Goal: Transaction & Acquisition: Book appointment/travel/reservation

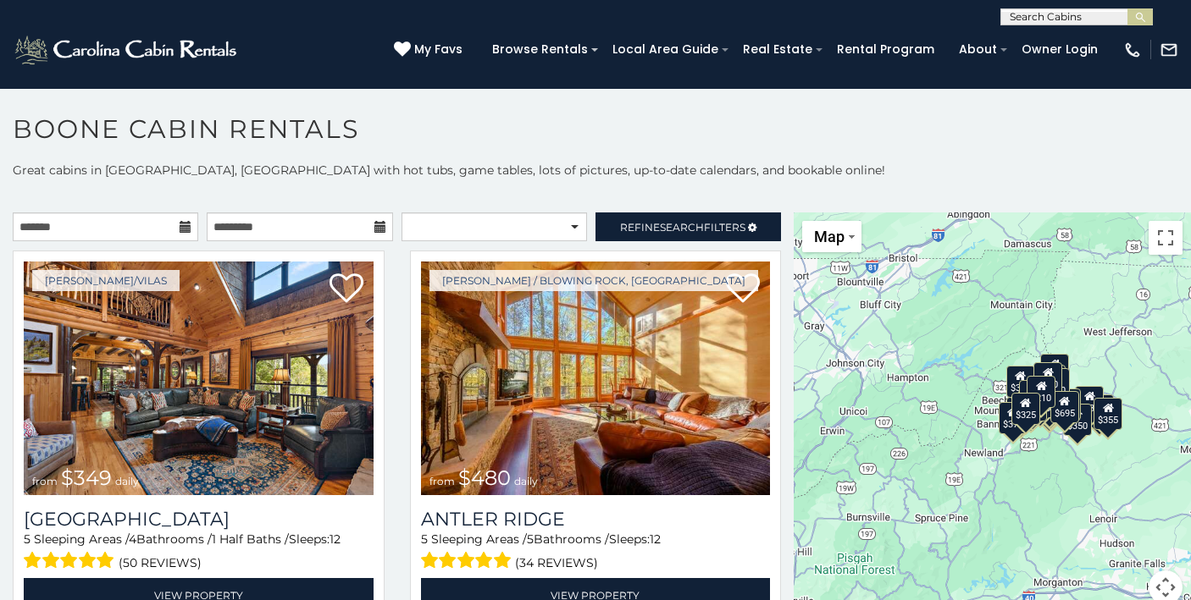
click at [186, 228] on icon at bounding box center [186, 227] width 12 height 12
click at [183, 226] on icon at bounding box center [186, 227] width 12 height 12
click at [51, 232] on input "text" at bounding box center [105, 227] width 185 height 29
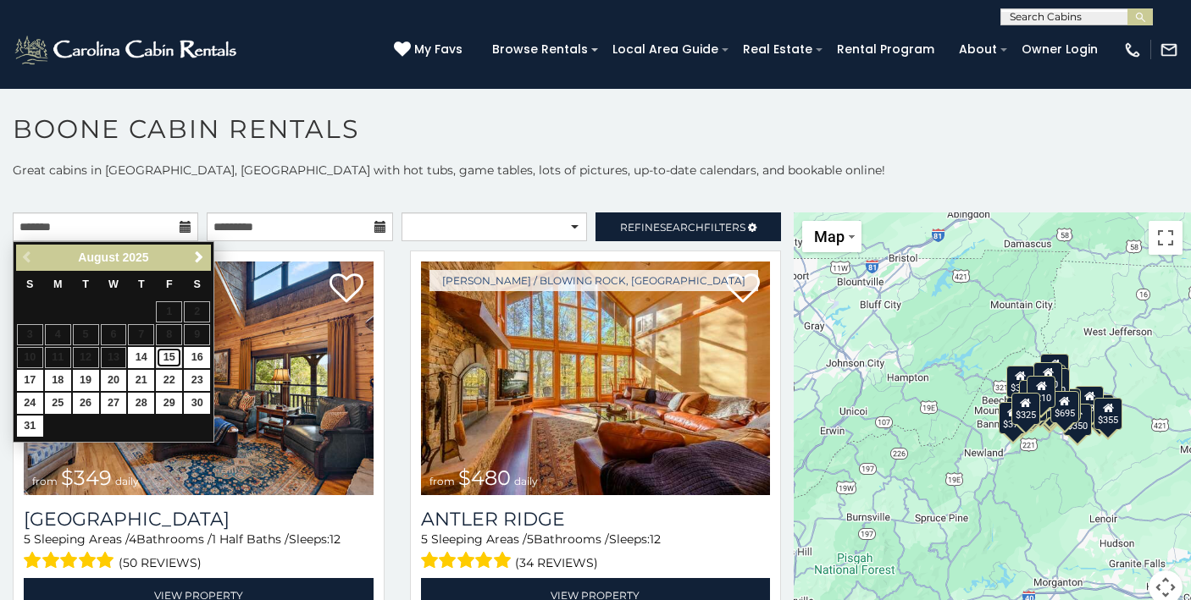
click at [176, 356] on link "15" at bounding box center [169, 357] width 26 height 21
type input "**********"
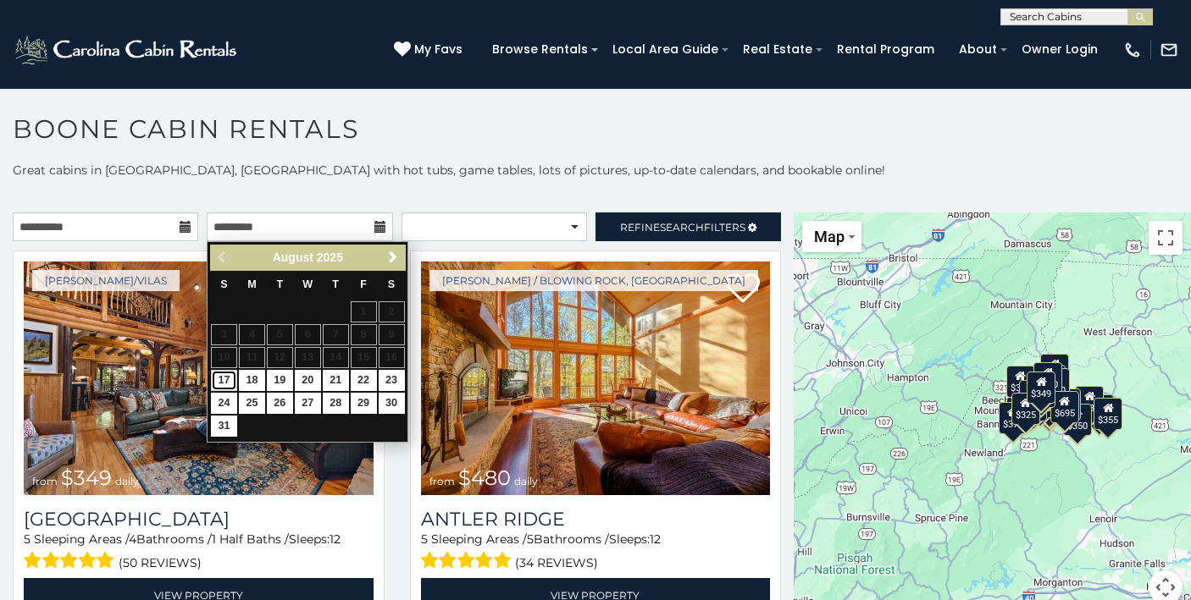
click at [221, 375] on link "17" at bounding box center [224, 380] width 26 height 21
type input "**********"
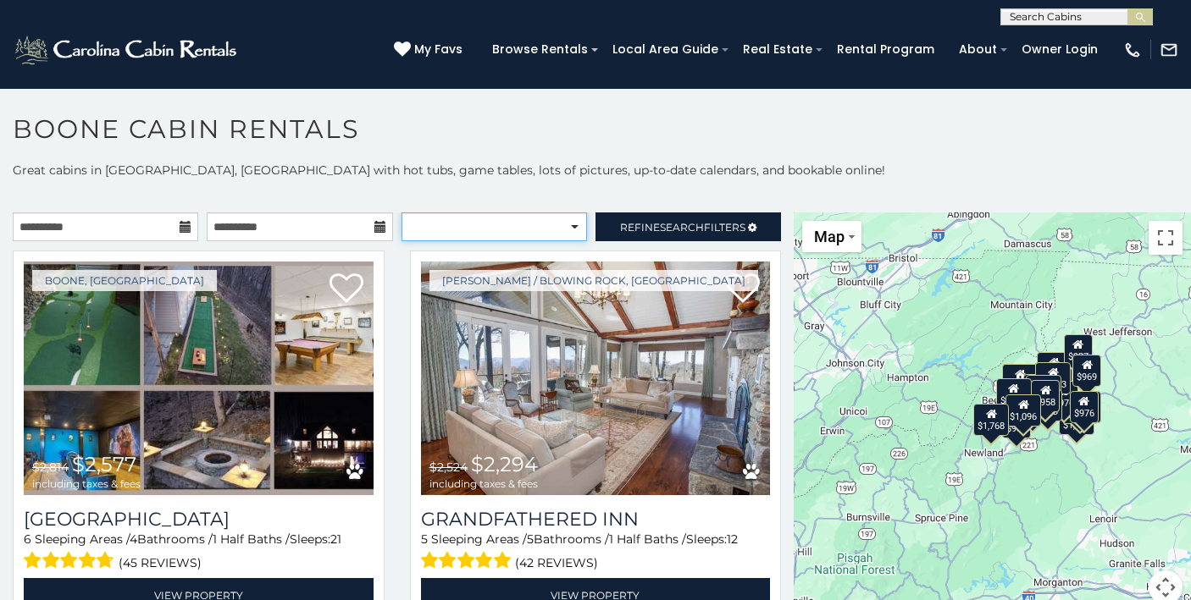
click at [550, 224] on select "**********" at bounding box center [493, 227] width 185 height 29
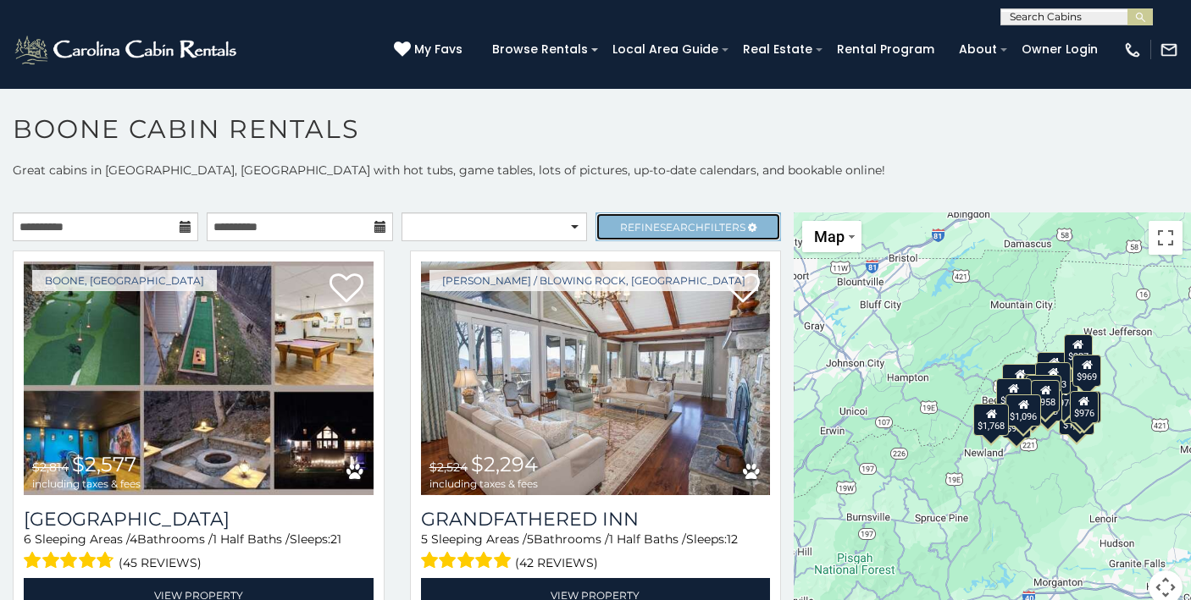
click at [650, 222] on span "Refine Search Filters" at bounding box center [682, 227] width 125 height 13
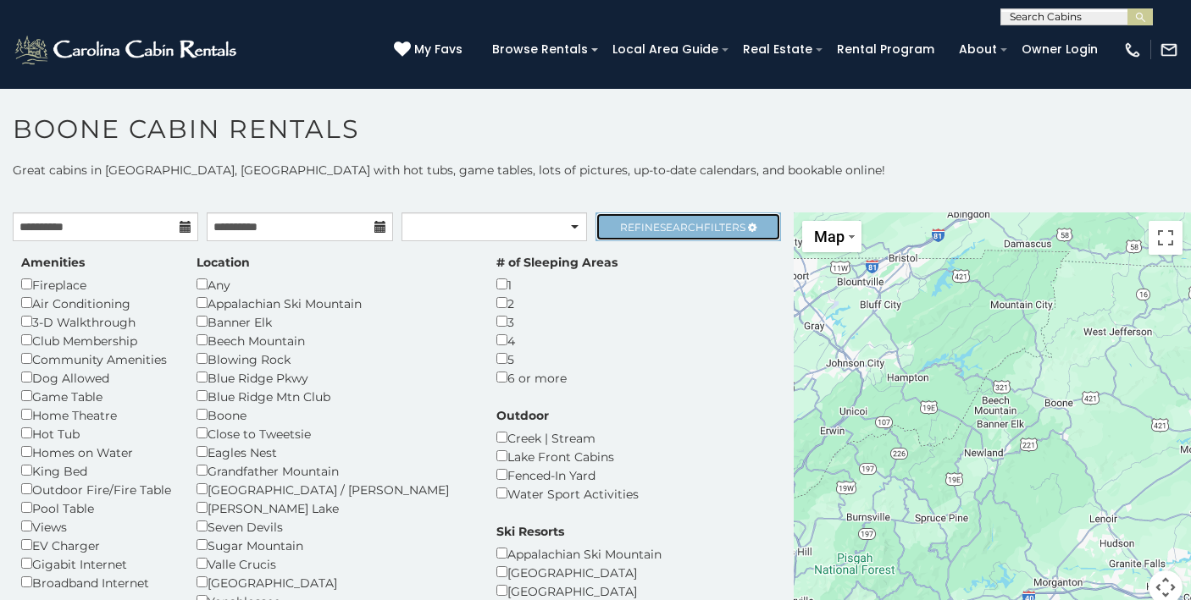
click at [671, 218] on link "Refine Search Filters" at bounding box center [687, 227] width 185 height 29
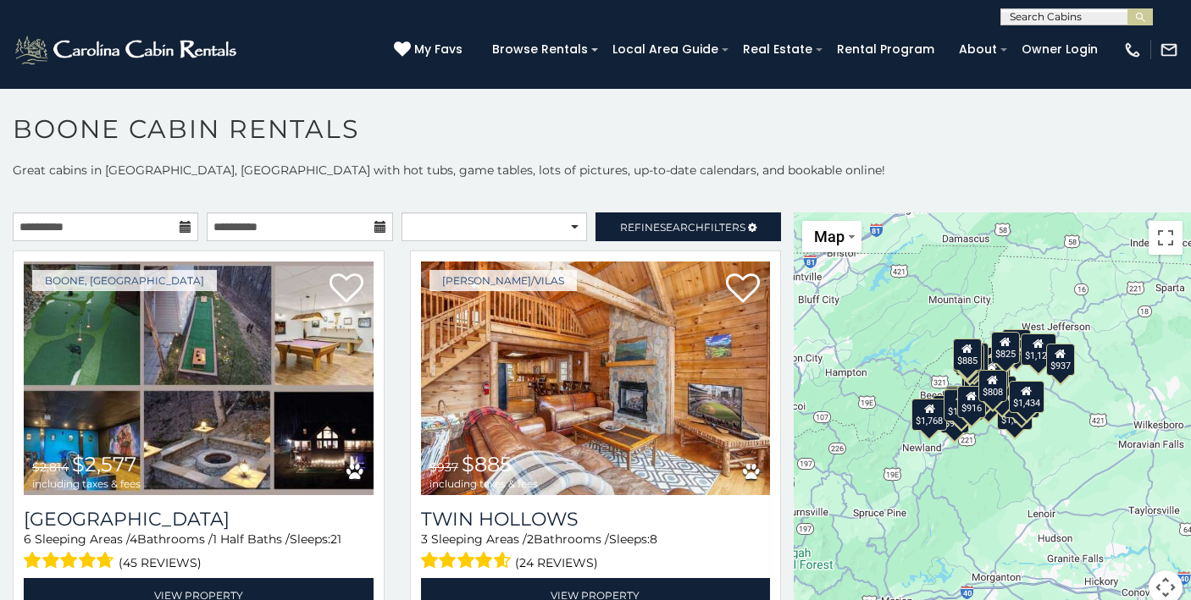
drag, startPoint x: 1056, startPoint y: 517, endPoint x: 993, endPoint y: 511, distance: 62.9
click at [993, 511] on div "$2,577 $885 $2,294 $1,183 $1,779 $1,484 $1,635 $927 $1,327 $1,158 $976 $1,183 $…" at bounding box center [991, 419] width 397 height 412
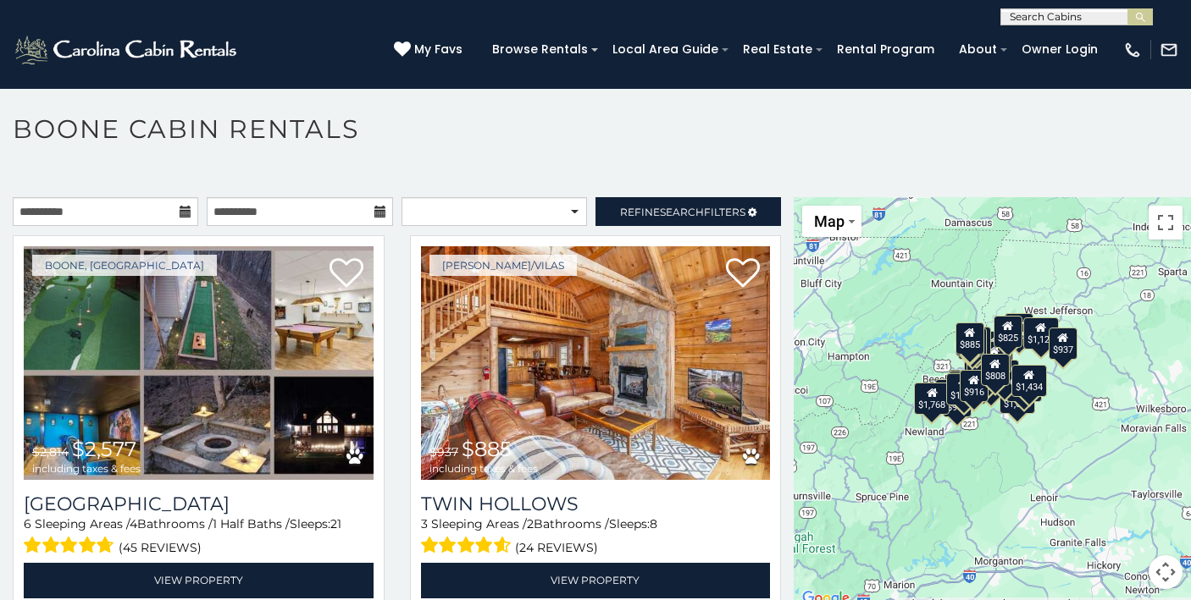
click at [1169, 574] on button "Map camera controls" at bounding box center [1165, 573] width 34 height 34
click at [1124, 481] on button "Zoom in" at bounding box center [1123, 488] width 34 height 34
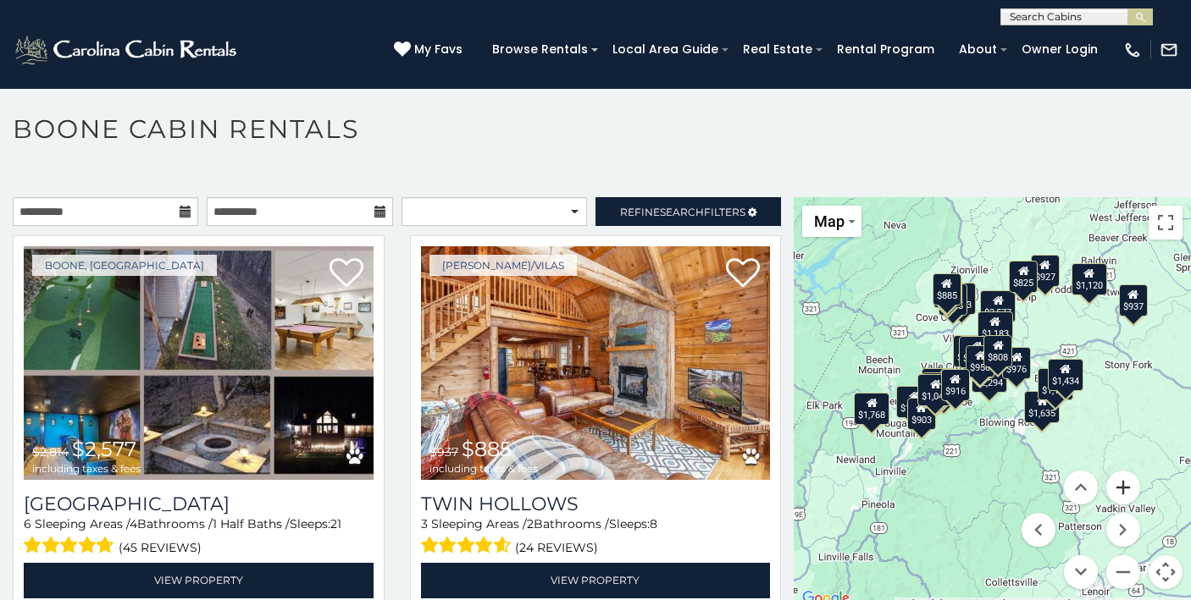
click at [1124, 481] on button "Zoom in" at bounding box center [1123, 488] width 34 height 34
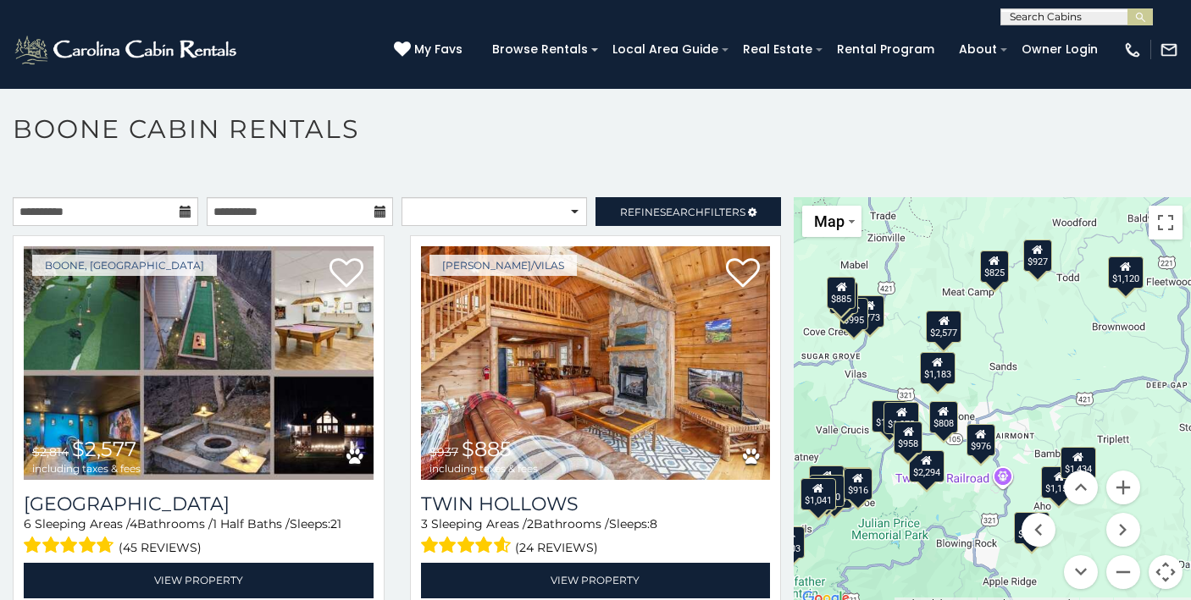
drag, startPoint x: 1082, startPoint y: 303, endPoint x: 1023, endPoint y: 406, distance: 118.4
click at [1023, 406] on div "$2,577 $885 $2,294 $1,183 $1,779 $1,484 $1,635 $927 $1,327 $1,158 $976 $1,183 $…" at bounding box center [991, 403] width 397 height 412
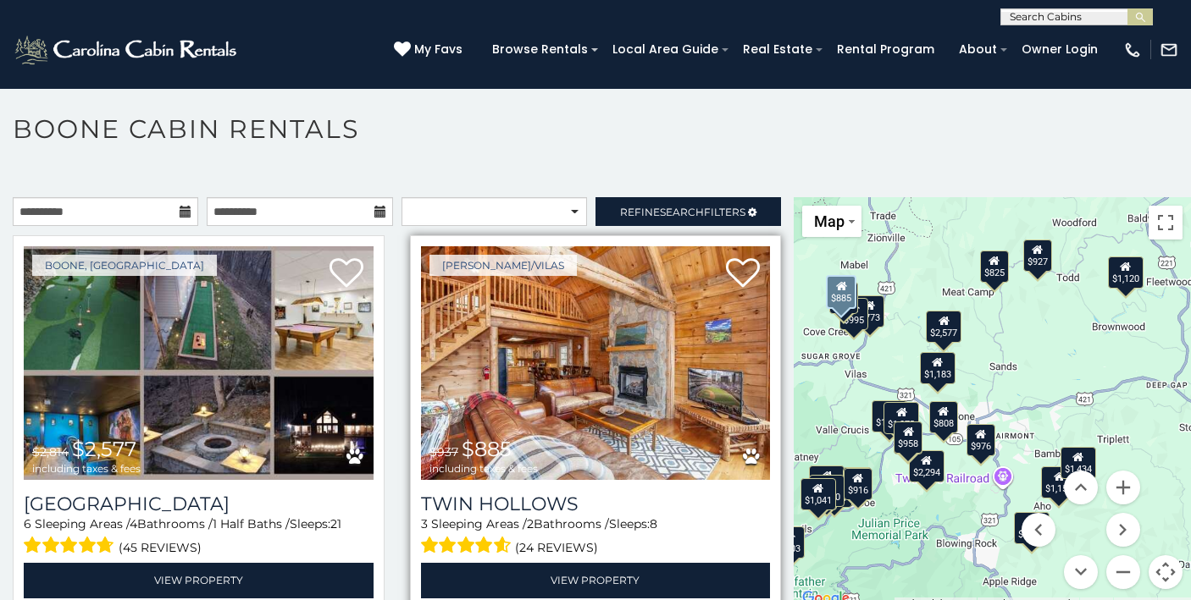
click at [542, 410] on img at bounding box center [596, 363] width 350 height 234
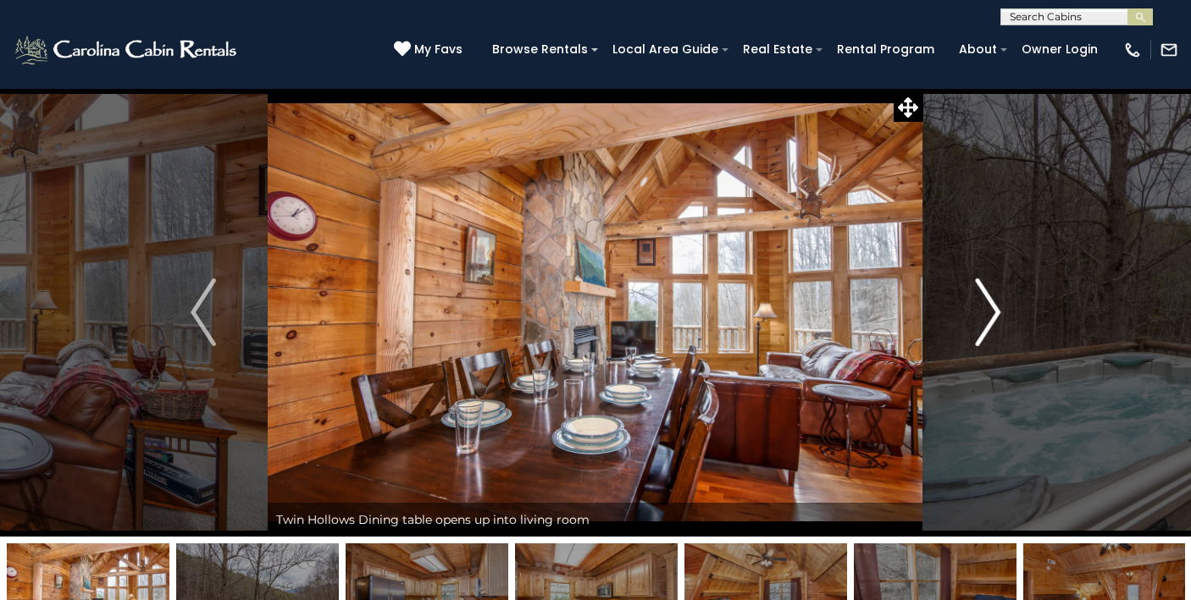
click at [985, 302] on img "Next" at bounding box center [987, 313] width 25 height 68
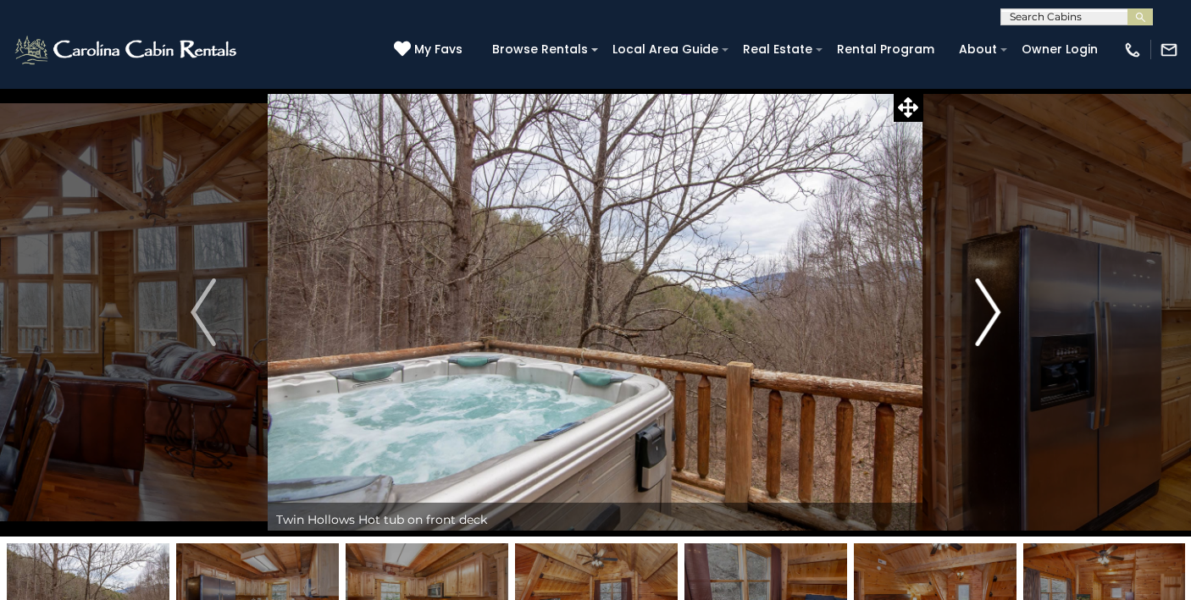
click at [985, 302] on img "Next" at bounding box center [987, 313] width 25 height 68
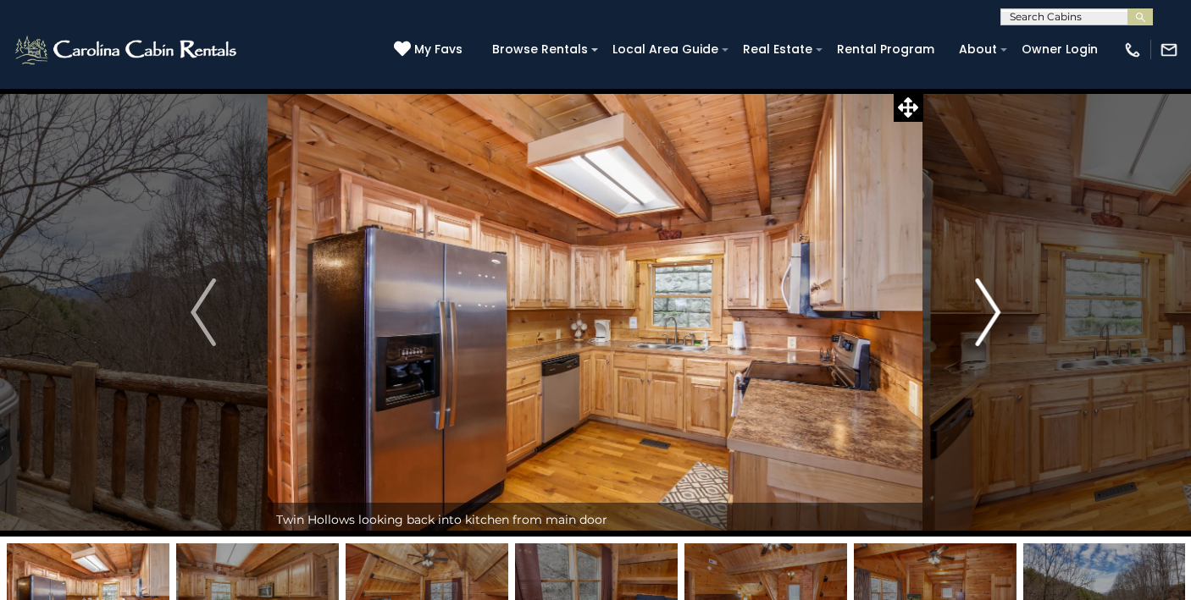
click at [985, 302] on img "Next" at bounding box center [987, 313] width 25 height 68
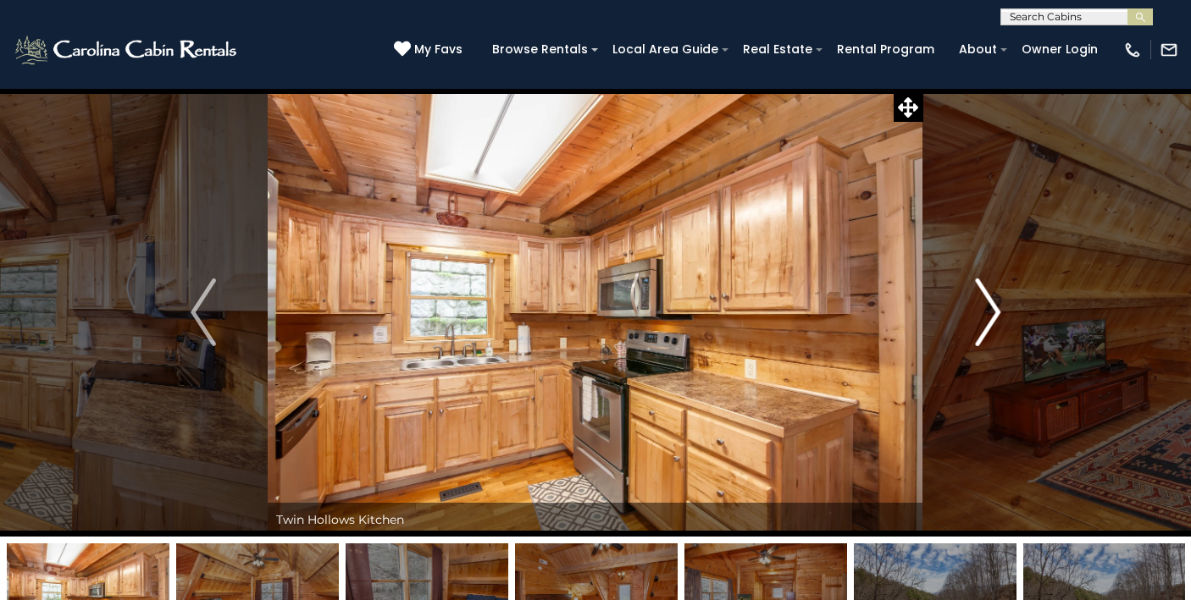
click at [985, 302] on img "Next" at bounding box center [987, 313] width 25 height 68
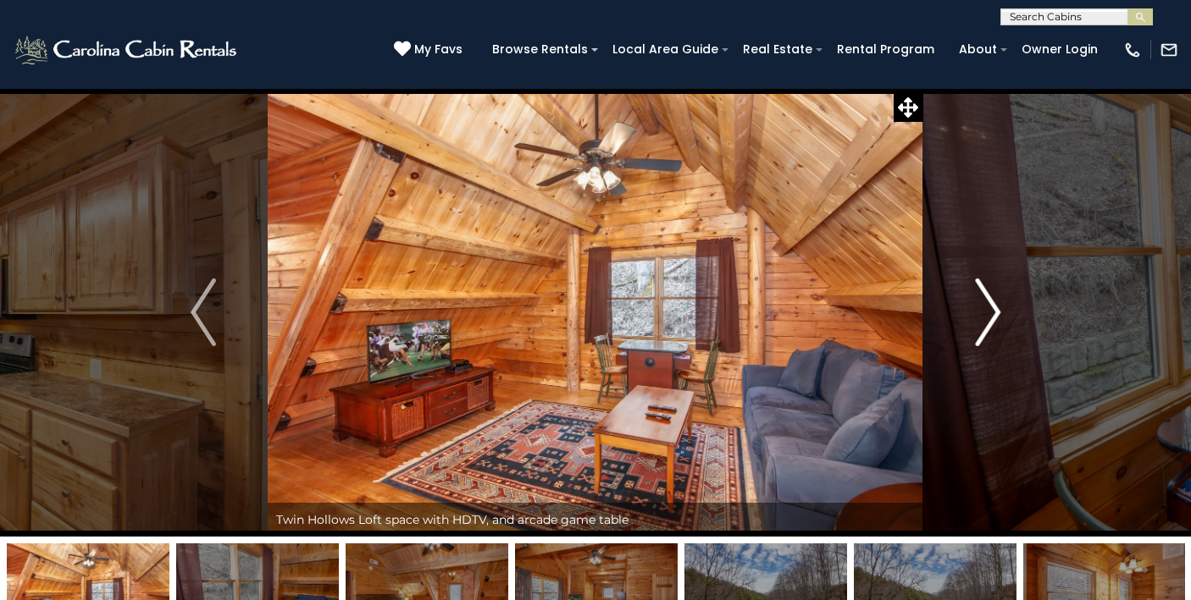
click at [985, 302] on img "Next" at bounding box center [987, 313] width 25 height 68
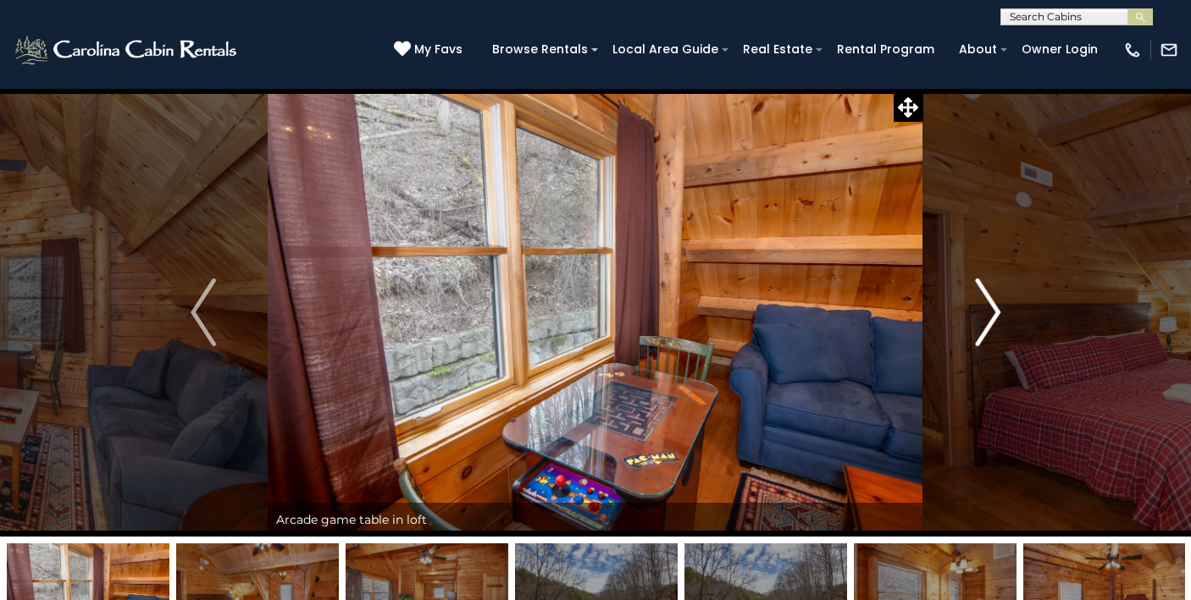
click at [985, 302] on img "Next" at bounding box center [987, 313] width 25 height 68
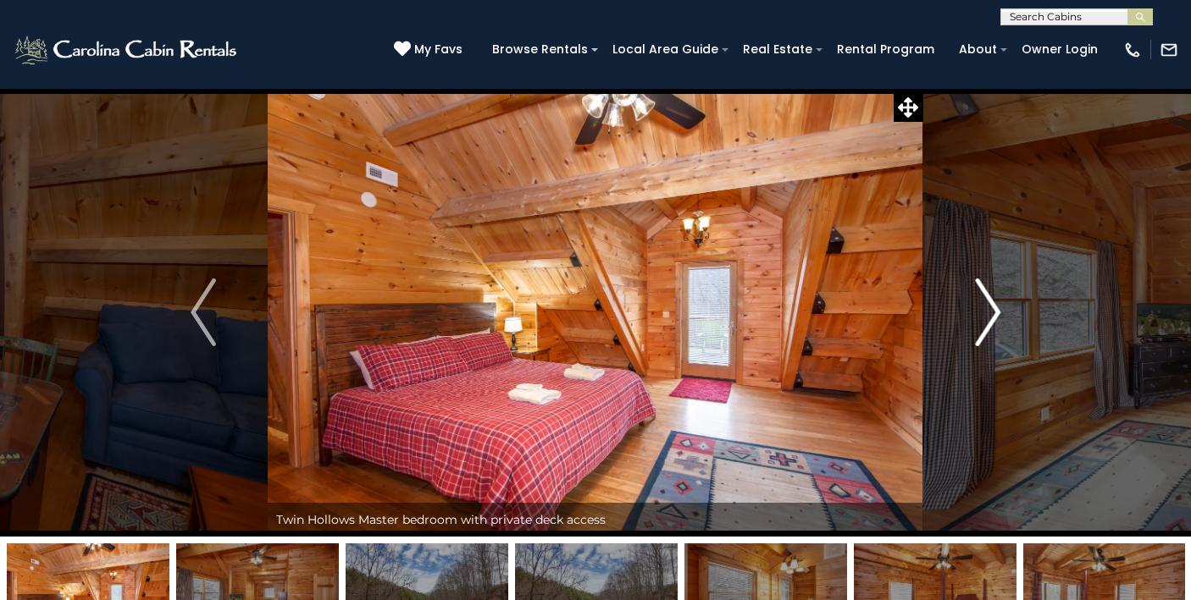
click at [985, 302] on img "Next" at bounding box center [987, 313] width 25 height 68
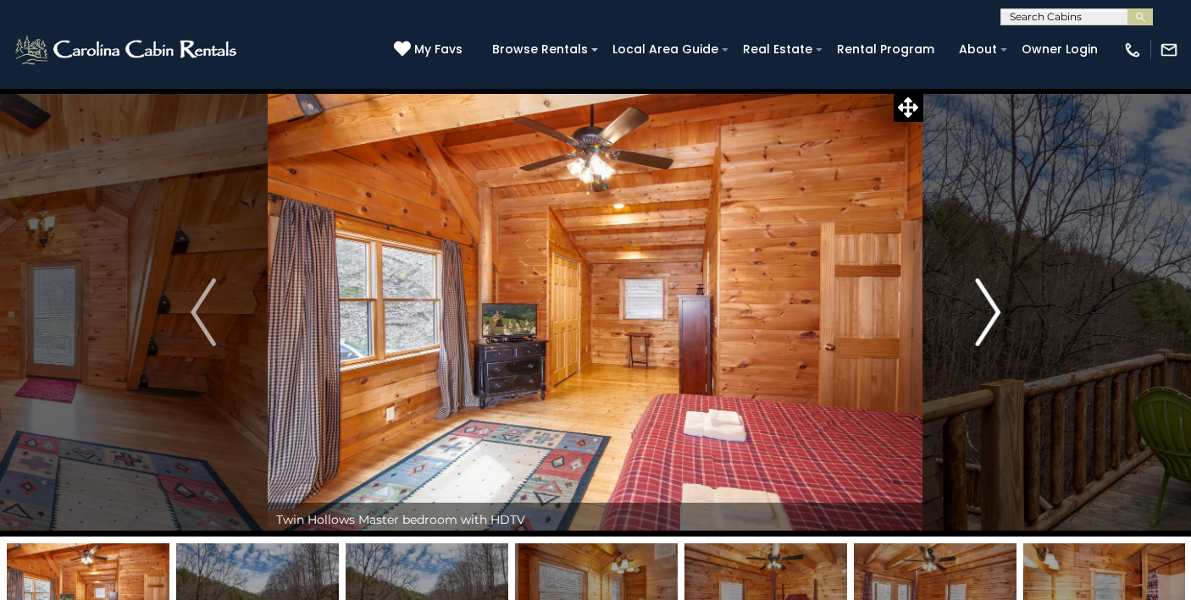
click at [985, 302] on img "Next" at bounding box center [987, 313] width 25 height 68
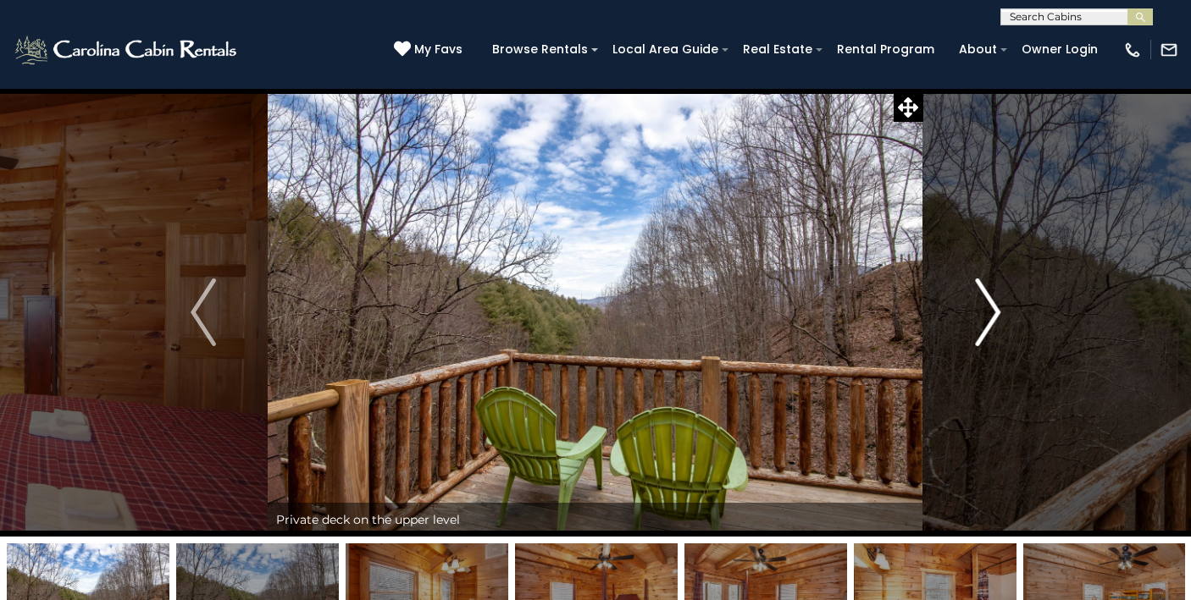
click at [985, 302] on img "Next" at bounding box center [987, 313] width 25 height 68
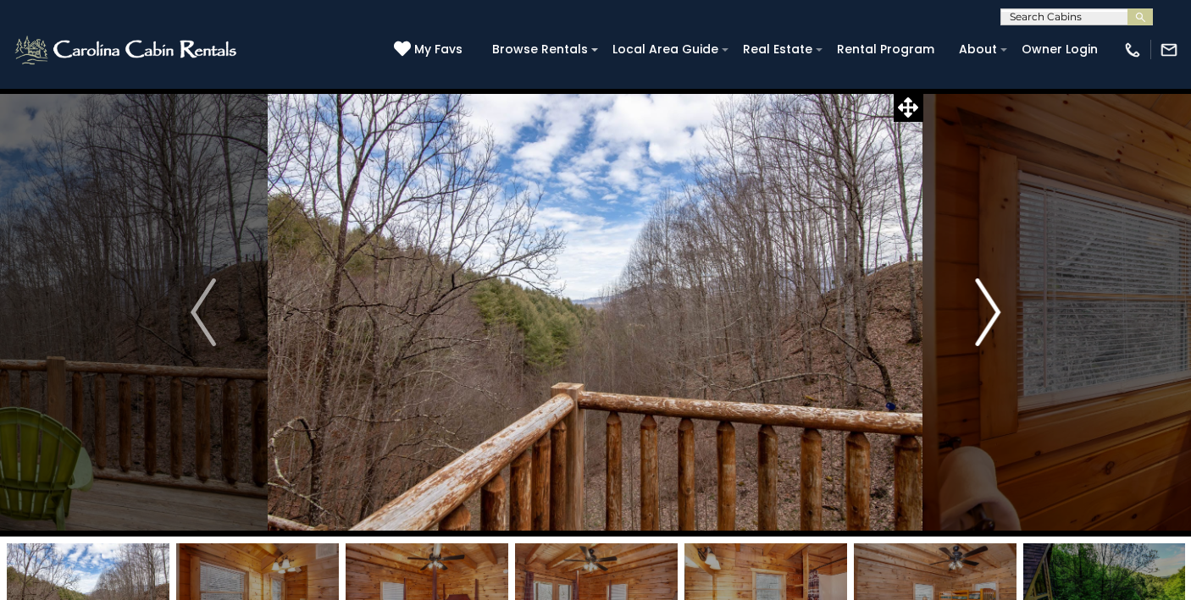
click at [985, 302] on img "Next" at bounding box center [987, 313] width 25 height 68
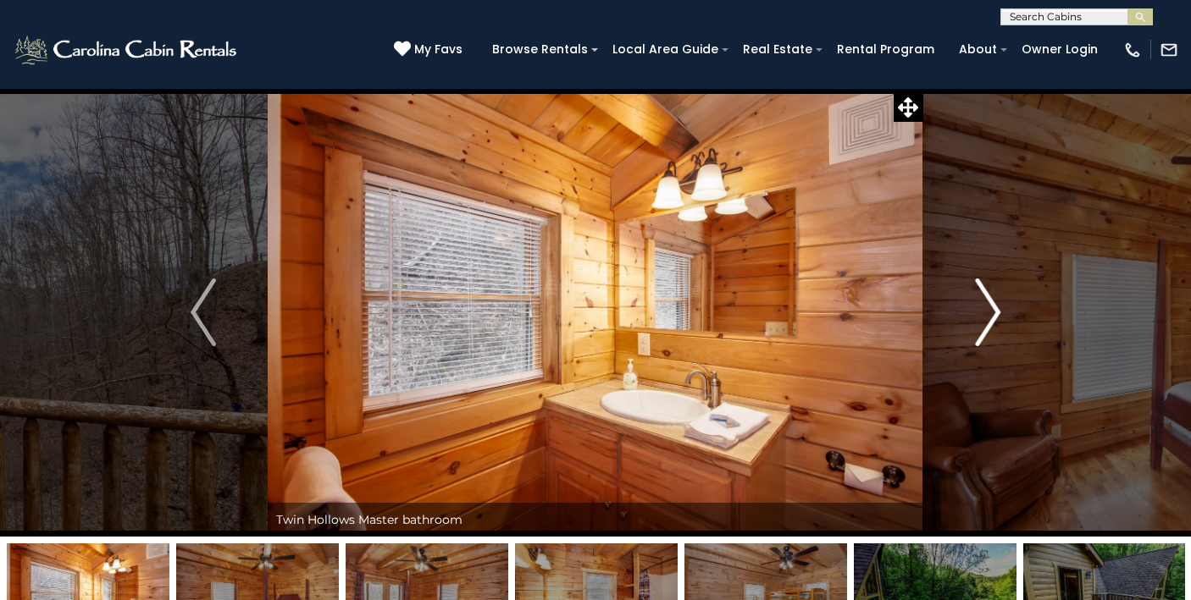
click at [985, 302] on img "Next" at bounding box center [987, 313] width 25 height 68
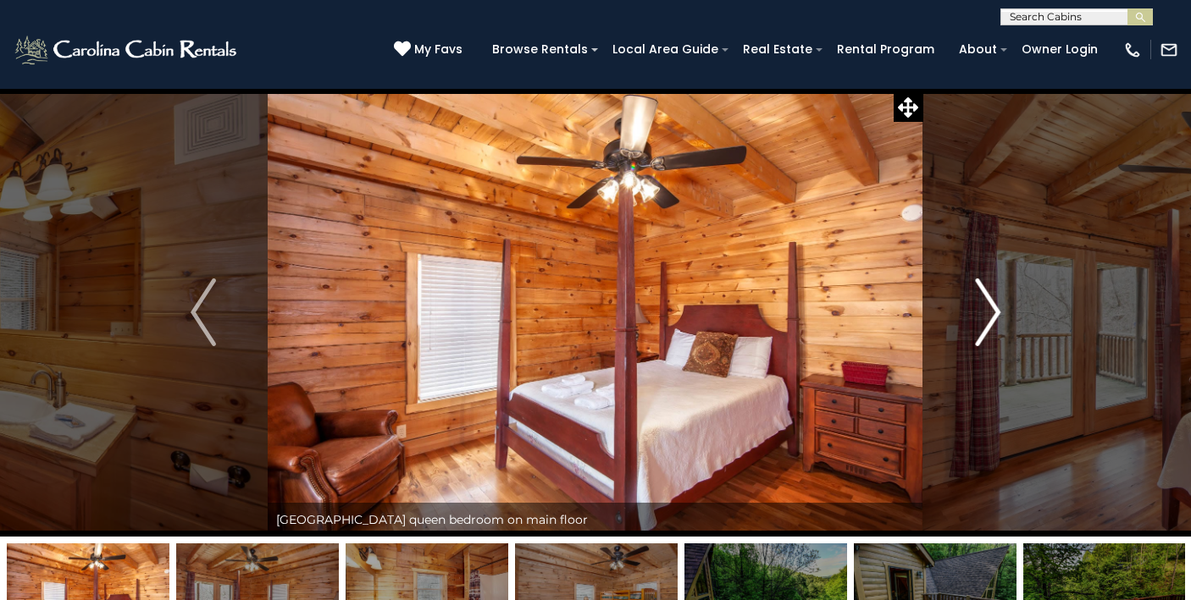
click at [985, 302] on img "Next" at bounding box center [987, 313] width 25 height 68
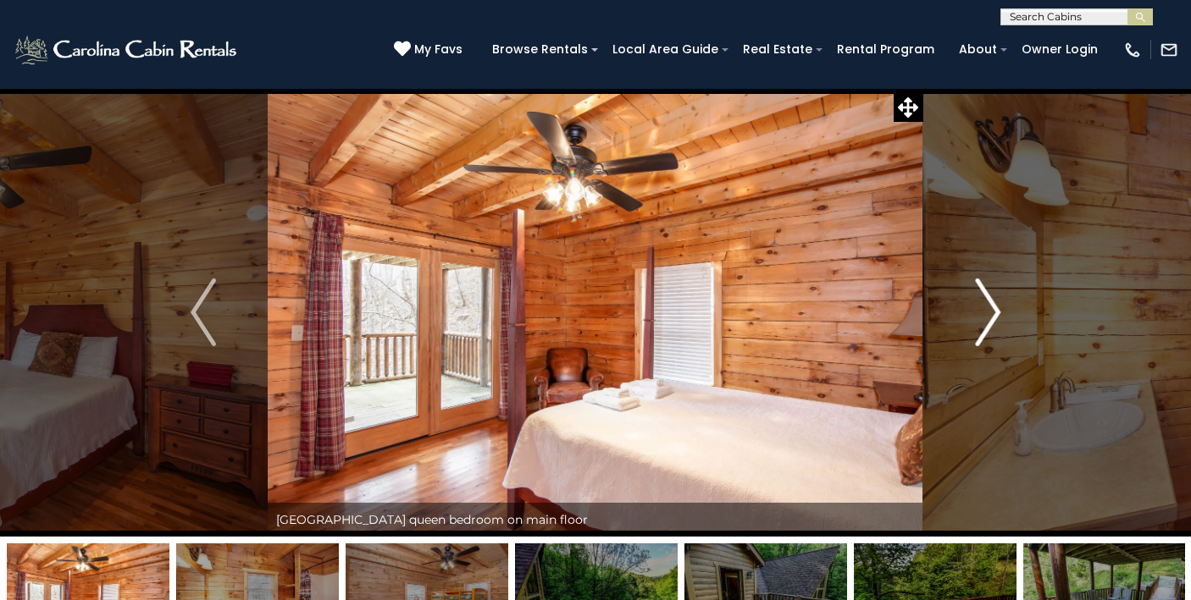
click at [985, 302] on img "Next" at bounding box center [987, 313] width 25 height 68
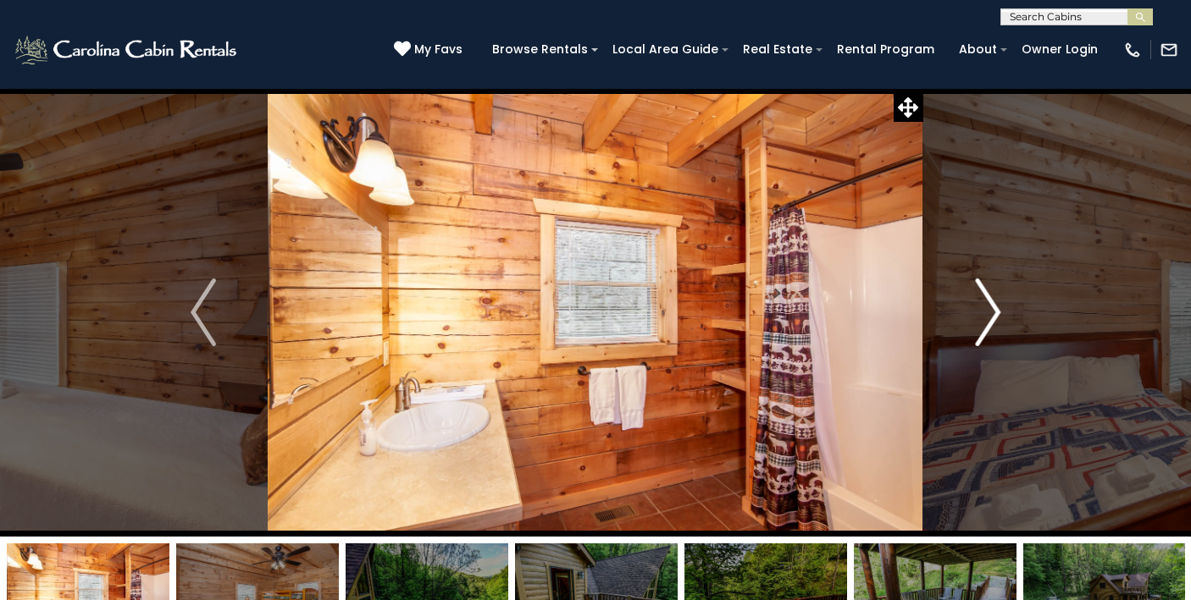
click at [985, 302] on img "Next" at bounding box center [987, 313] width 25 height 68
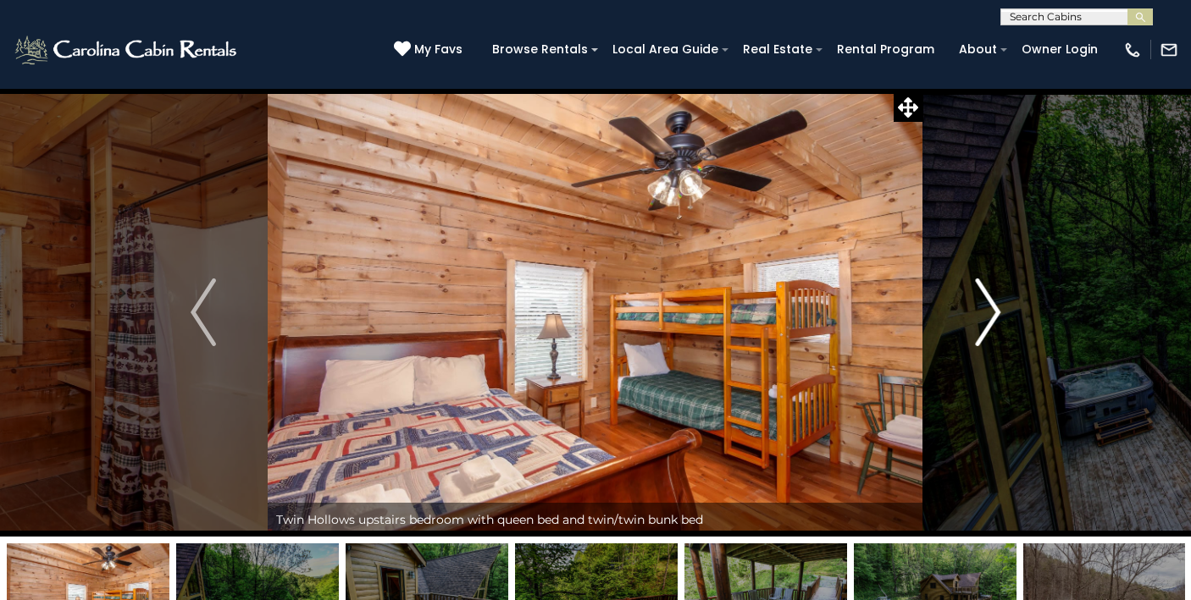
click at [985, 302] on img "Next" at bounding box center [987, 313] width 25 height 68
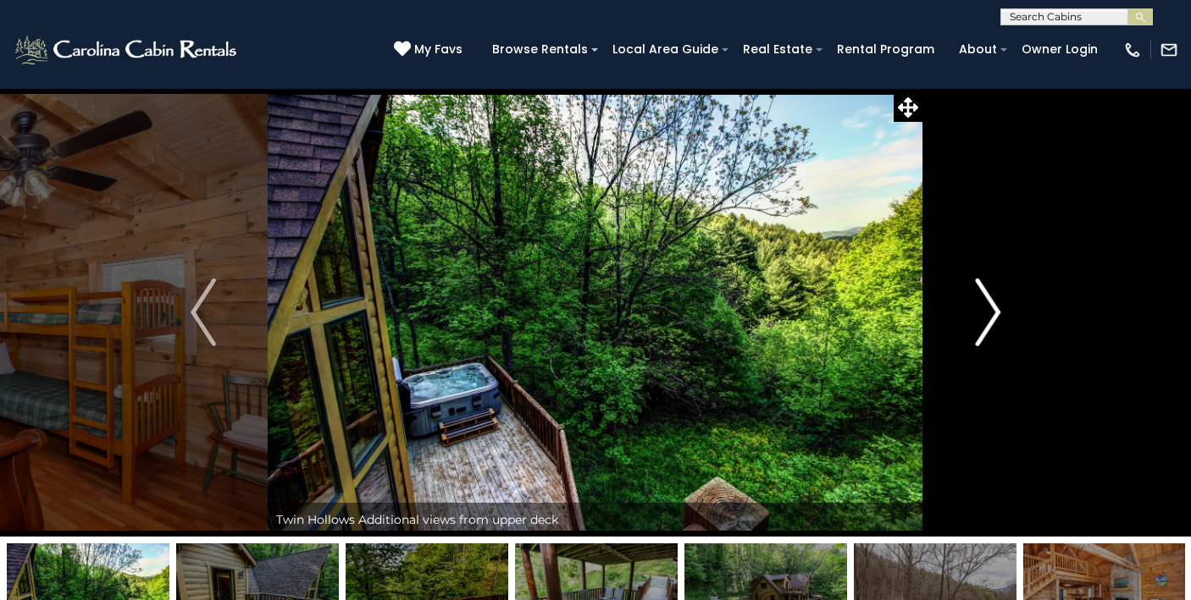
click at [985, 302] on img "Next" at bounding box center [987, 313] width 25 height 68
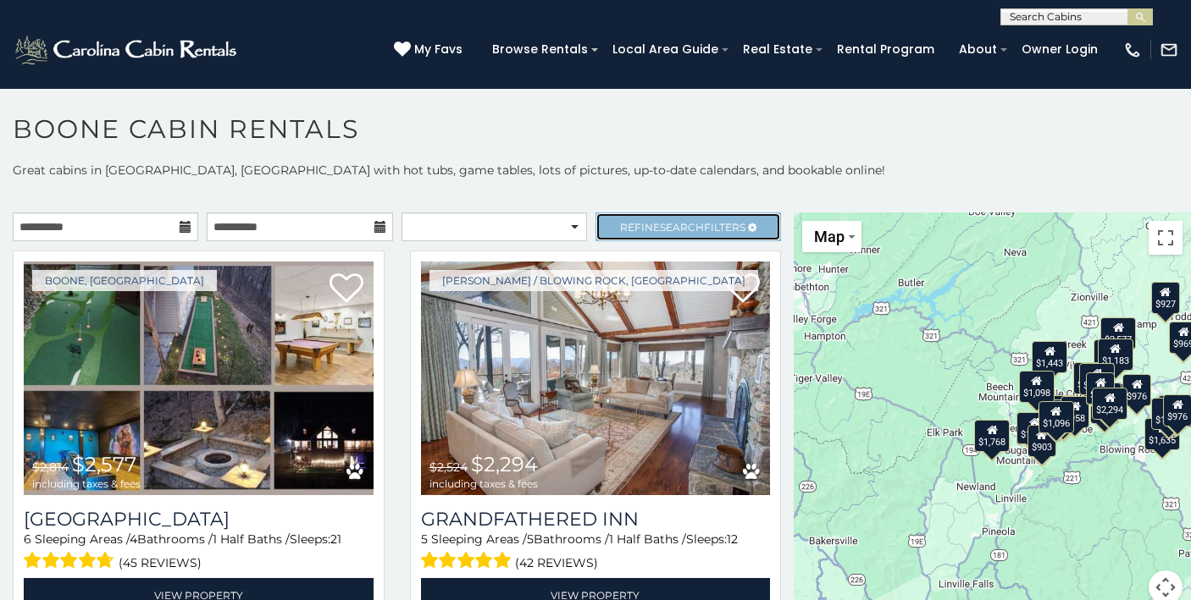
click at [662, 217] on link "Refine Search Filters" at bounding box center [687, 227] width 185 height 29
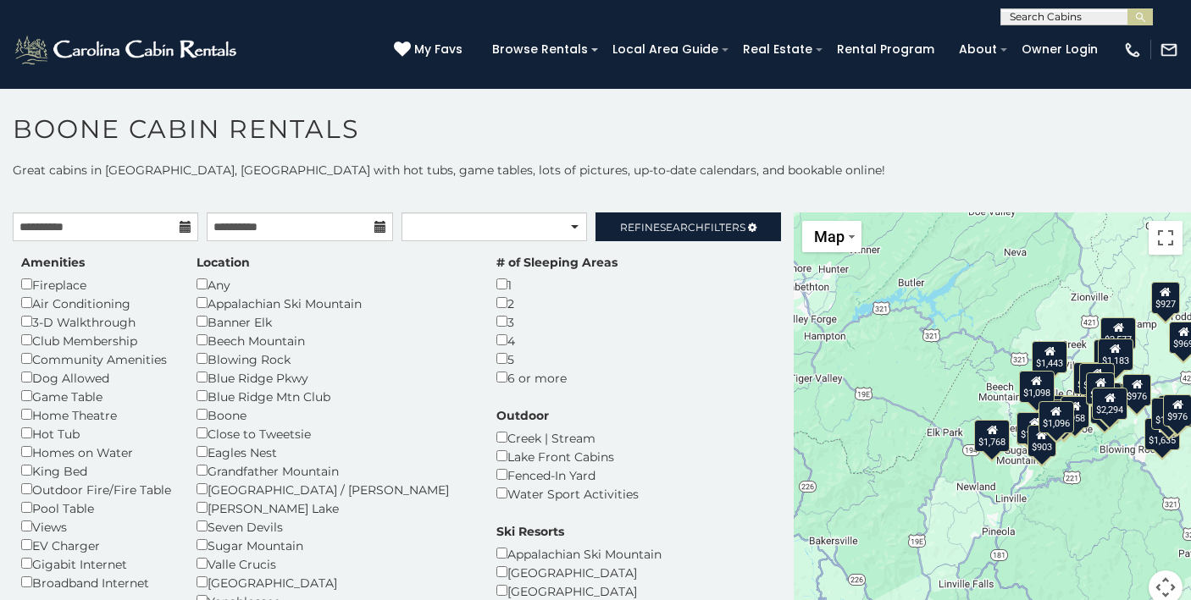
click at [676, 164] on p "Great cabins in [GEOGRAPHIC_DATA], [GEOGRAPHIC_DATA] with hot tubs, game tables…" at bounding box center [595, 170] width 1191 height 17
click at [1164, 573] on button "Map camera controls" at bounding box center [1165, 588] width 34 height 34
click at [1129, 493] on button "Zoom in" at bounding box center [1123, 503] width 34 height 34
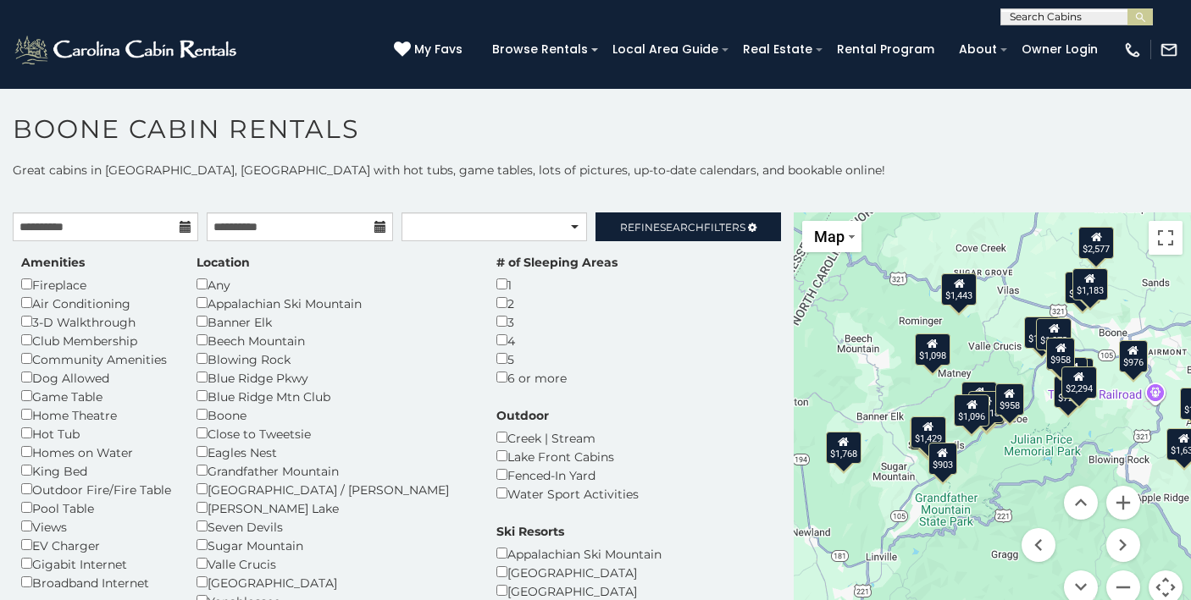
drag, startPoint x: 1047, startPoint y: 412, endPoint x: 896, endPoint y: 390, distance: 152.3
click at [896, 390] on div "$2,577 $2,294 $1,804 $1,201 $1,443 $1,183 $1,779 $1,484 $1,635 $927 $1,327 $1,1…" at bounding box center [991, 419] width 397 height 412
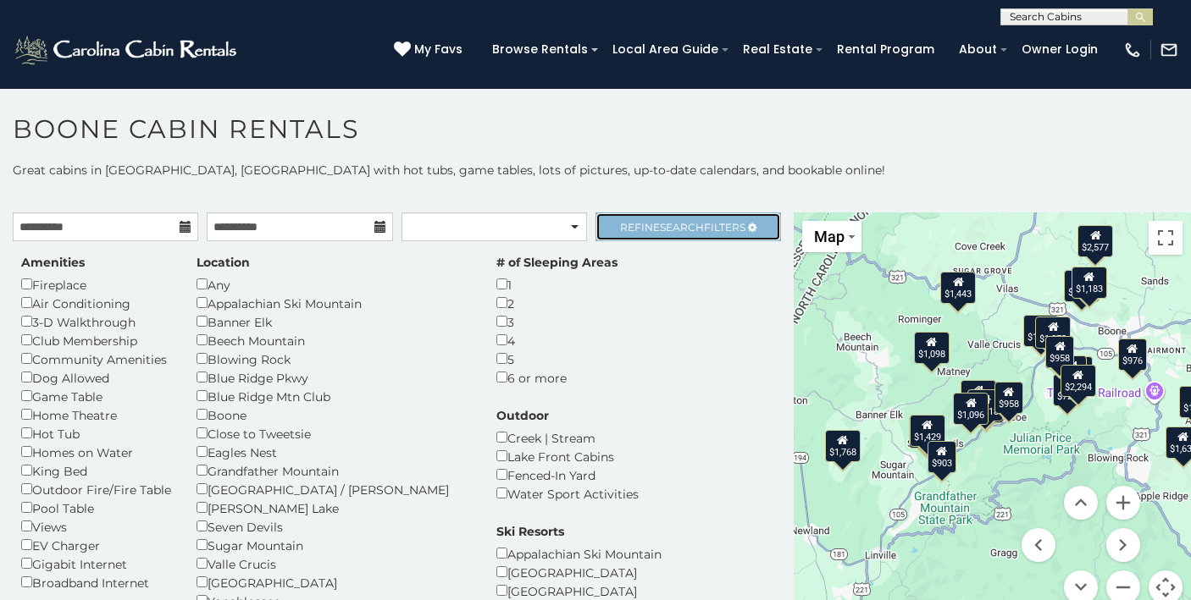
click at [709, 228] on span "Refine Search Filters" at bounding box center [682, 227] width 125 height 13
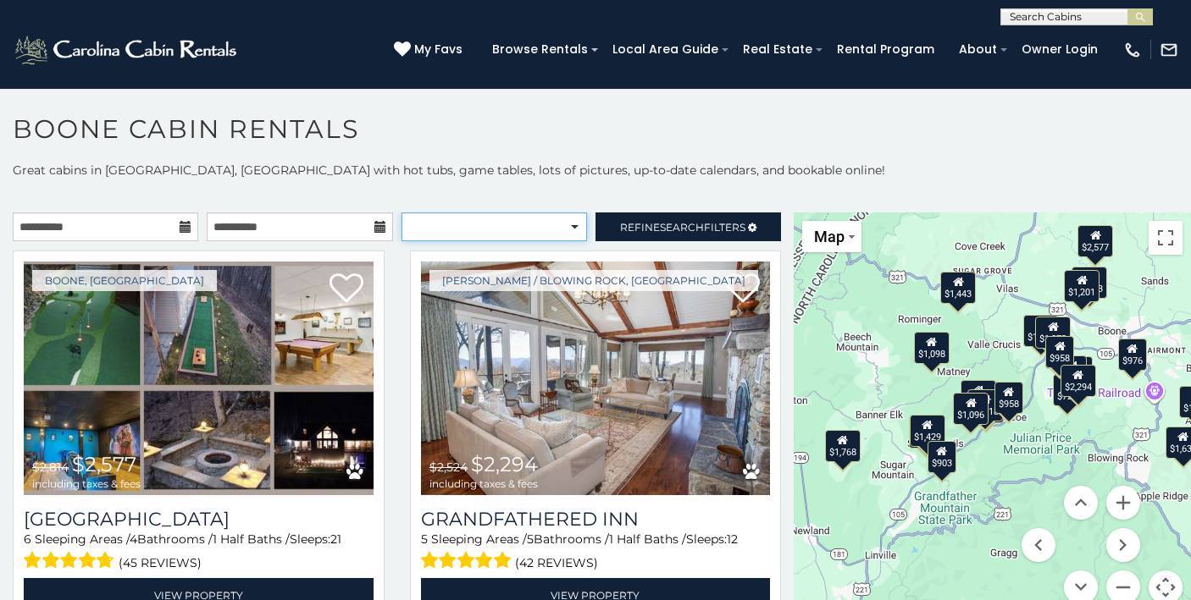
click at [544, 235] on select "**********" at bounding box center [493, 227] width 185 height 29
select select "*********"
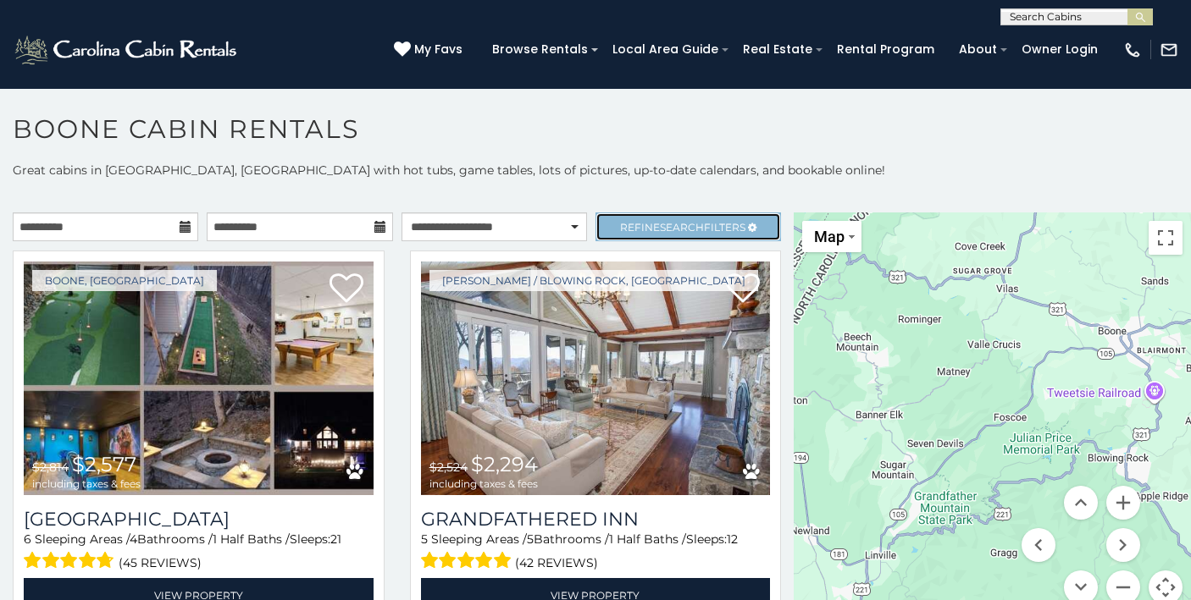
click at [653, 224] on span "Refine Search Filters" at bounding box center [682, 227] width 125 height 13
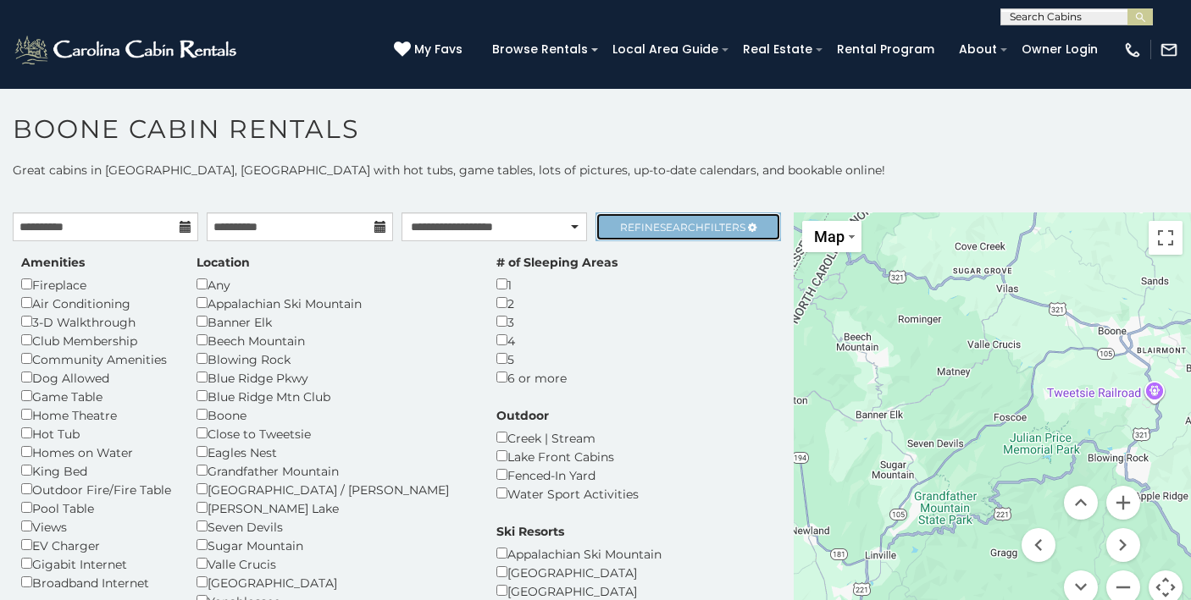
click at [653, 224] on span "Refine Search Filters" at bounding box center [682, 227] width 125 height 13
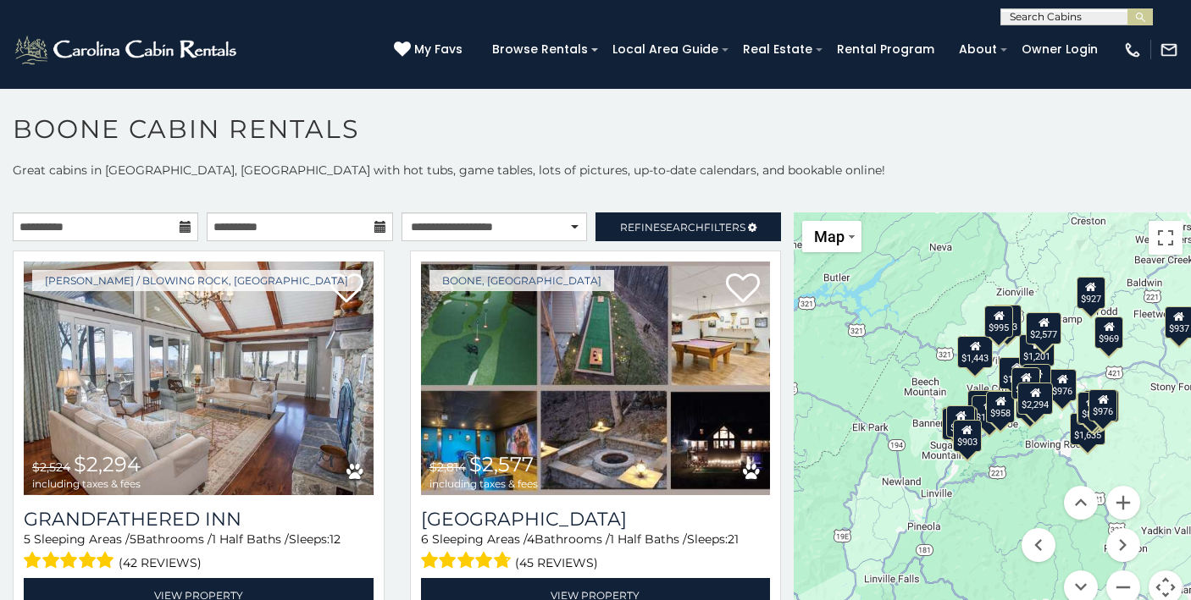
click at [460, 206] on div "**********" at bounding box center [595, 393] width 1191 height 463
click at [489, 236] on select "**********" at bounding box center [493, 227] width 185 height 29
click at [499, 182] on div "**********" at bounding box center [595, 393] width 1191 height 463
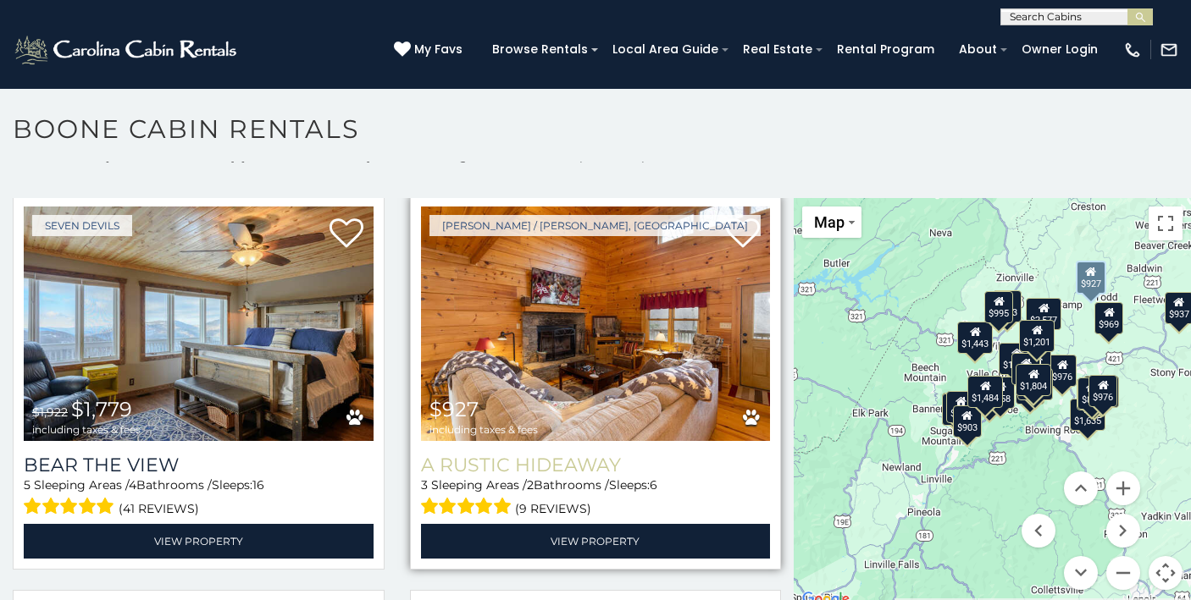
scroll to position [1617, 0]
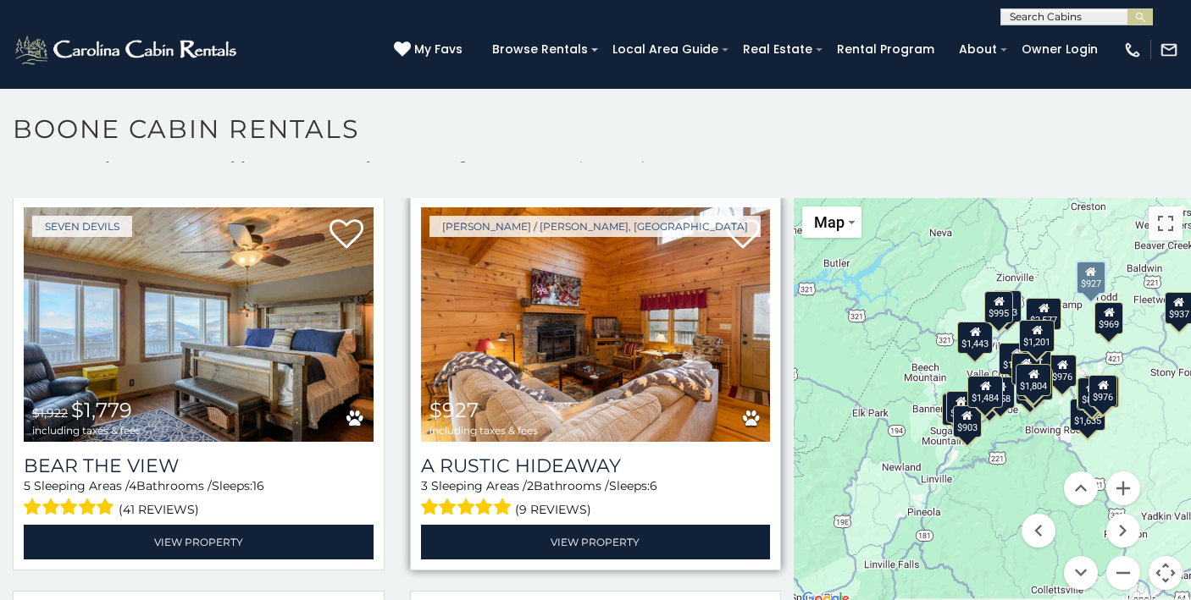
click at [672, 334] on img at bounding box center [596, 324] width 350 height 234
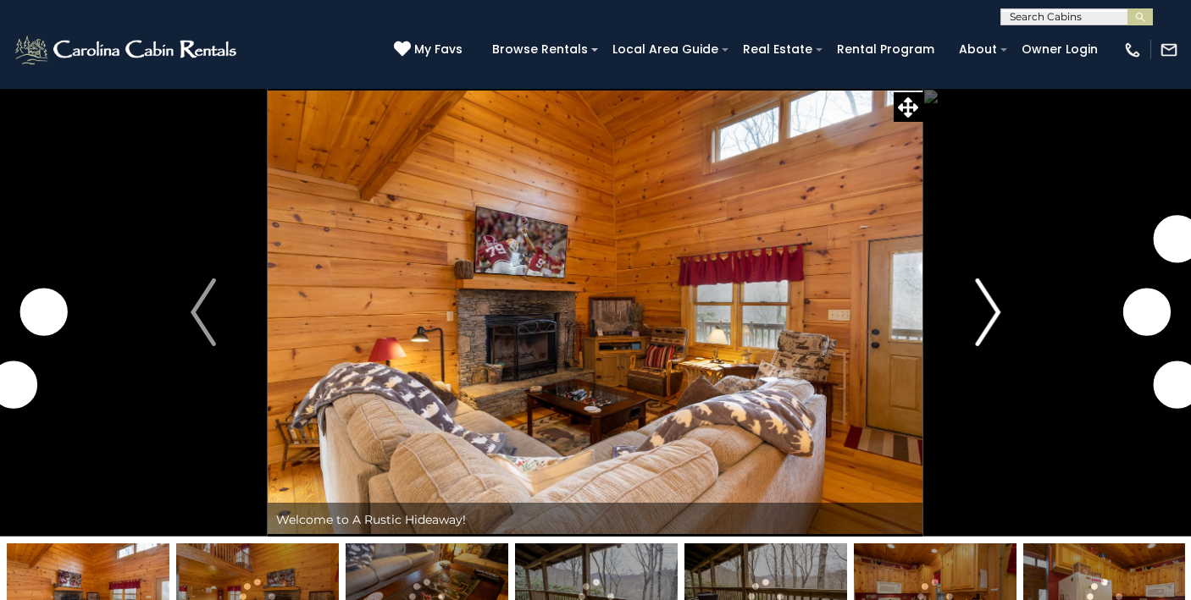
click at [982, 322] on img "Next" at bounding box center [987, 313] width 25 height 68
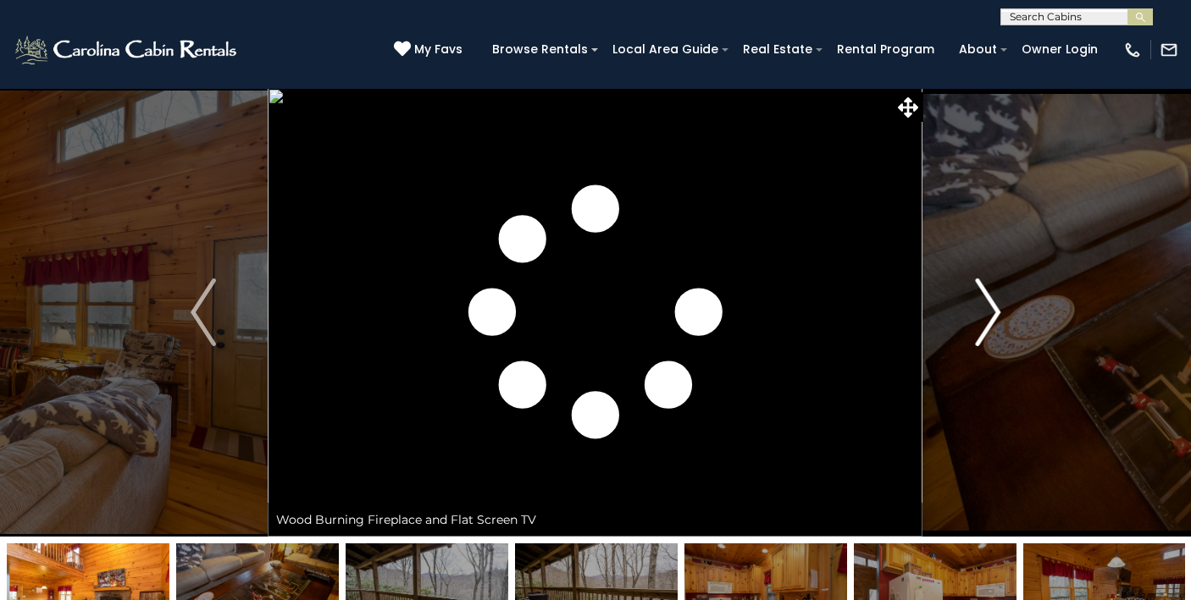
click at [992, 318] on img "Next" at bounding box center [987, 313] width 25 height 68
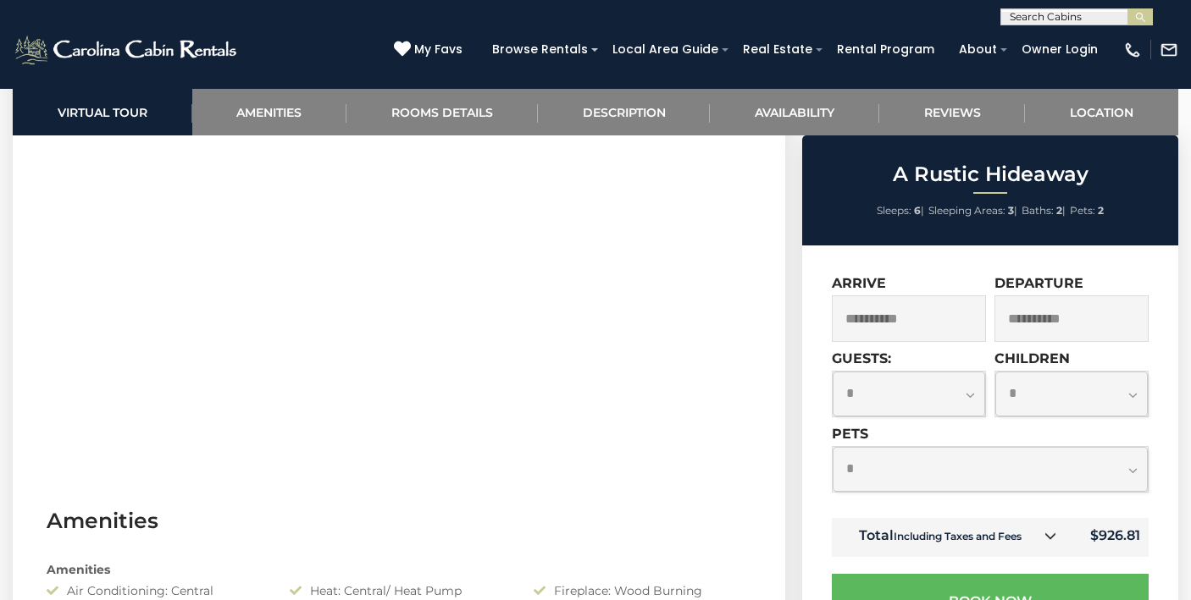
scroll to position [881, 0]
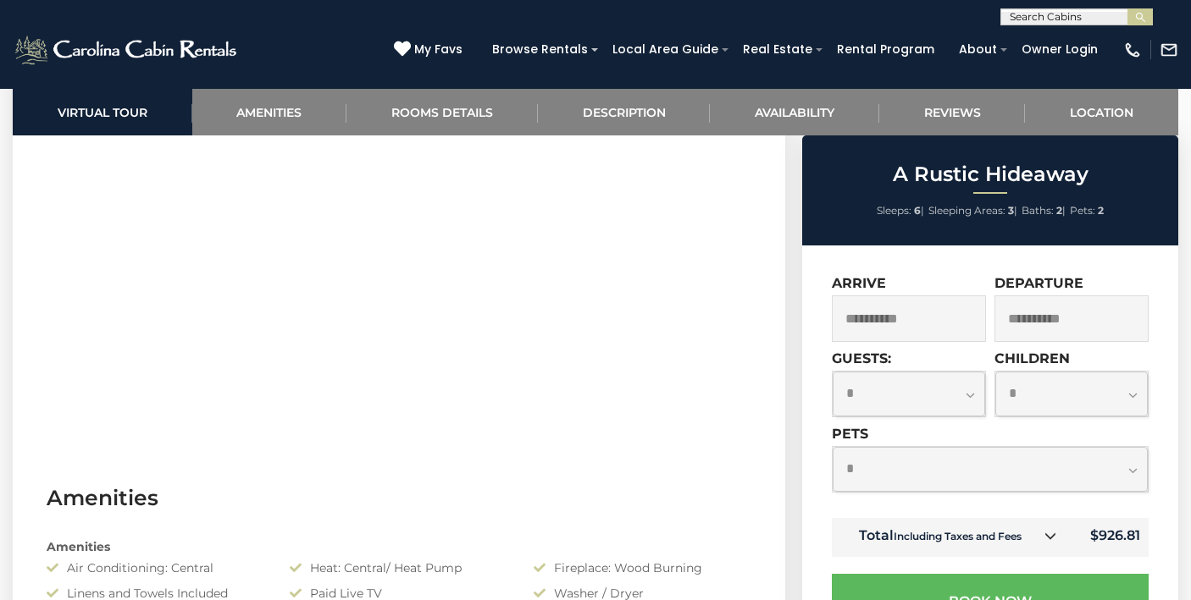
click at [1053, 535] on icon at bounding box center [1050, 536] width 12 height 12
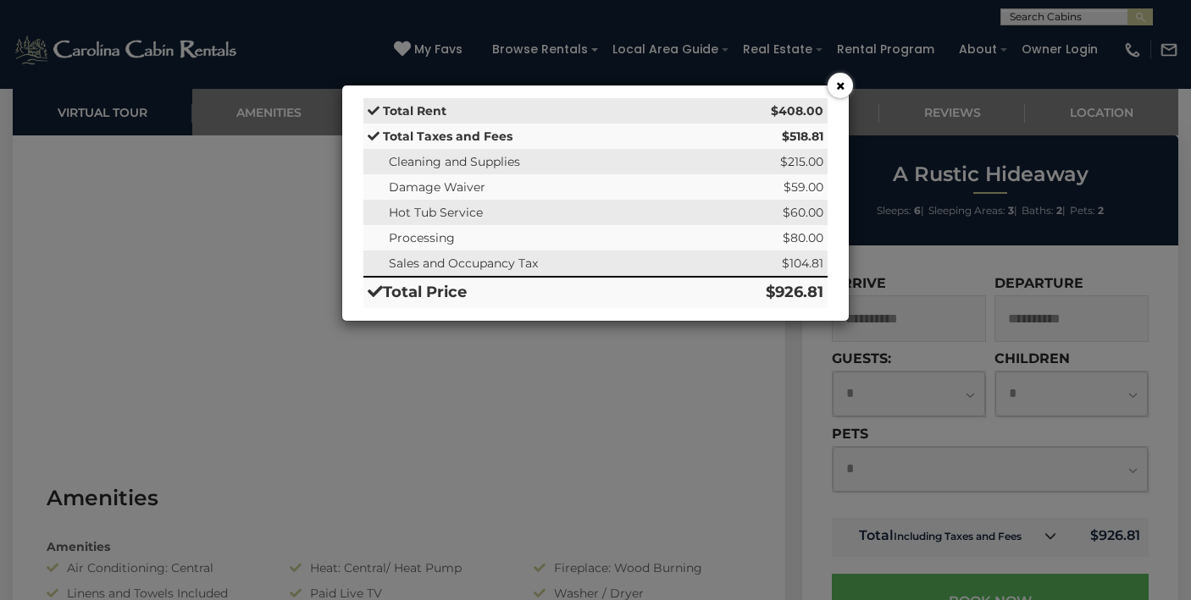
click at [837, 78] on button "×" at bounding box center [839, 85] width 25 height 25
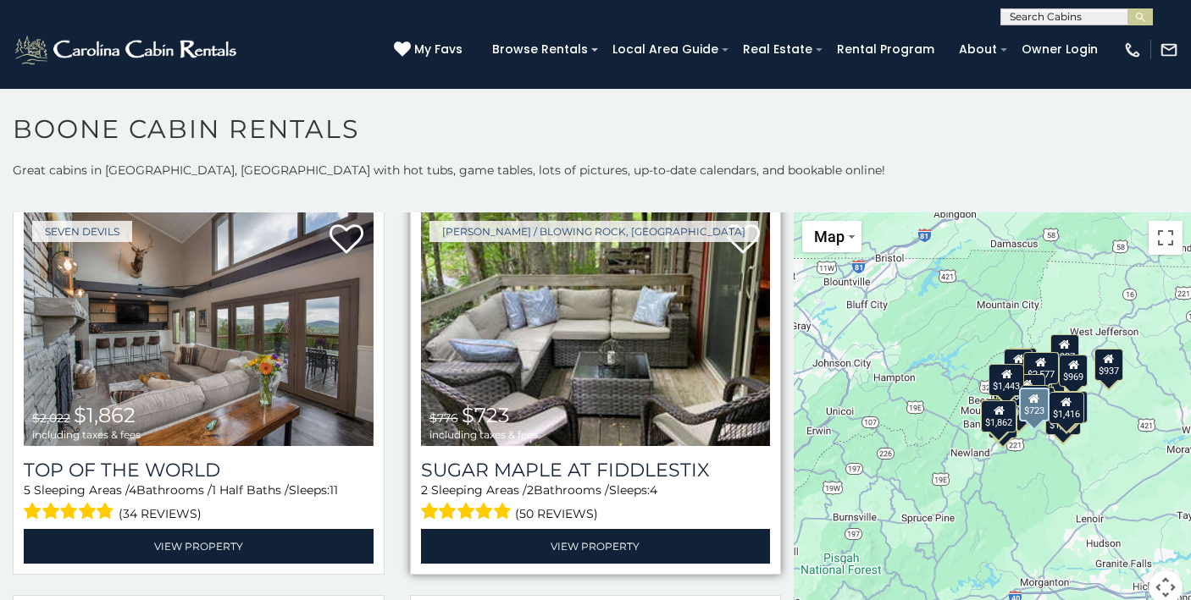
scroll to position [3209, 0]
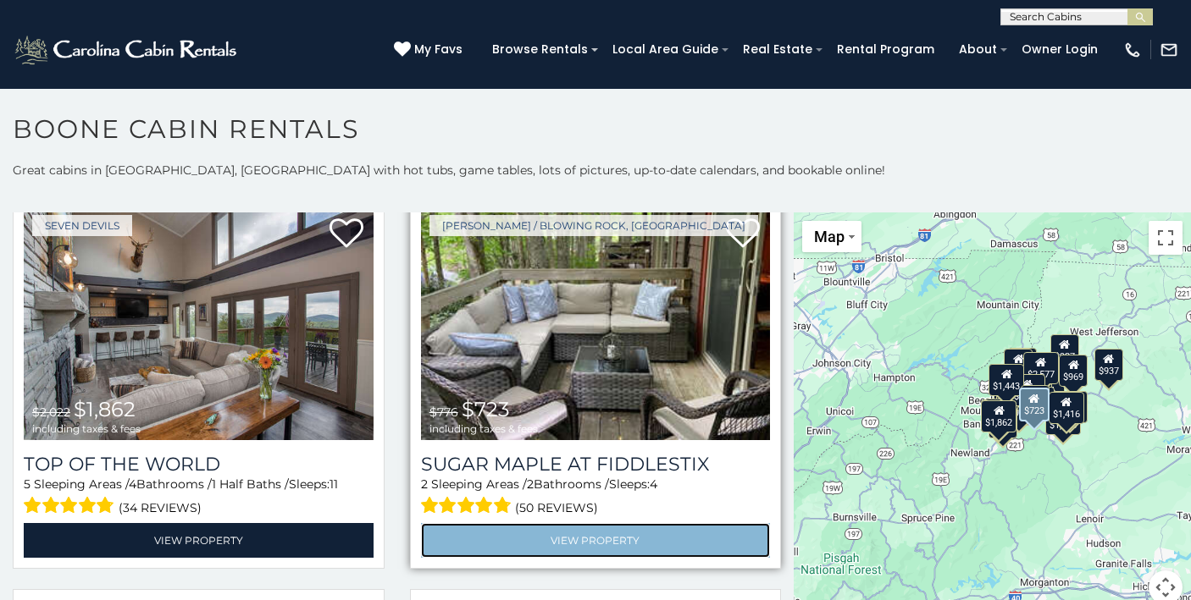
click at [622, 535] on link "View Property" at bounding box center [596, 540] width 350 height 35
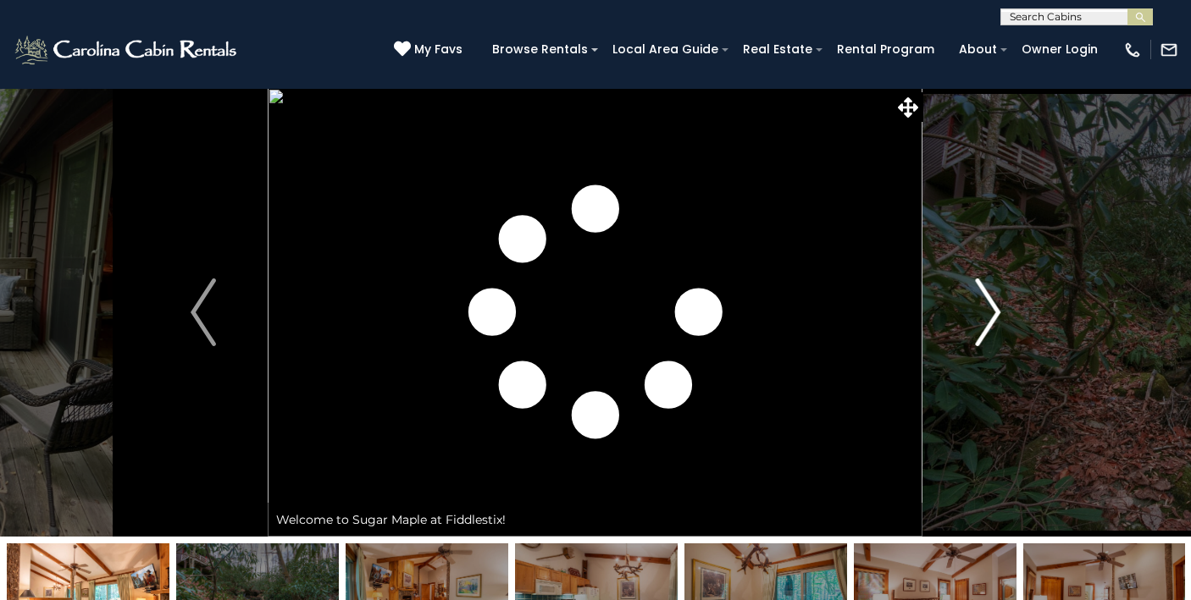
click at [994, 312] on img "Next" at bounding box center [987, 313] width 25 height 68
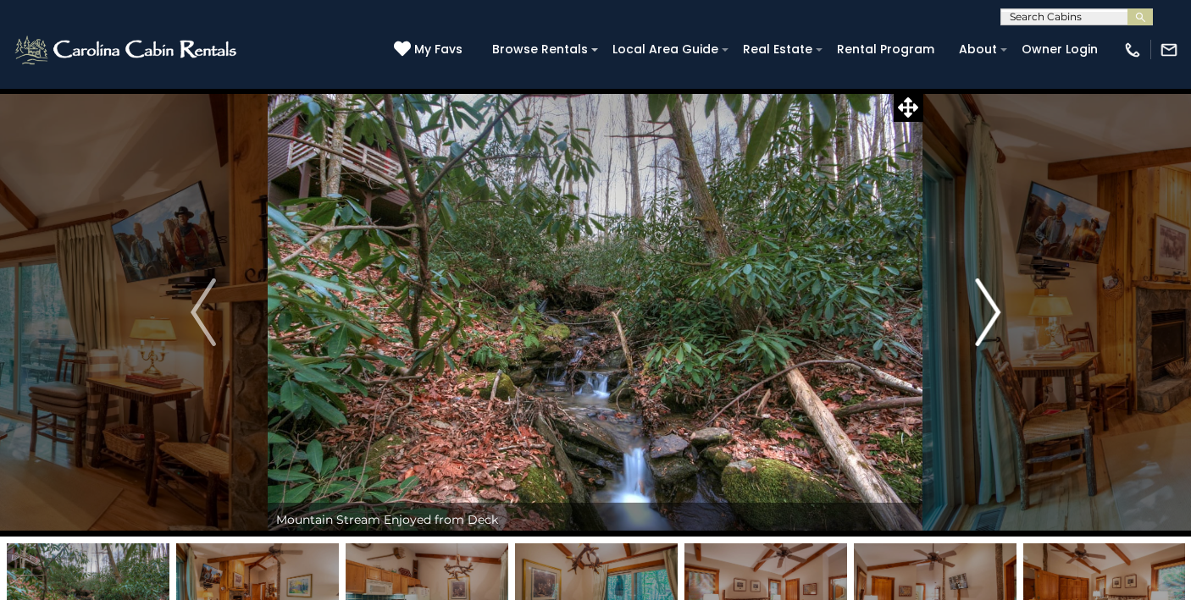
click at [994, 312] on img "Next" at bounding box center [987, 313] width 25 height 68
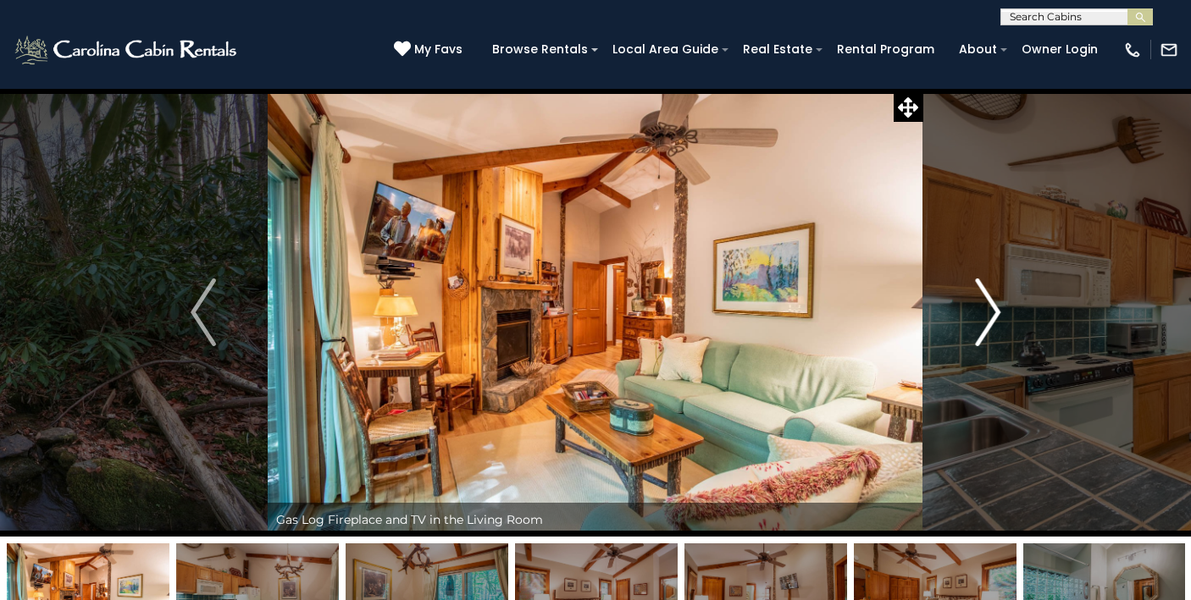
click at [994, 312] on img "Next" at bounding box center [987, 313] width 25 height 68
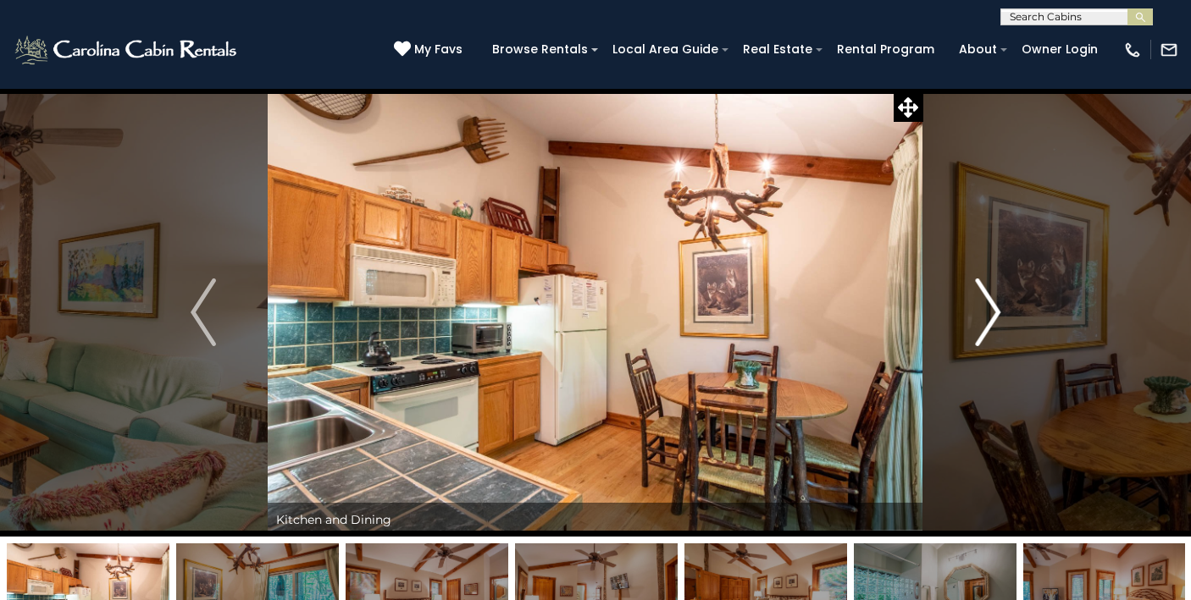
click at [994, 312] on img "Next" at bounding box center [987, 313] width 25 height 68
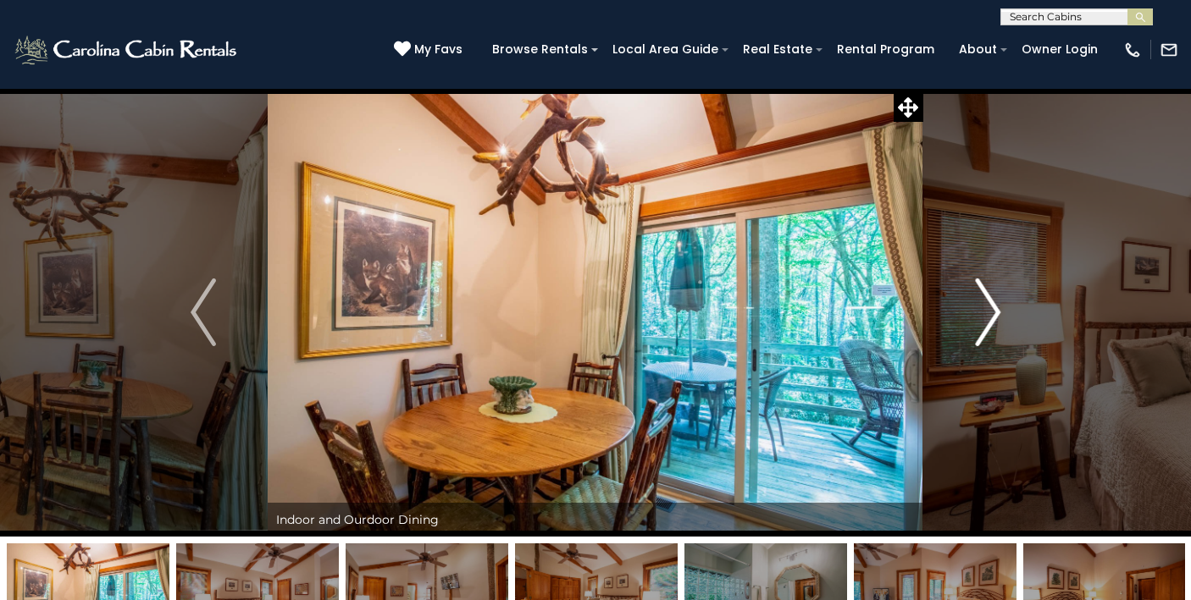
click at [994, 312] on img "Next" at bounding box center [987, 313] width 25 height 68
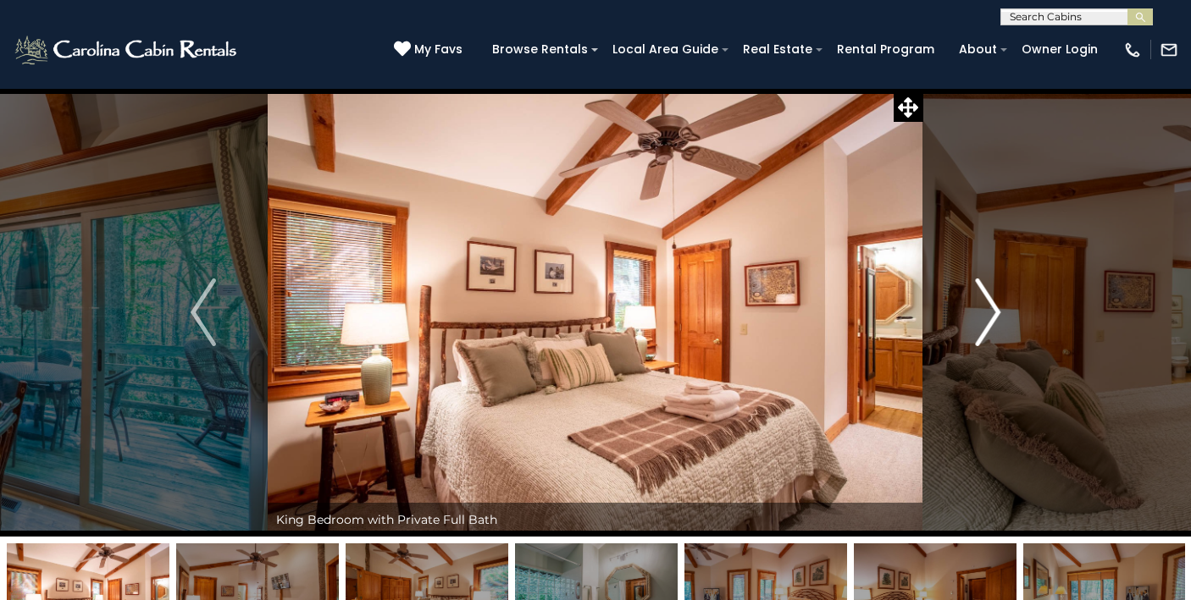
click at [994, 312] on img "Next" at bounding box center [987, 313] width 25 height 68
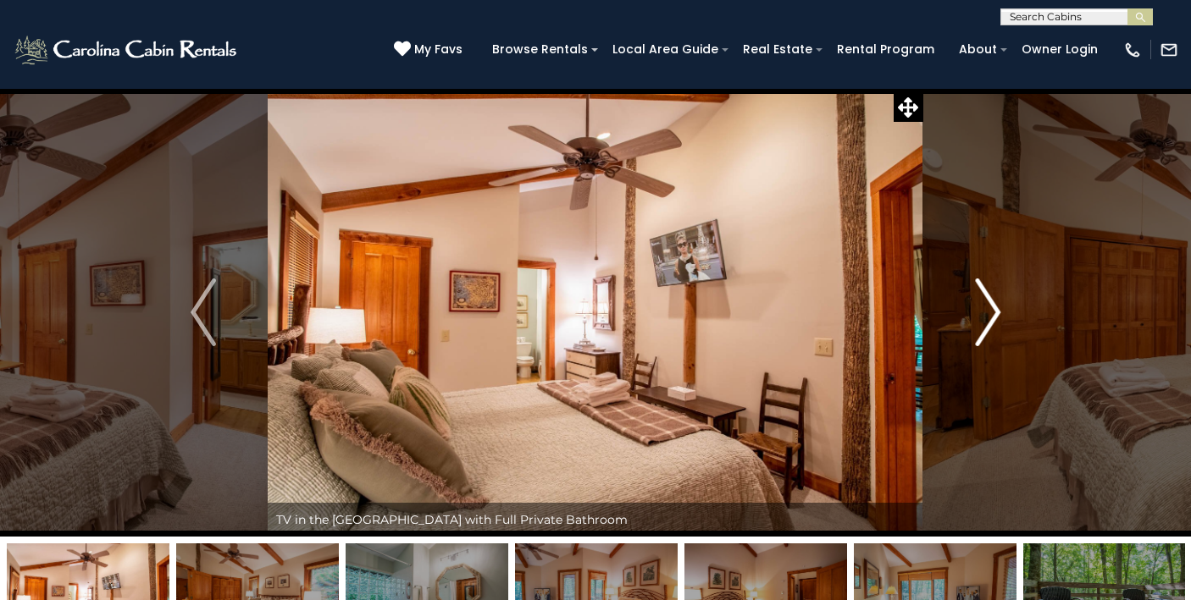
click at [994, 312] on img "Next" at bounding box center [987, 313] width 25 height 68
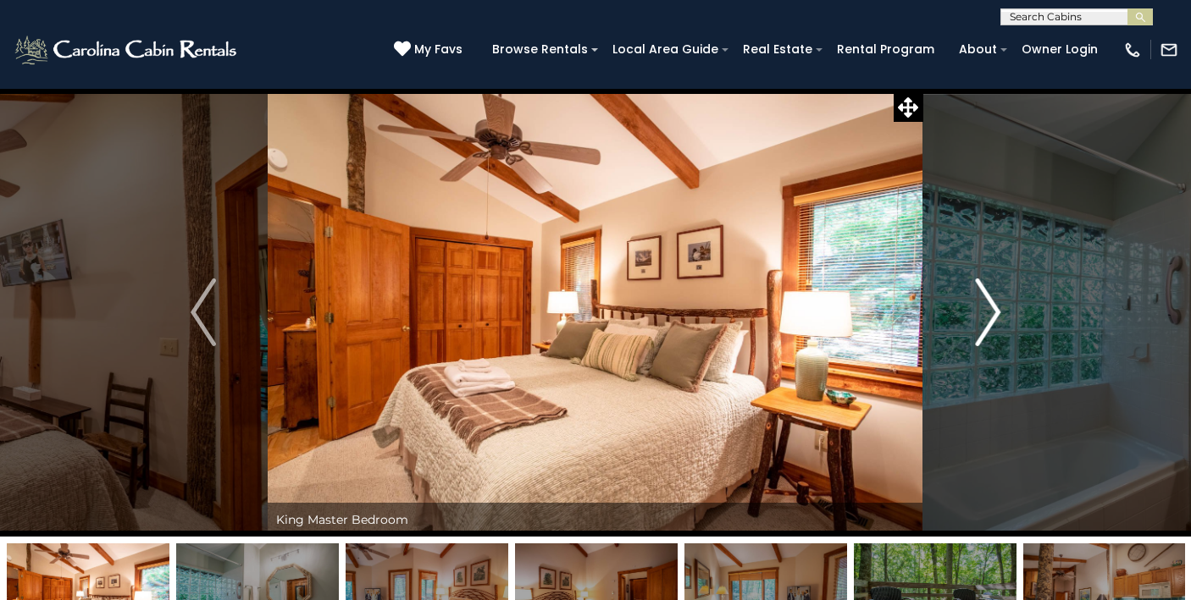
click at [994, 312] on img "Next" at bounding box center [987, 313] width 25 height 68
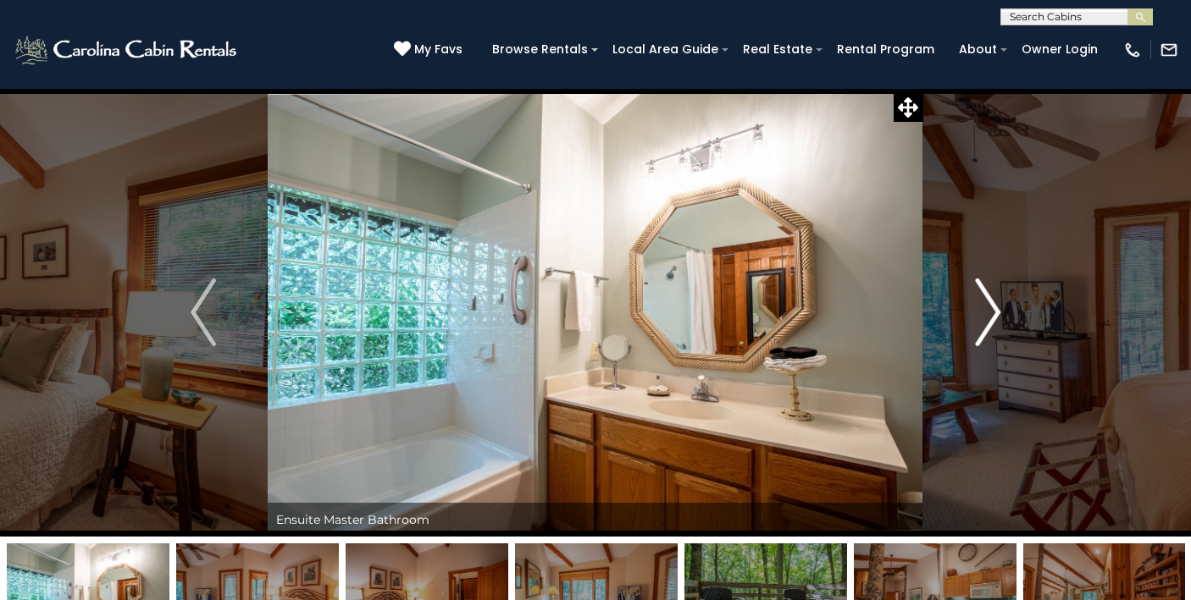
click at [994, 312] on img "Next" at bounding box center [987, 313] width 25 height 68
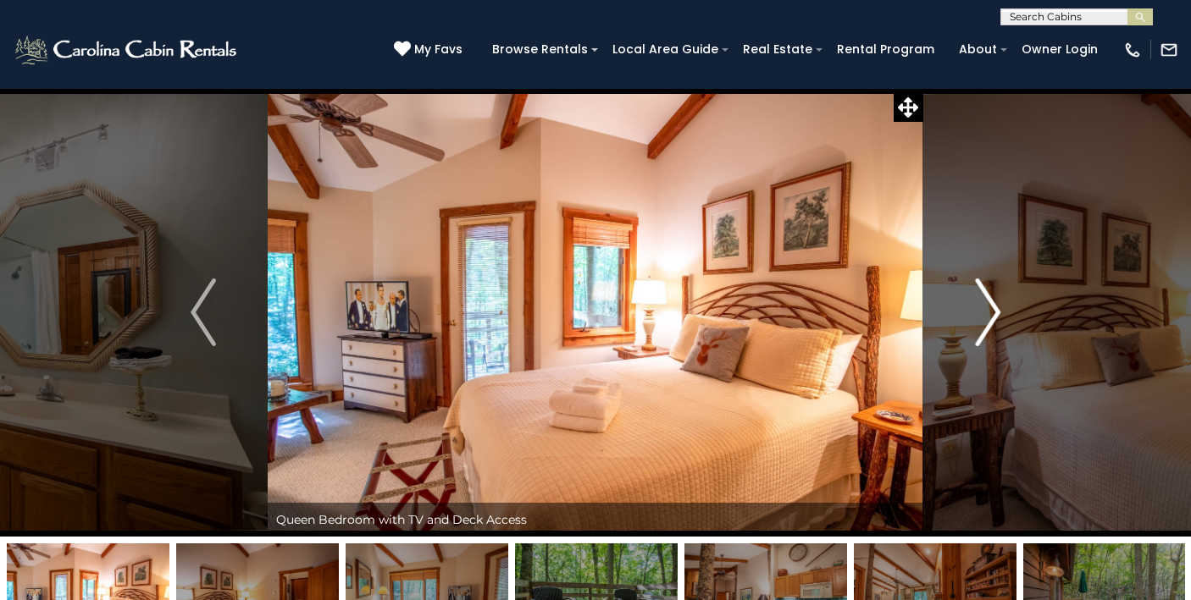
click at [994, 312] on img "Next" at bounding box center [987, 313] width 25 height 68
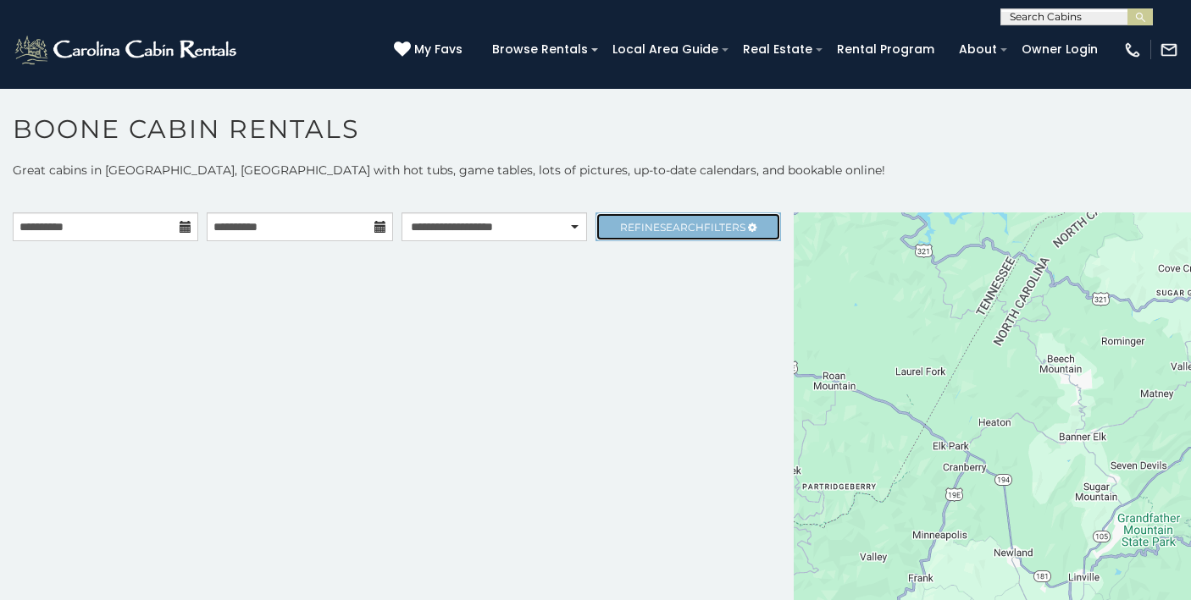
click at [654, 219] on link "Refine Search Filters" at bounding box center [687, 227] width 185 height 29
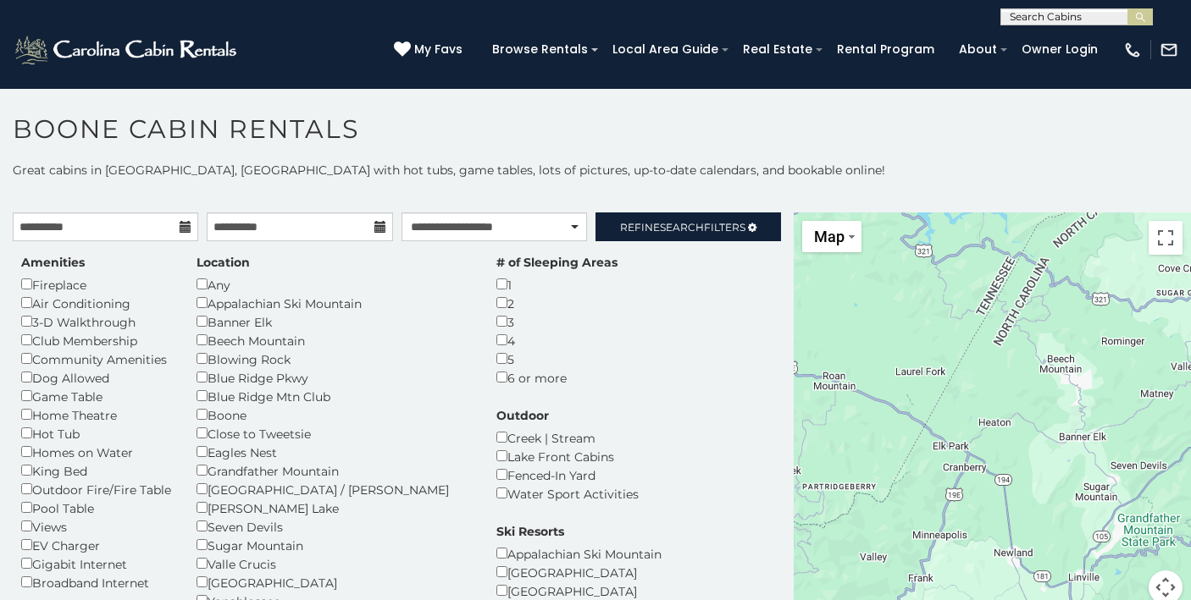
click at [690, 182] on div "**********" at bounding box center [595, 393] width 1191 height 463
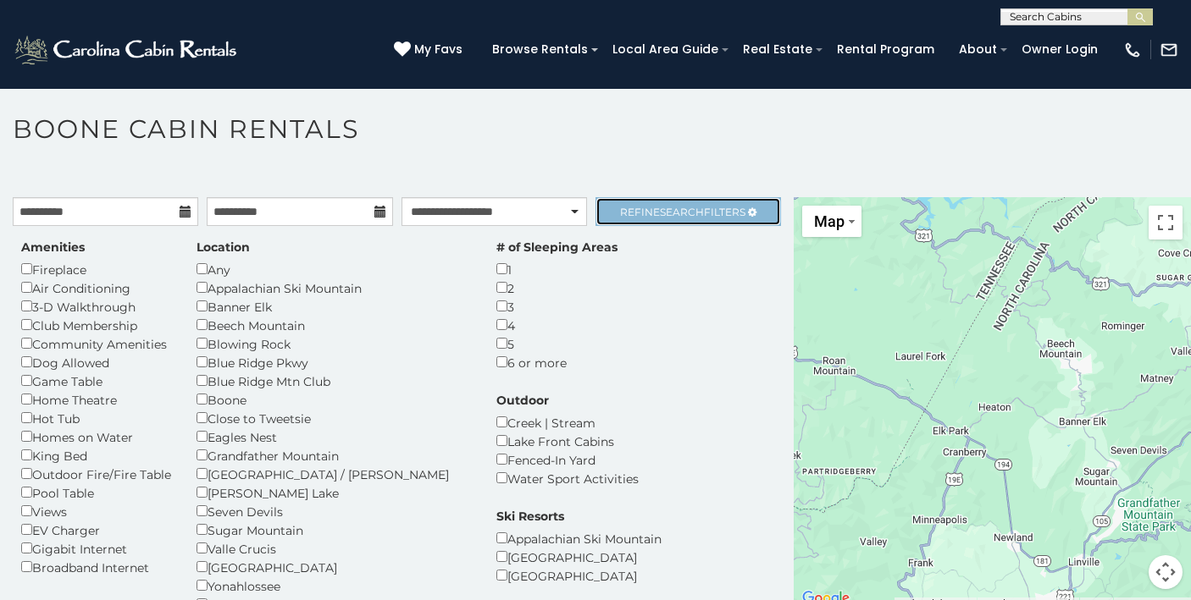
click at [668, 209] on span "Search" at bounding box center [682, 212] width 44 height 13
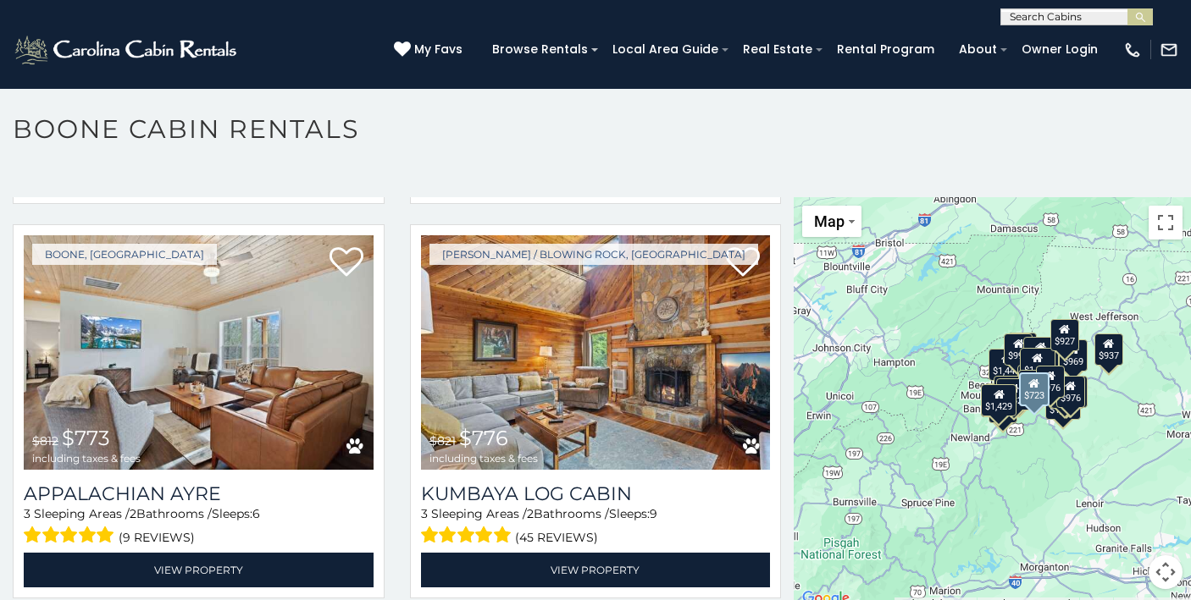
scroll to position [3558, 0]
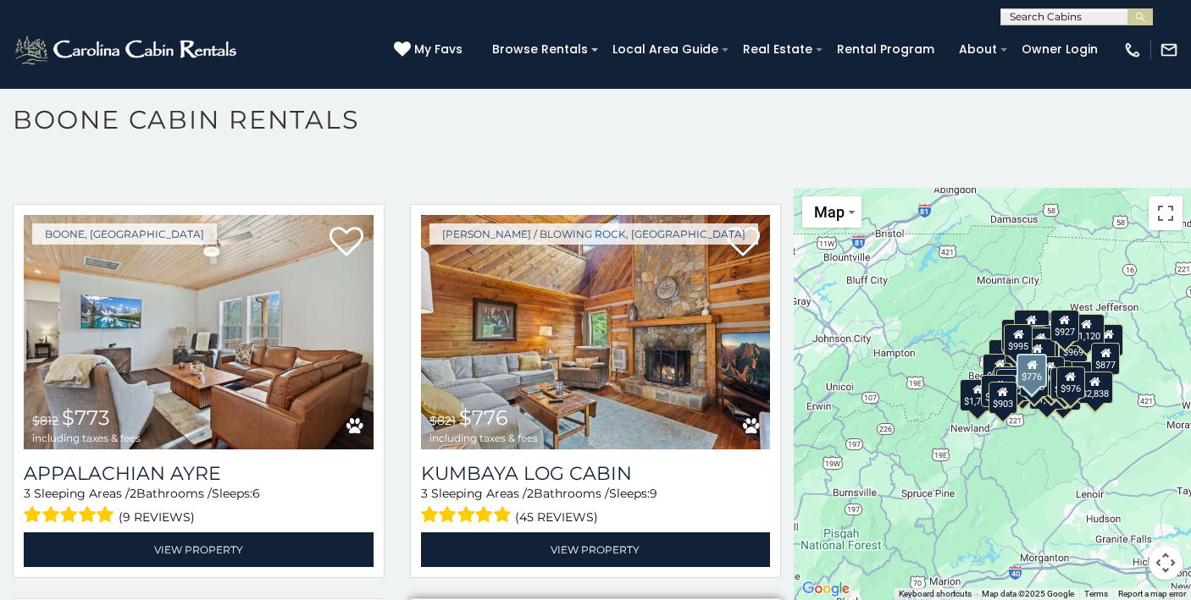
scroll to position [3594, 0]
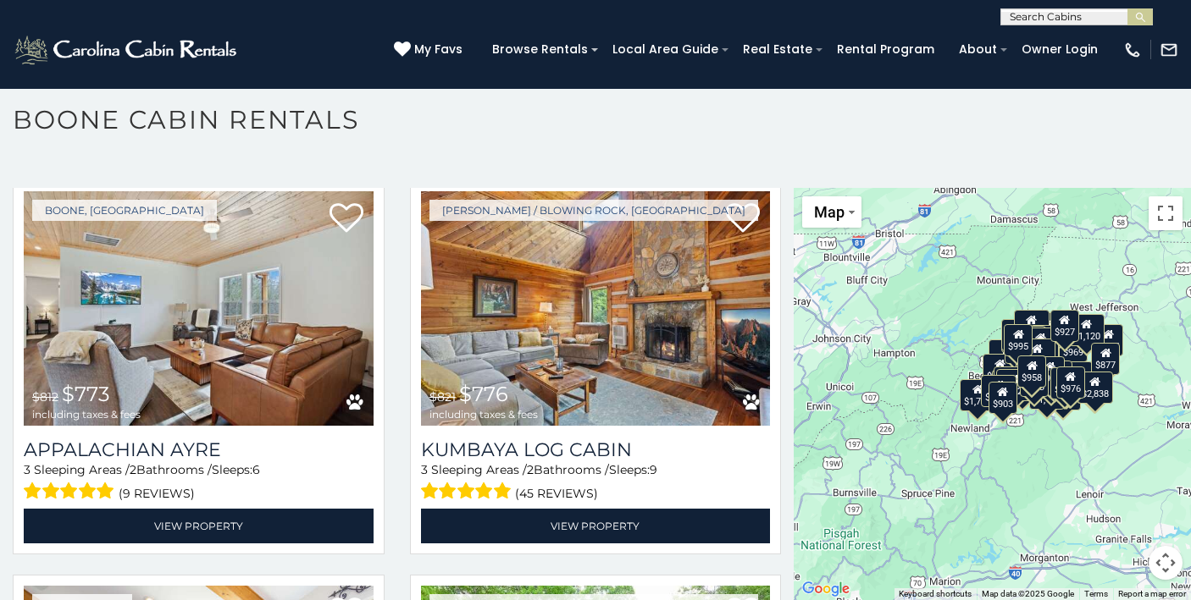
click at [1164, 559] on button "Map camera controls" at bounding box center [1165, 563] width 34 height 34
click at [1129, 477] on button "Zoom in" at bounding box center [1123, 479] width 34 height 34
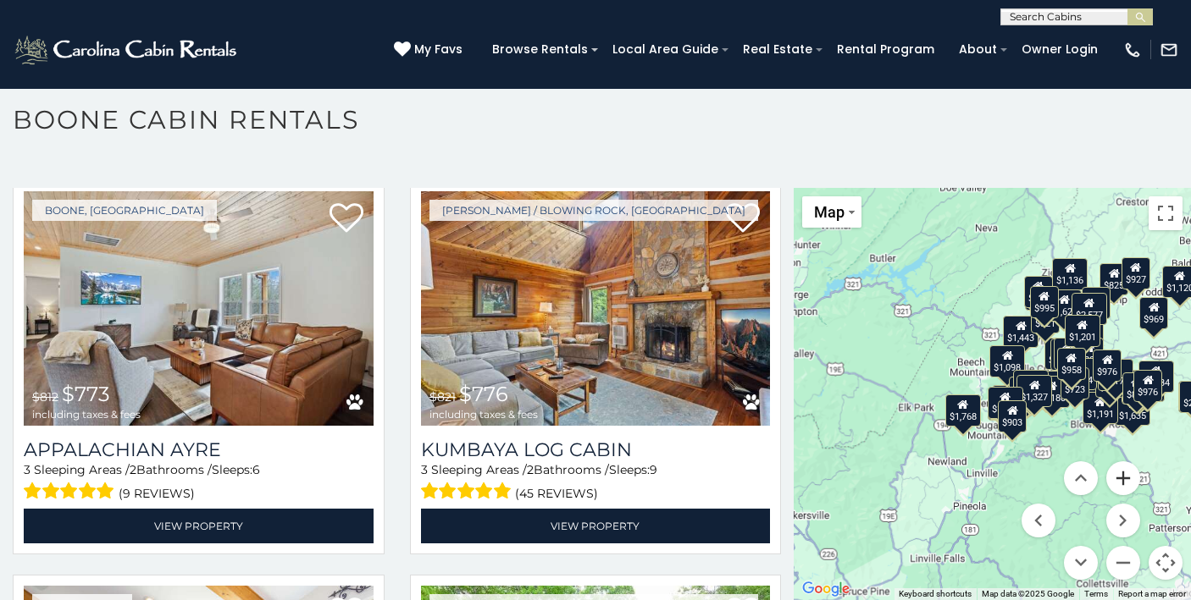
click at [1129, 477] on button "Zoom in" at bounding box center [1123, 479] width 34 height 34
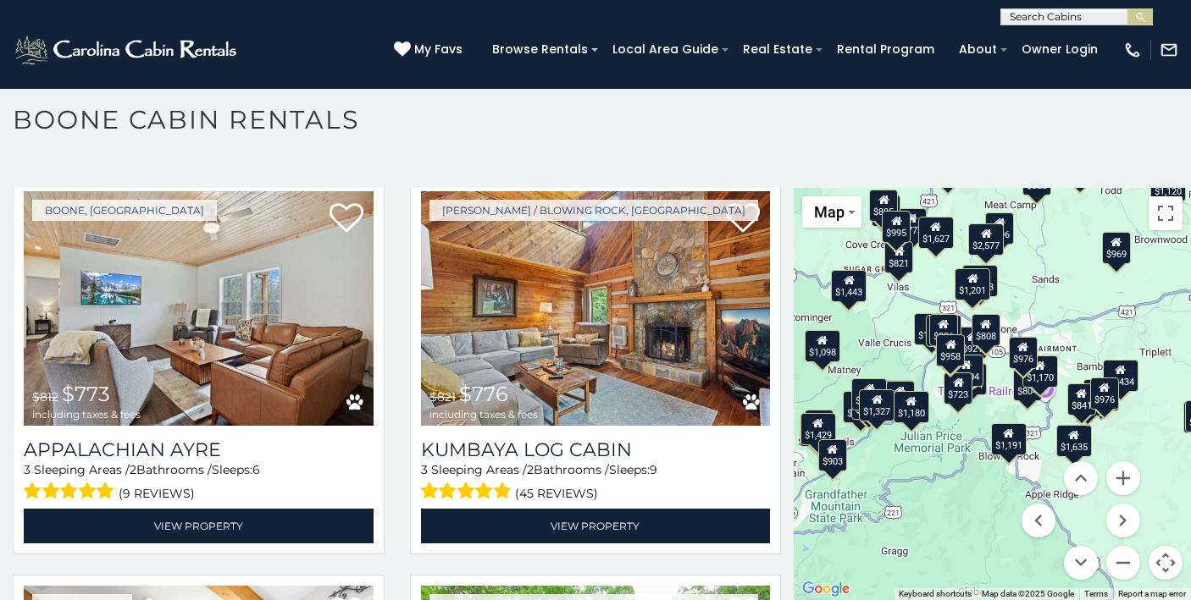
drag, startPoint x: 1073, startPoint y: 344, endPoint x: 870, endPoint y: 345, distance: 203.2
click at [870, 345] on div "$2,294 $2,577 $1,183 $1,201 $1,443 $1,484 $1,635 $1,804 $1,779 $927 $952 $976 $…" at bounding box center [991, 394] width 397 height 412
click at [1123, 480] on button "Zoom in" at bounding box center [1123, 479] width 34 height 34
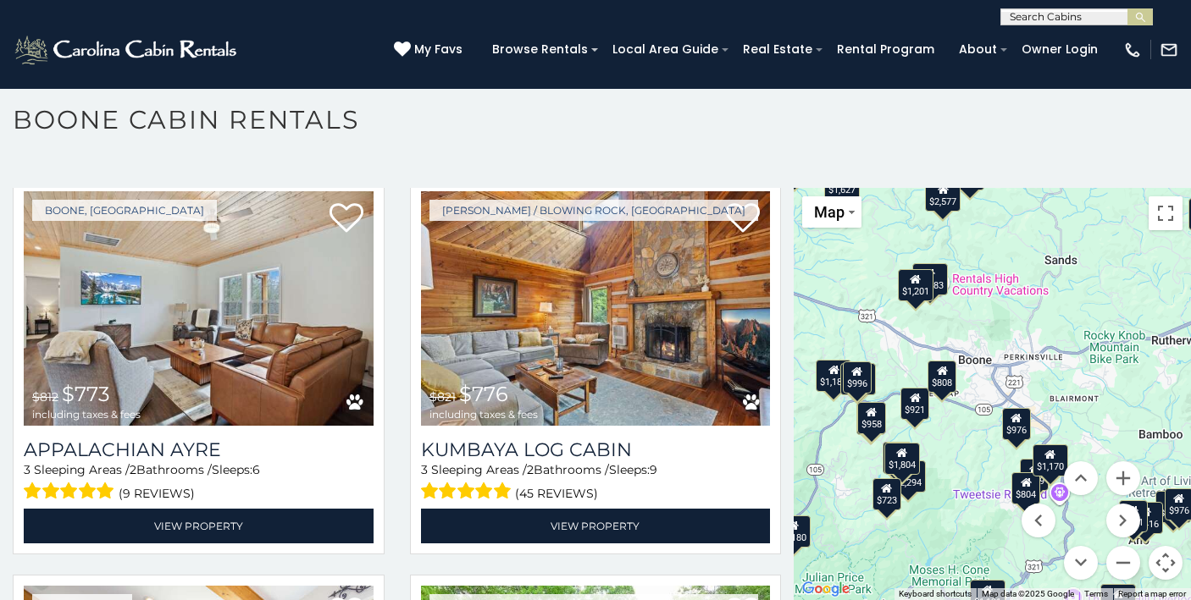
drag, startPoint x: 1006, startPoint y: 442, endPoint x: 971, endPoint y: 539, distance: 103.4
click at [971, 539] on div "$2,294 $2,577 $1,183 $1,201 $1,443 $1,484 $1,635 $1,804 $1,779 $927 $952 $976 $…" at bounding box center [991, 394] width 397 height 412
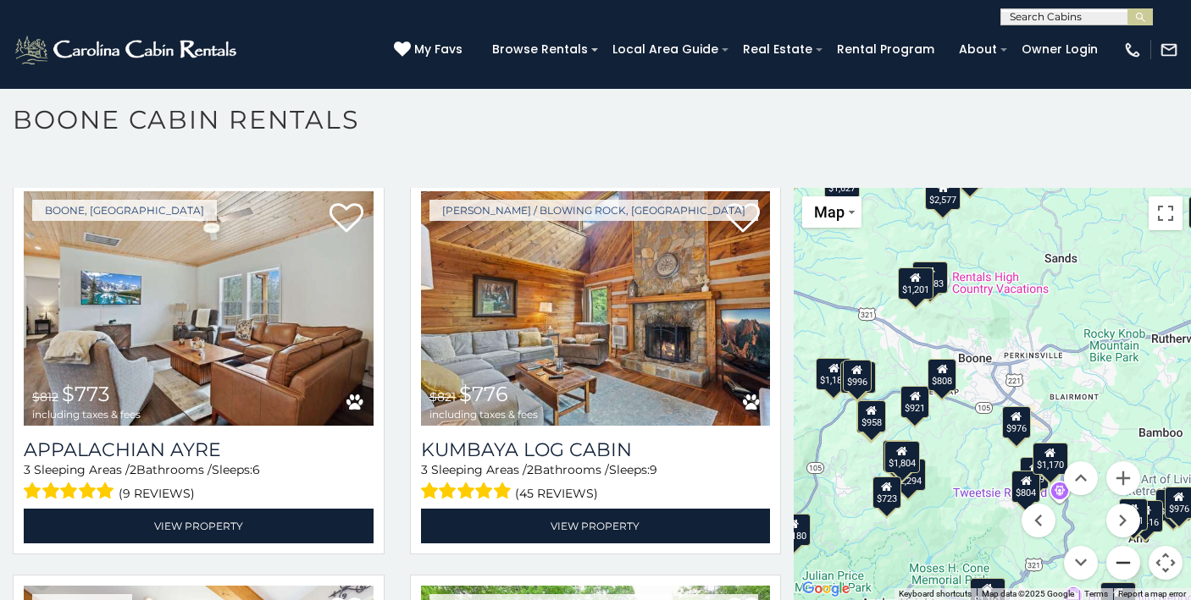
click at [1126, 565] on button "Zoom out" at bounding box center [1123, 563] width 34 height 34
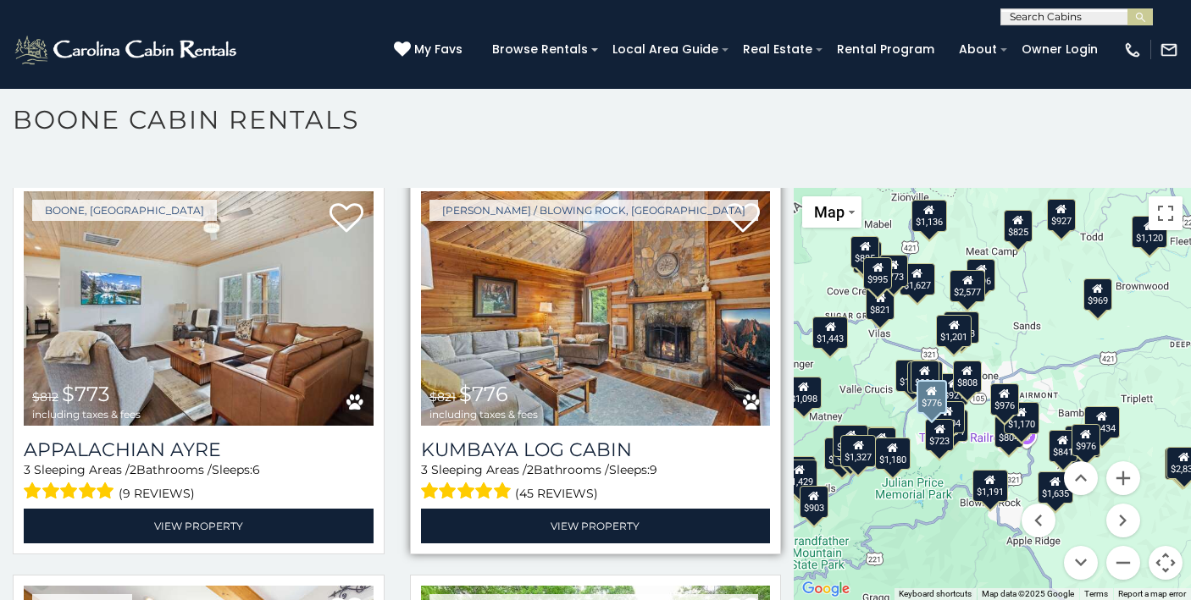
click at [620, 331] on img at bounding box center [596, 308] width 350 height 234
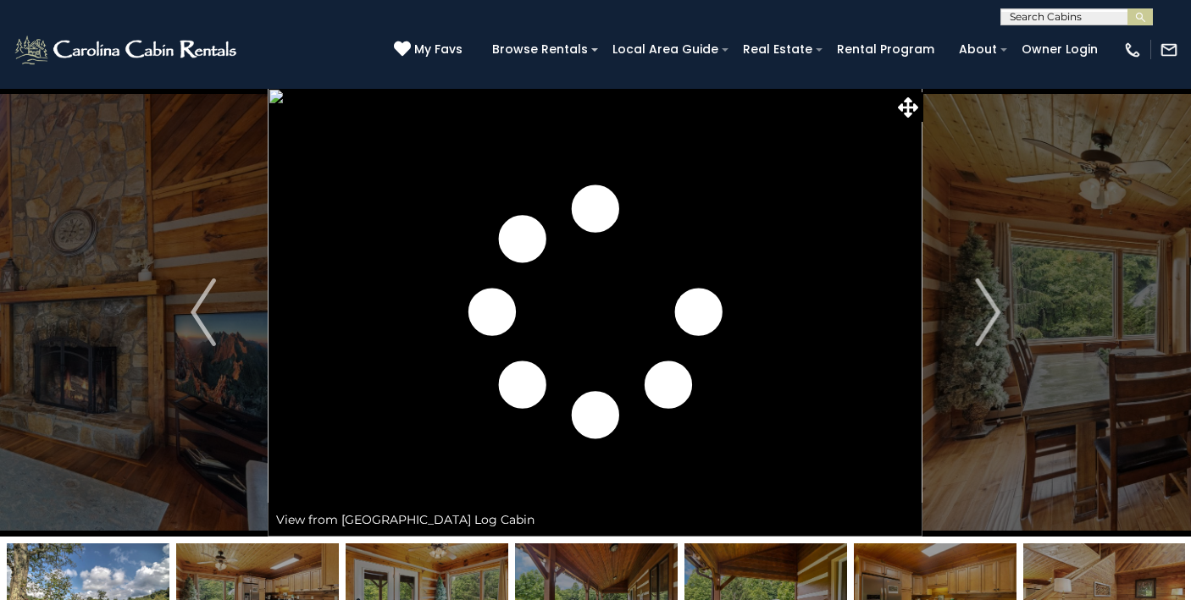
click at [987, 318] on img "Next" at bounding box center [987, 313] width 25 height 68
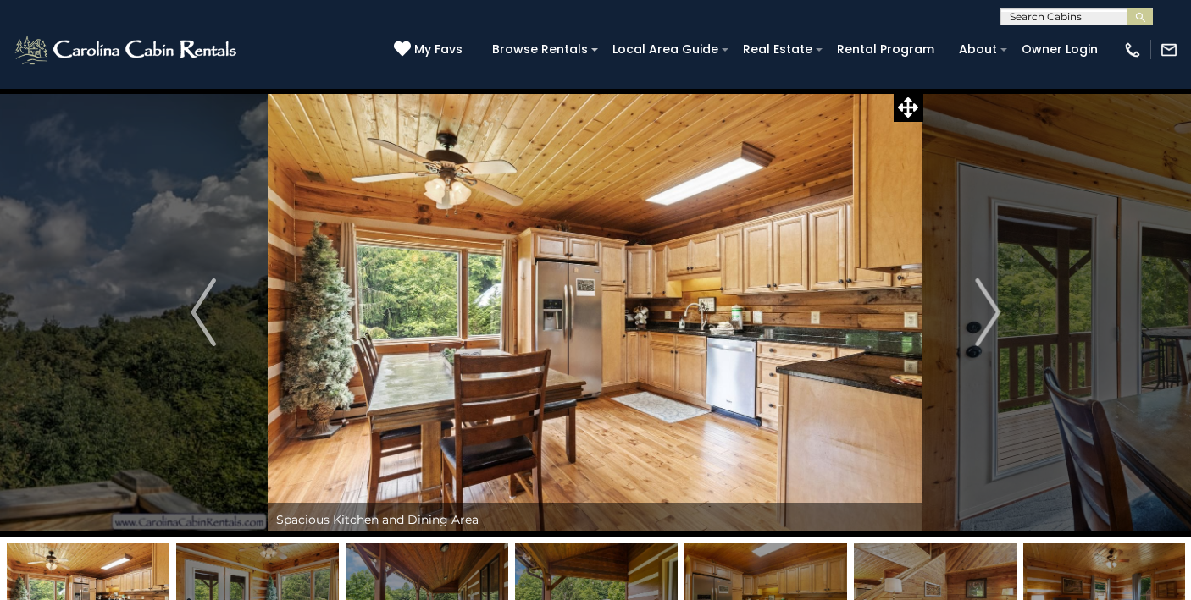
click at [987, 318] on img "Next" at bounding box center [987, 313] width 25 height 68
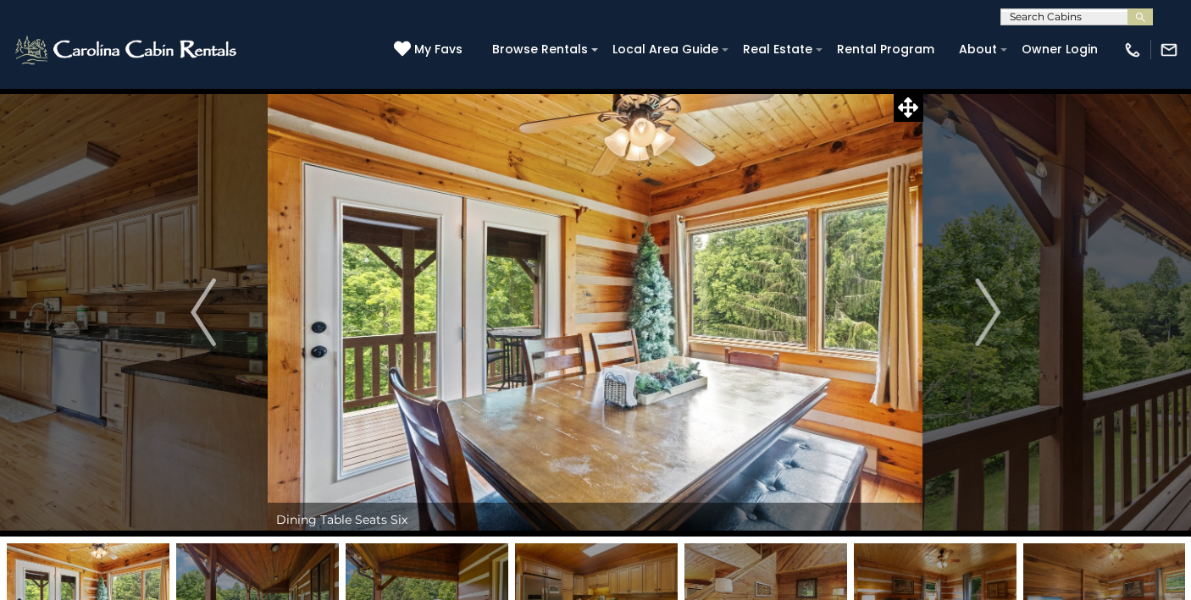
click at [987, 318] on img "Next" at bounding box center [987, 313] width 25 height 68
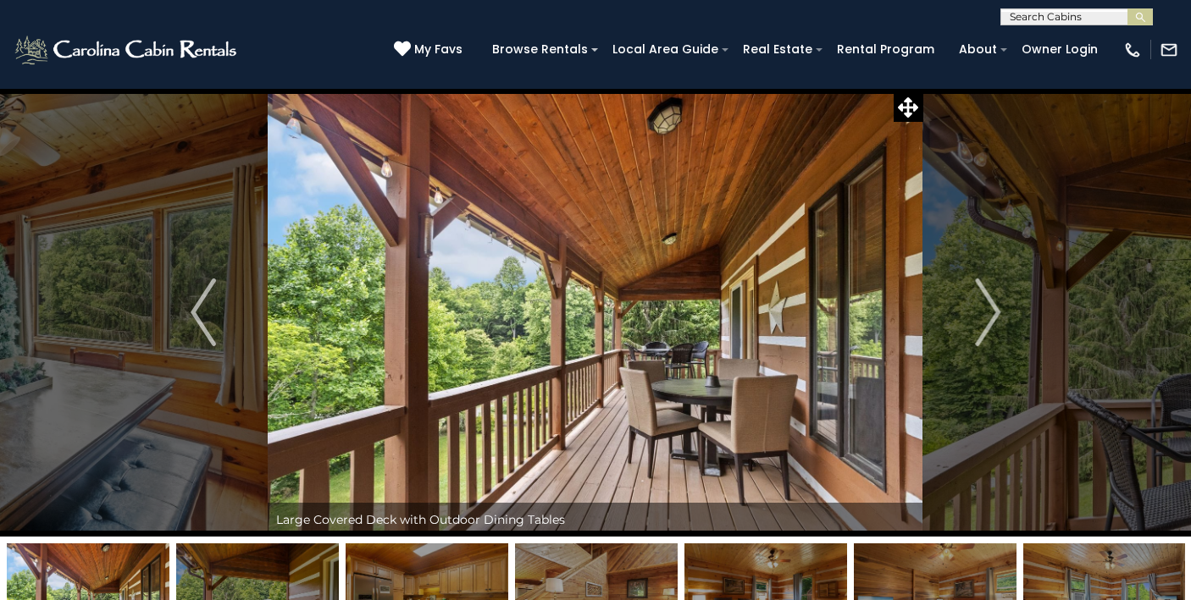
click at [987, 318] on img "Next" at bounding box center [987, 313] width 25 height 68
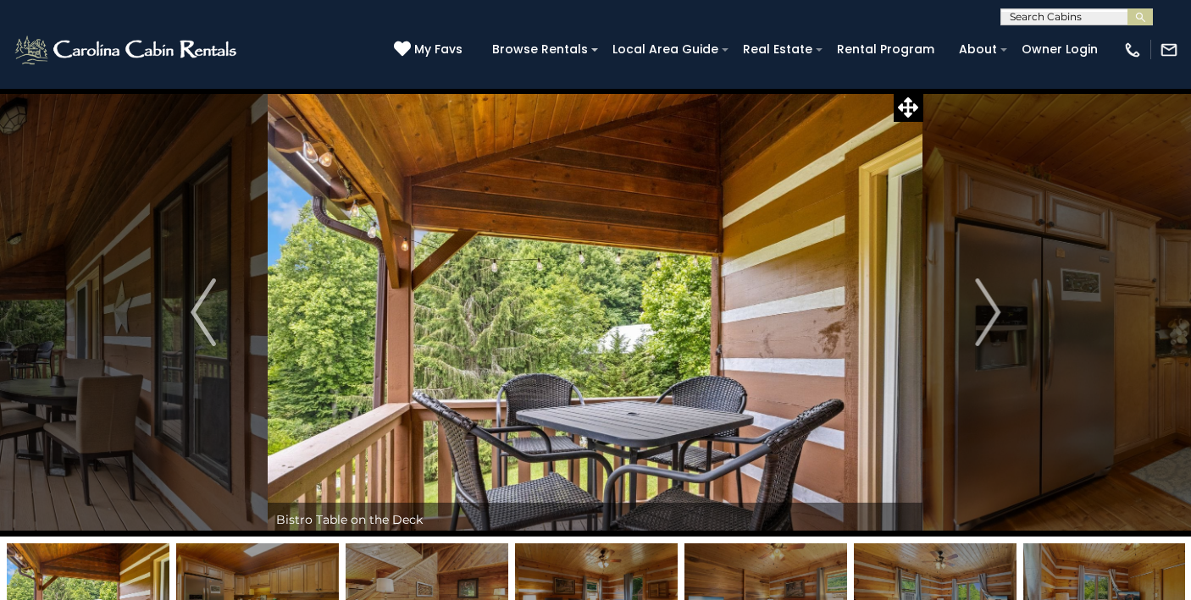
click at [987, 318] on img "Next" at bounding box center [987, 313] width 25 height 68
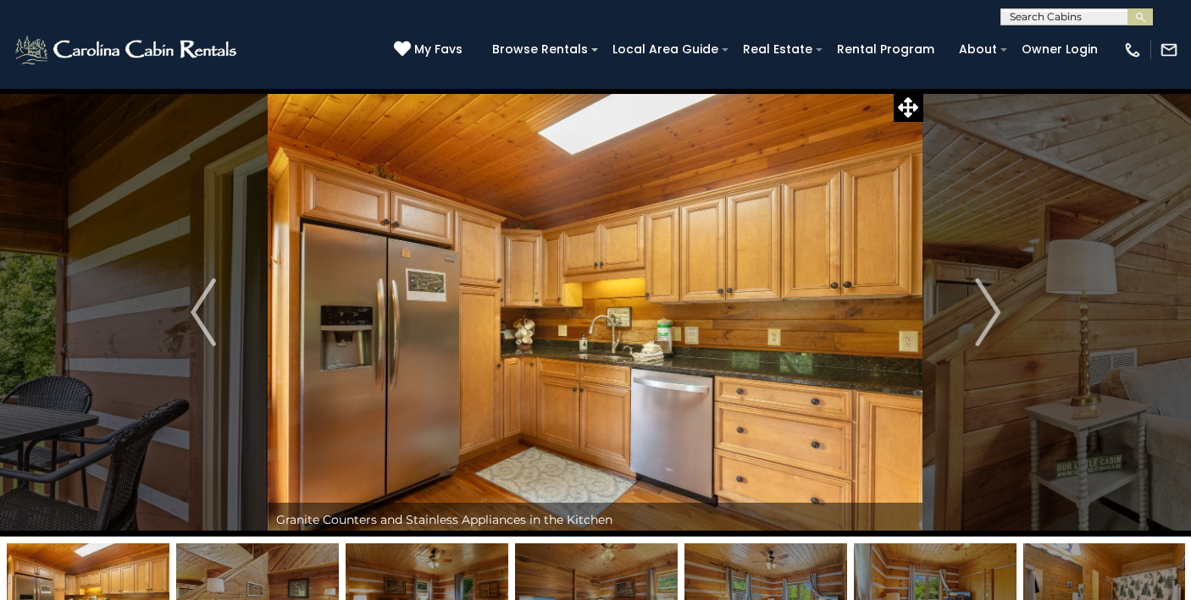
click at [987, 318] on img "Next" at bounding box center [987, 313] width 25 height 68
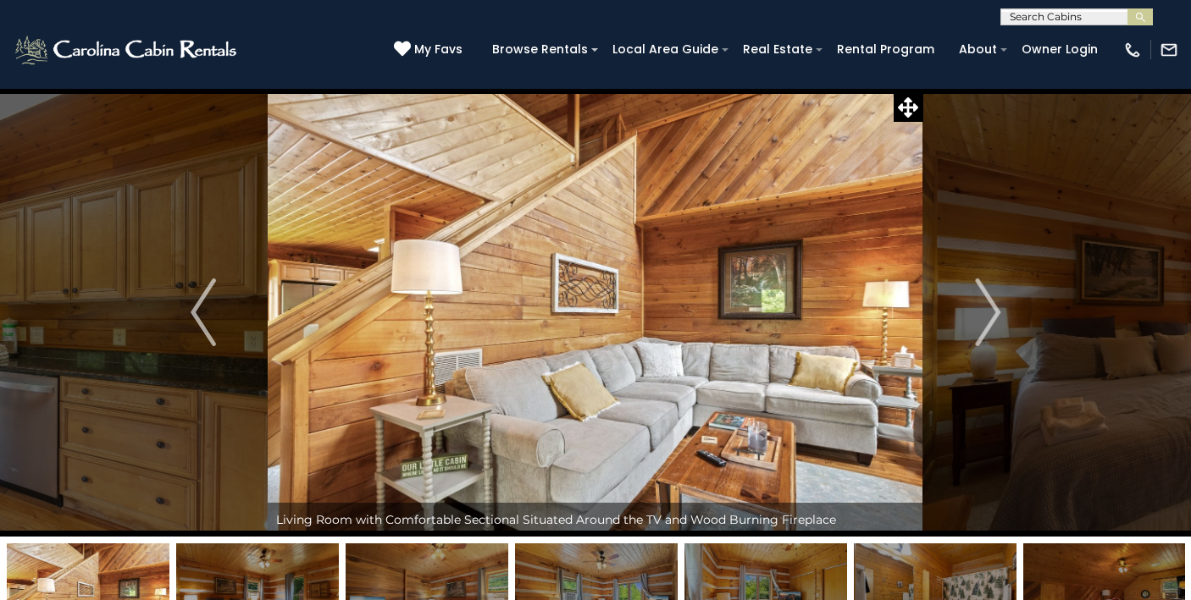
click at [987, 318] on img "Next" at bounding box center [987, 313] width 25 height 68
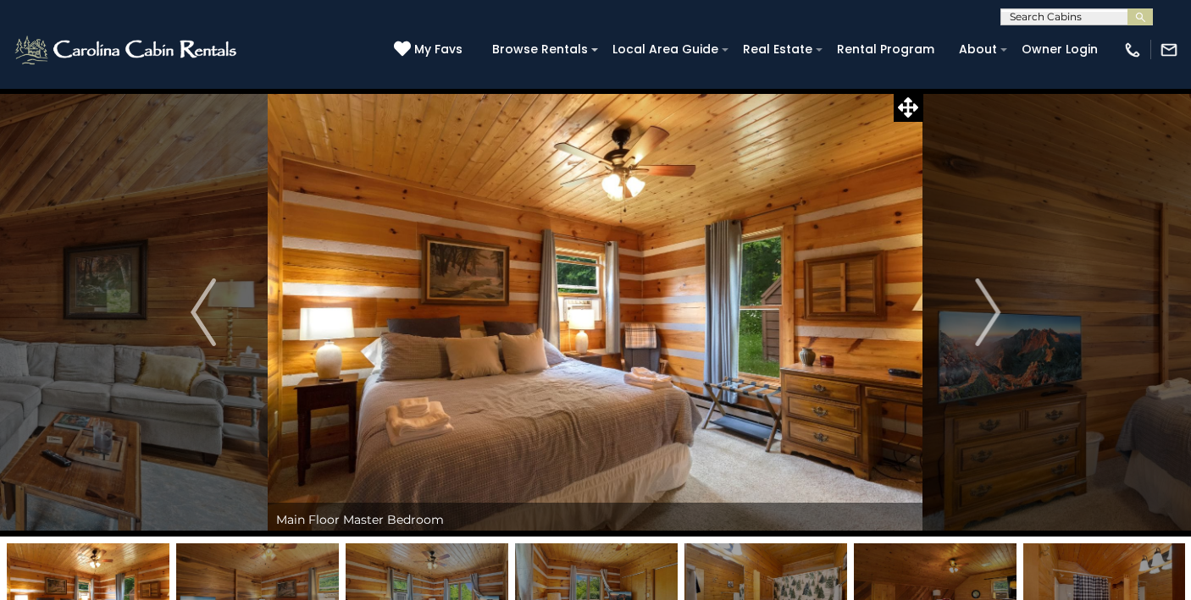
click at [987, 318] on img "Next" at bounding box center [987, 313] width 25 height 68
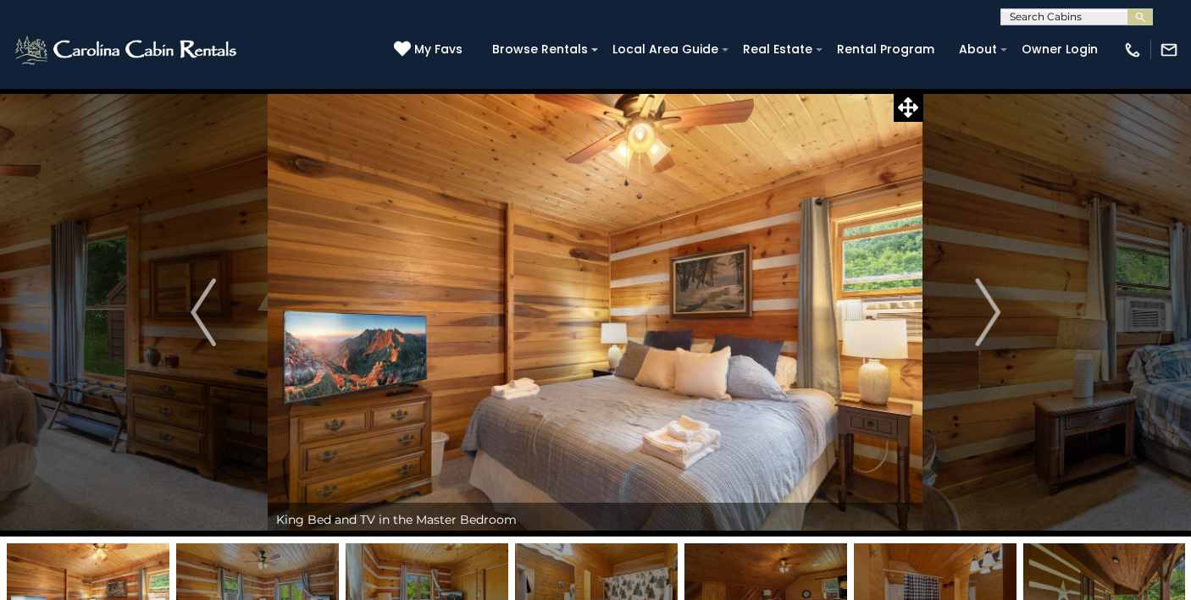
click at [987, 318] on img "Next" at bounding box center [987, 313] width 25 height 68
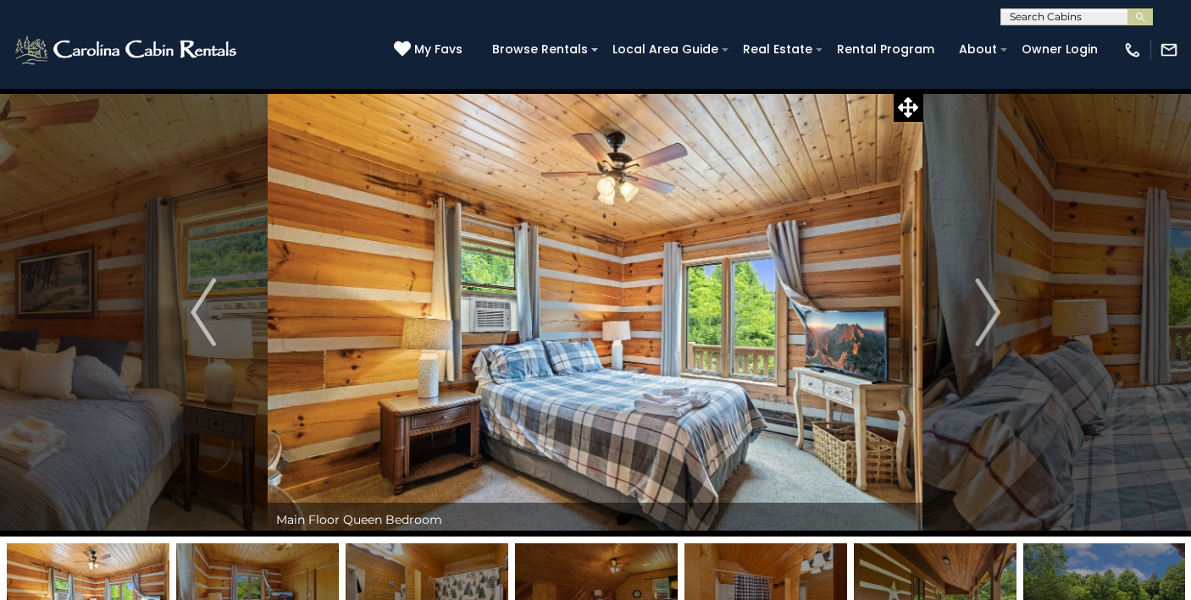
click at [987, 318] on img "Next" at bounding box center [987, 313] width 25 height 68
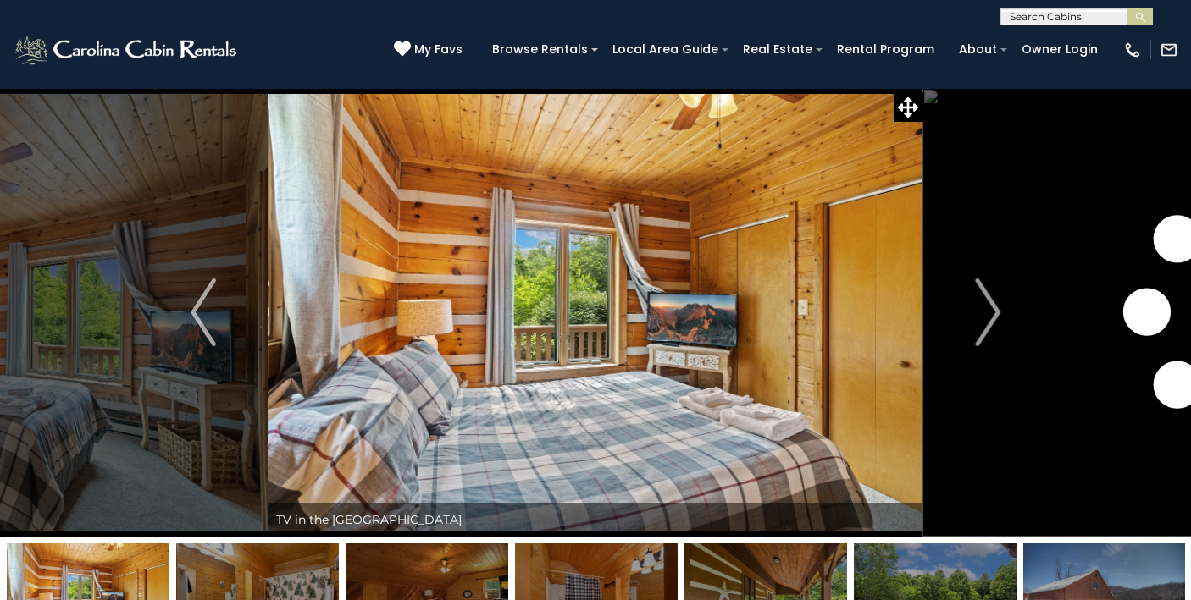
click at [987, 318] on img "Next" at bounding box center [987, 313] width 25 height 68
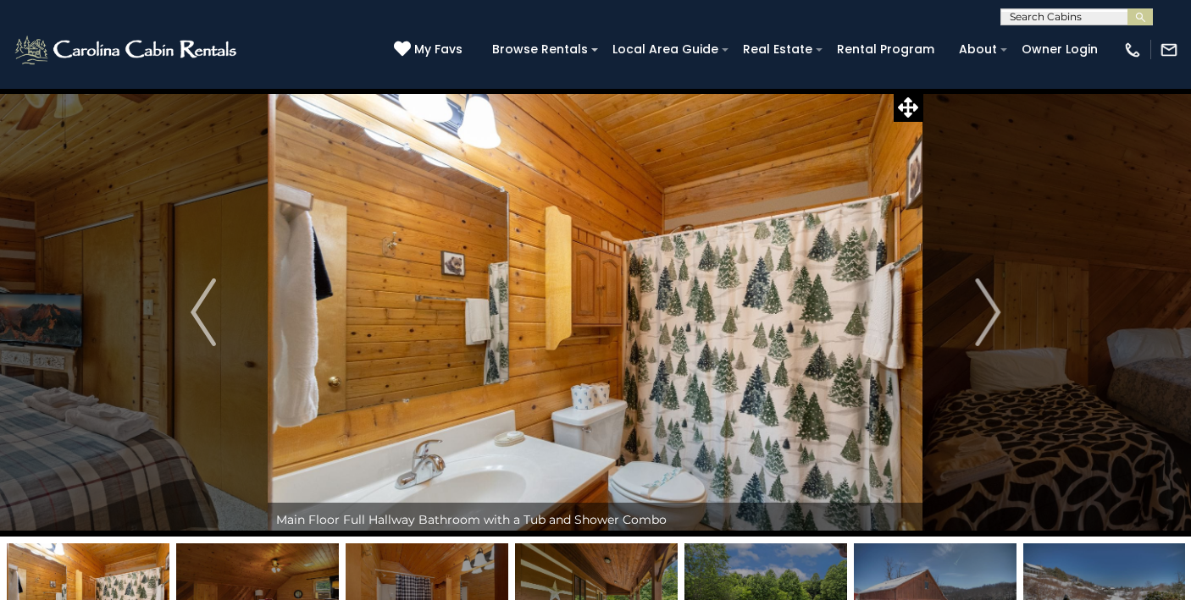
click at [987, 318] on img "Next" at bounding box center [987, 313] width 25 height 68
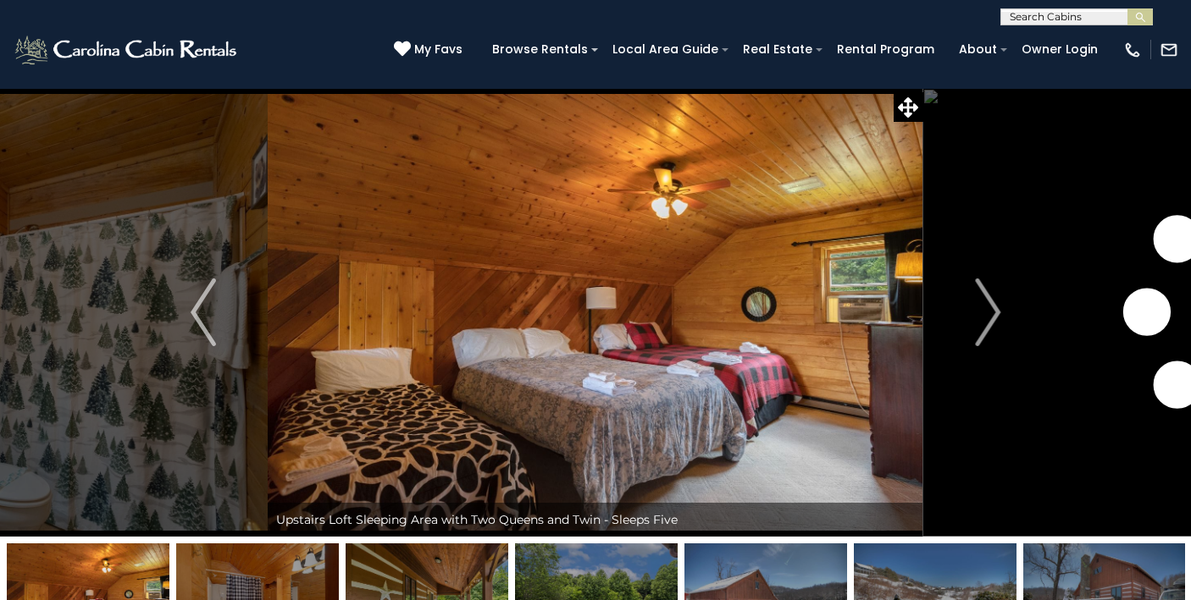
click at [987, 318] on img "Next" at bounding box center [987, 313] width 25 height 68
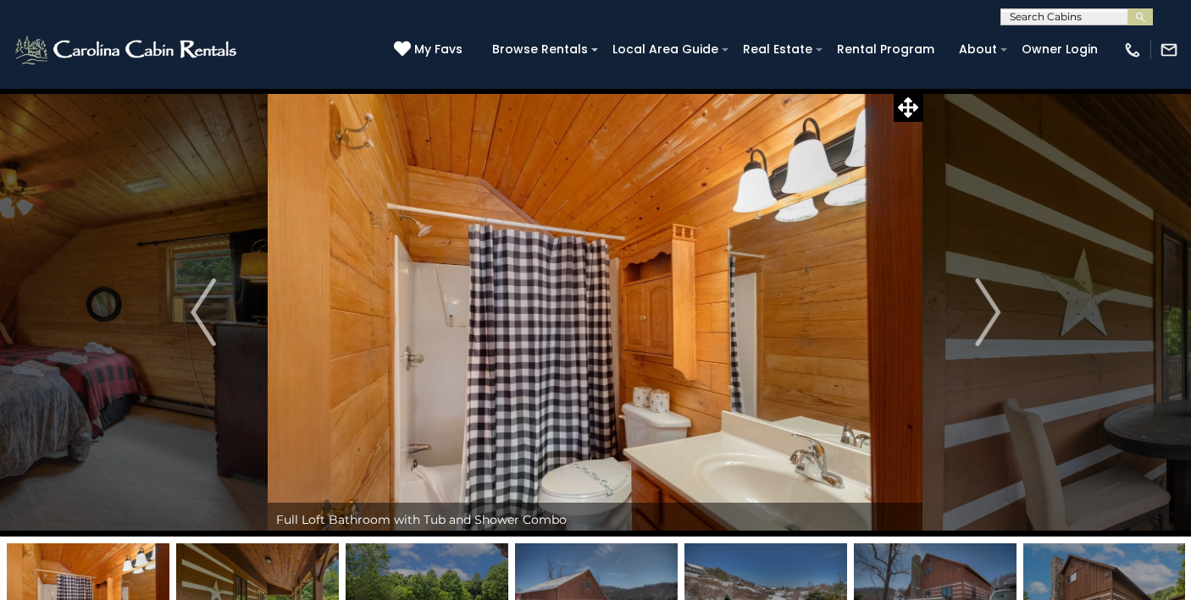
click at [987, 318] on img "Next" at bounding box center [987, 313] width 25 height 68
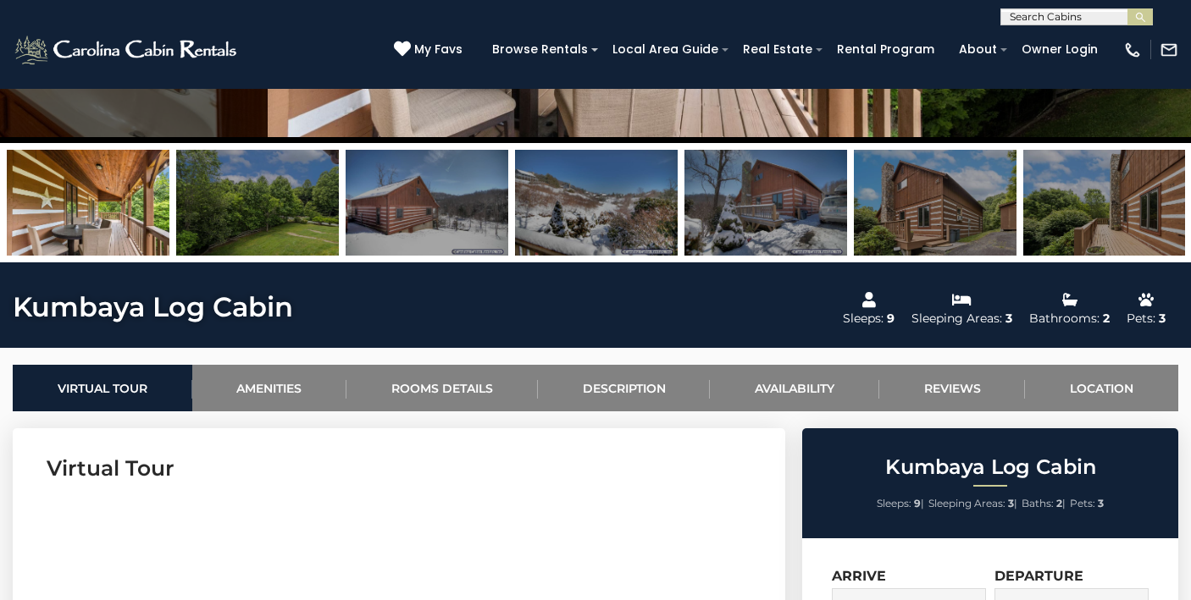
scroll to position [396, 0]
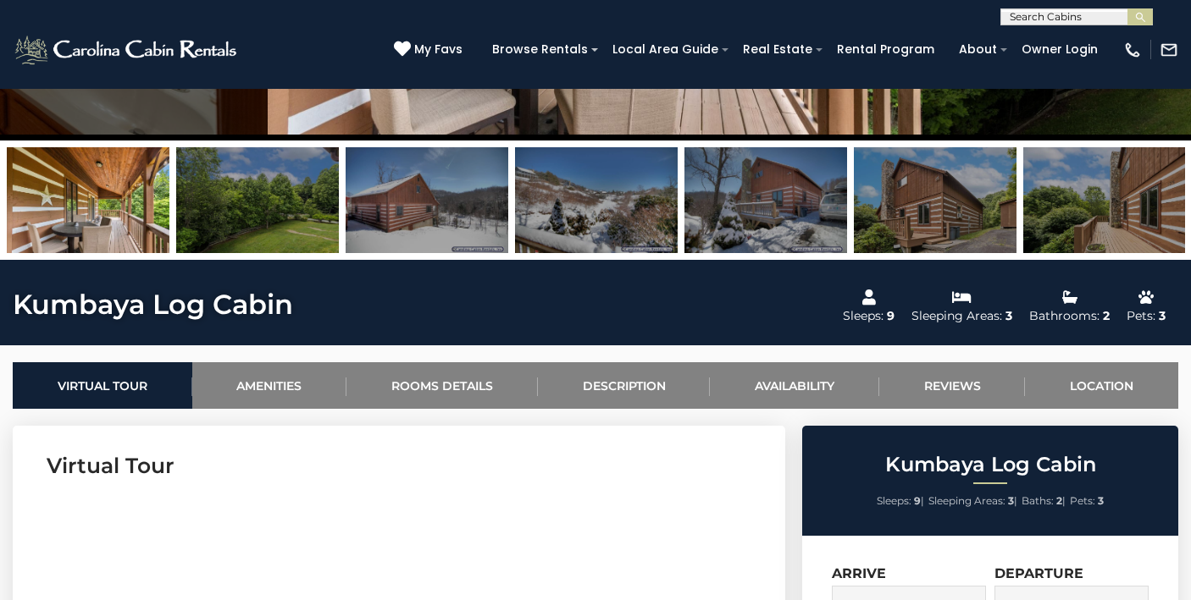
click at [795, 208] on img at bounding box center [765, 200] width 163 height 106
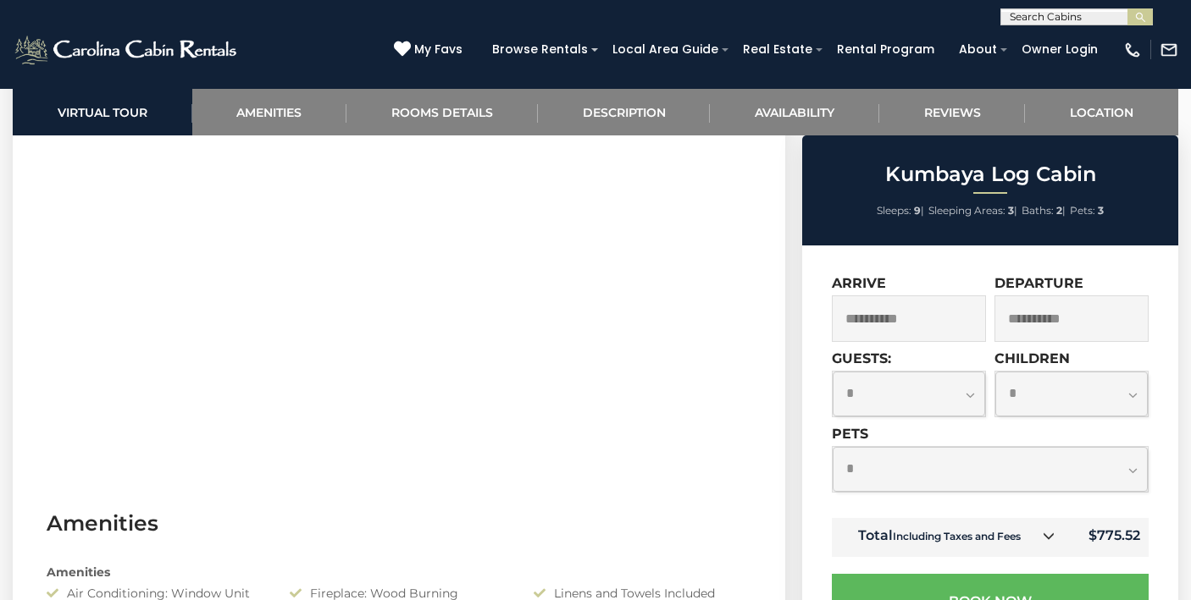
scroll to position [494, 0]
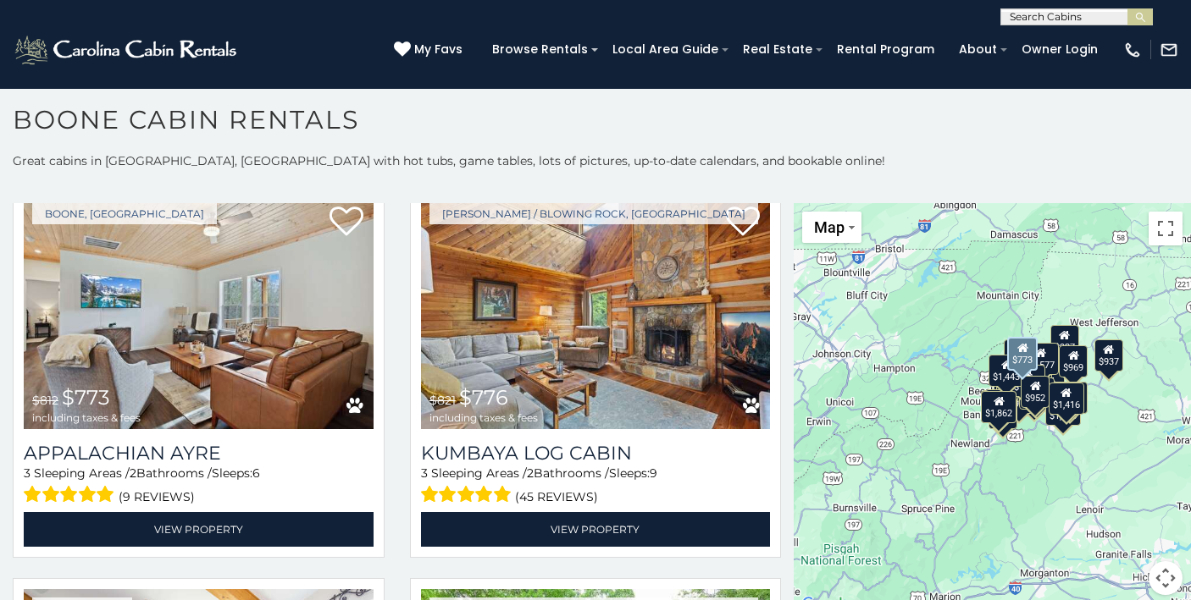
scroll to position [3625, 0]
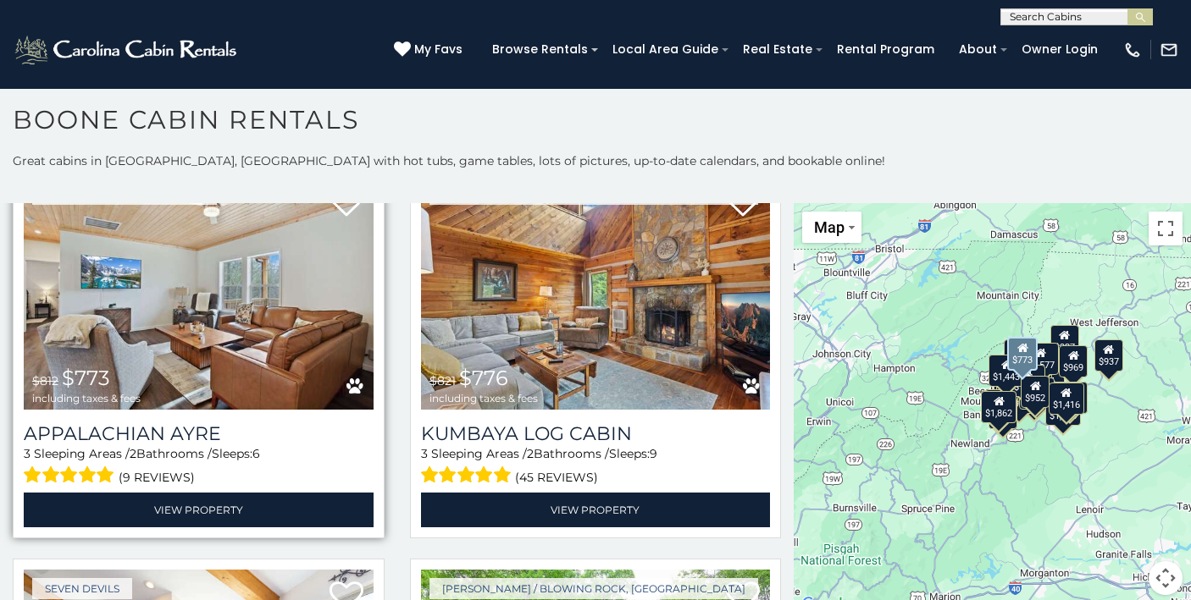
click at [285, 317] on img at bounding box center [199, 292] width 350 height 234
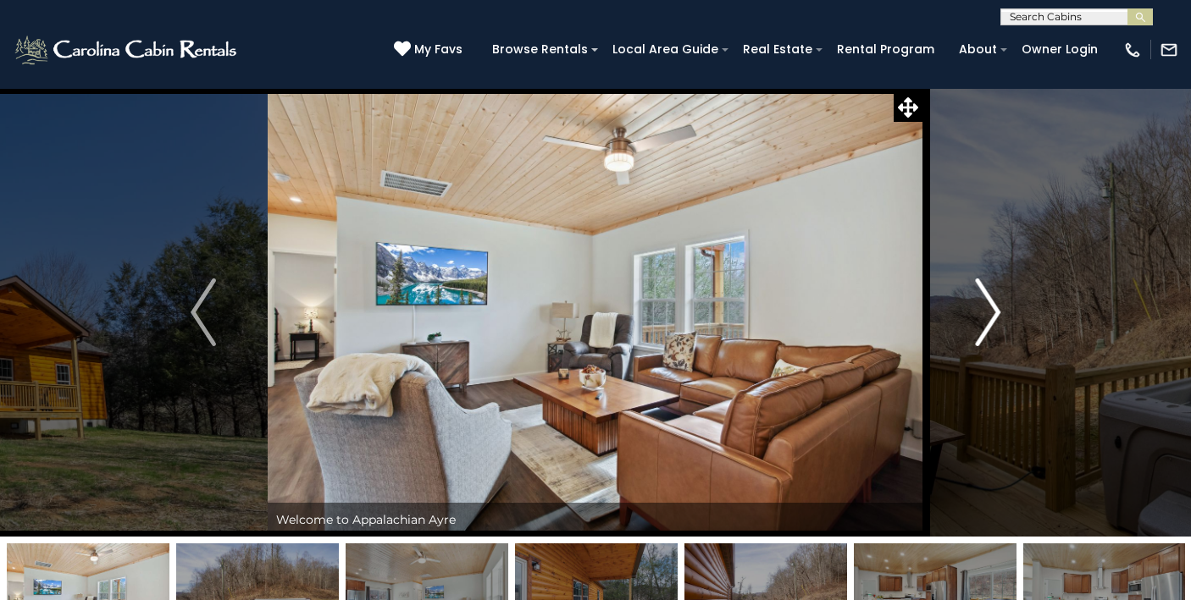
click at [988, 312] on img "Next" at bounding box center [987, 313] width 25 height 68
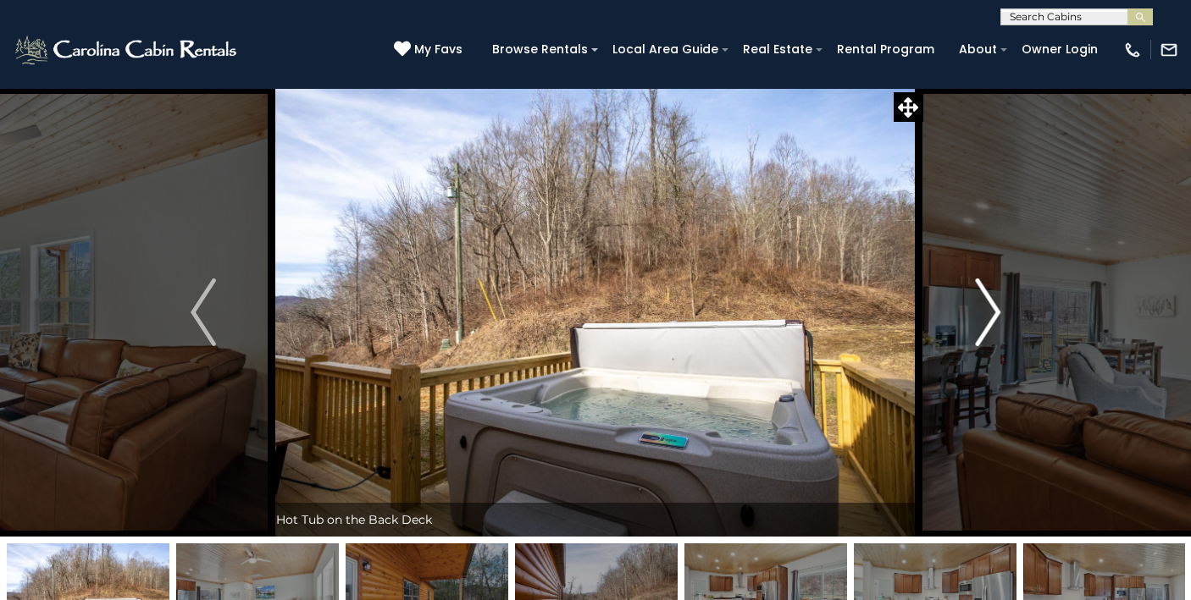
click at [988, 312] on img "Next" at bounding box center [987, 313] width 25 height 68
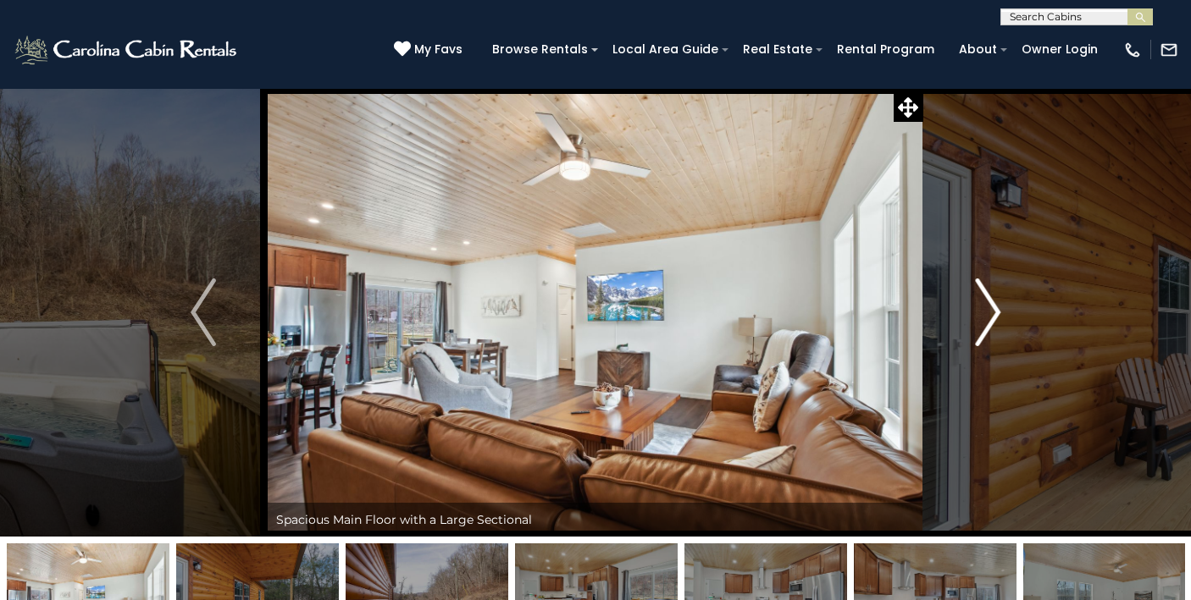
click at [988, 312] on img "Next" at bounding box center [987, 313] width 25 height 68
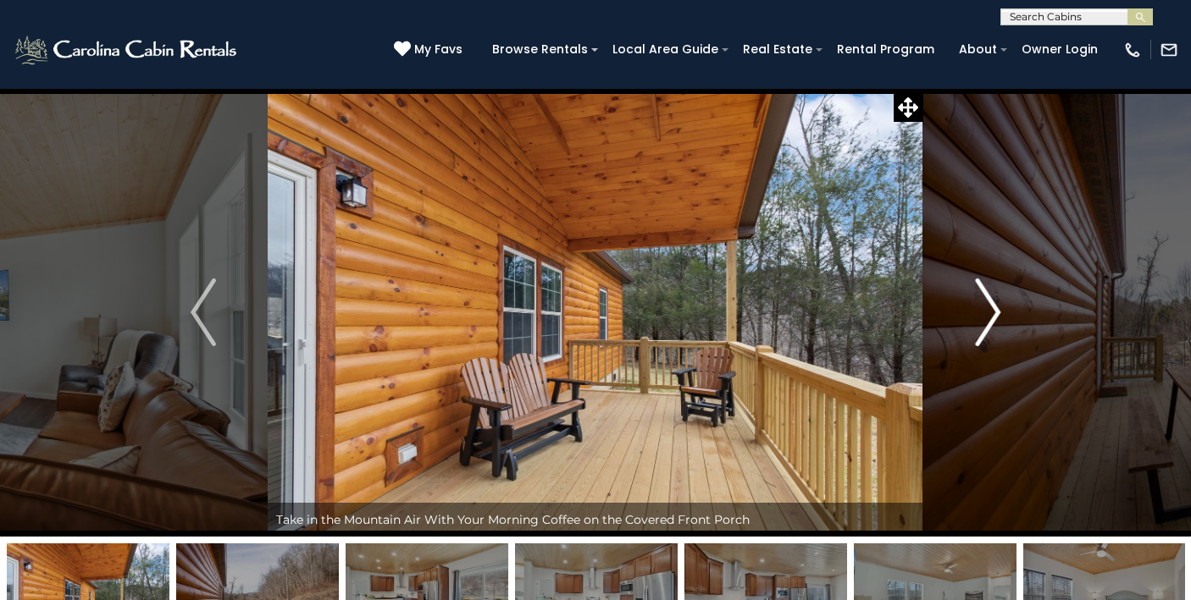
click at [988, 312] on img "Next" at bounding box center [987, 313] width 25 height 68
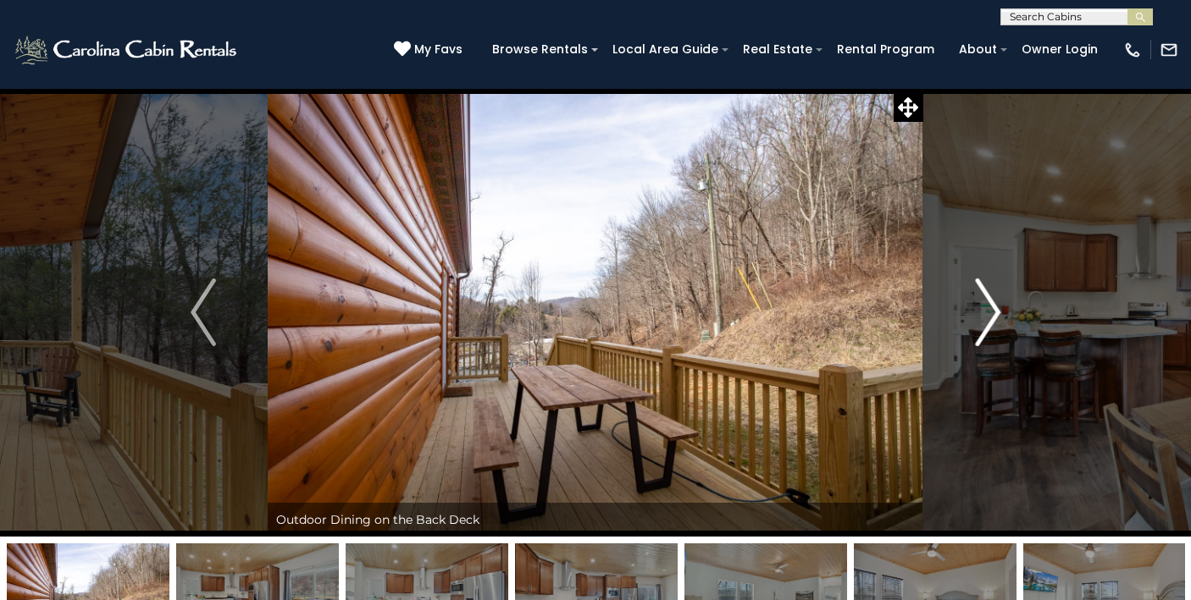
click at [988, 312] on img "Next" at bounding box center [987, 313] width 25 height 68
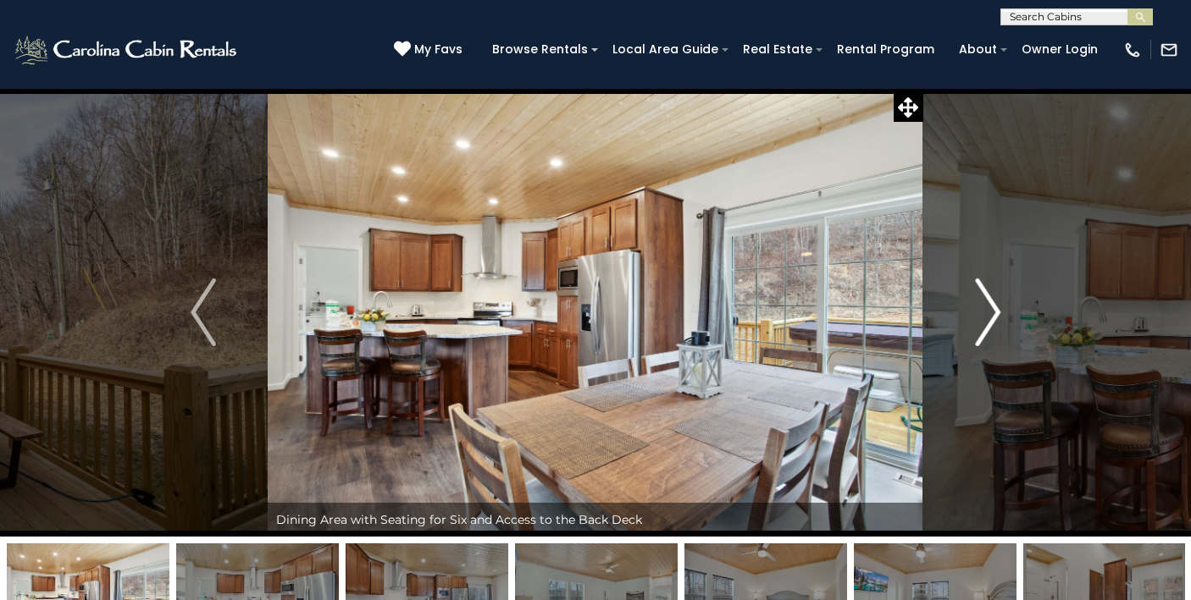
click at [988, 312] on img "Next" at bounding box center [987, 313] width 25 height 68
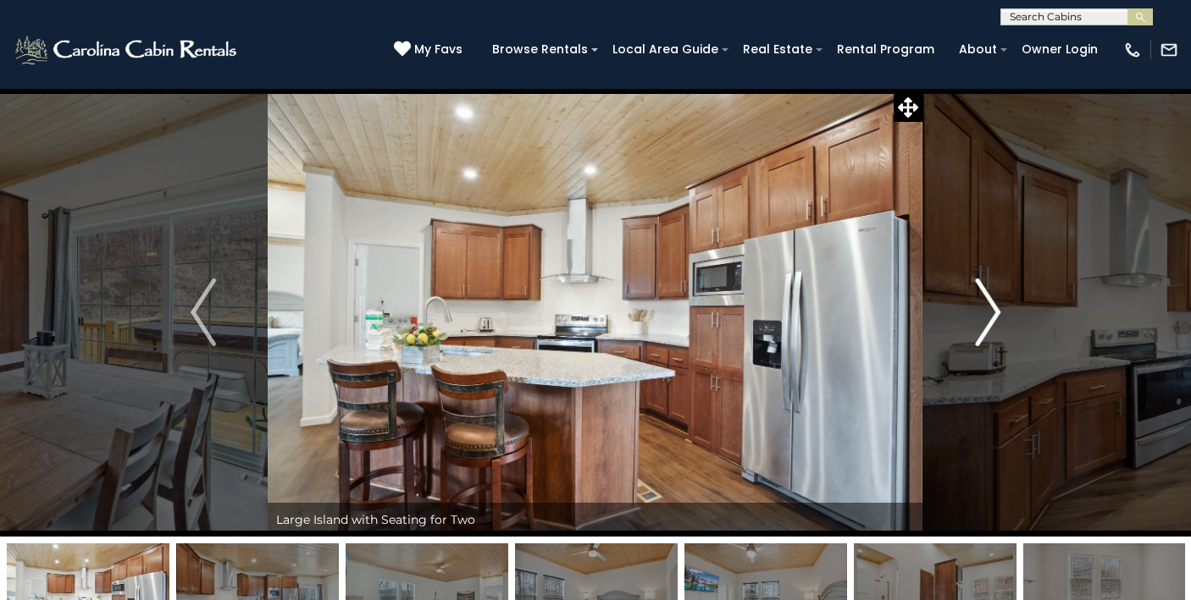
click at [988, 312] on img "Next" at bounding box center [987, 313] width 25 height 68
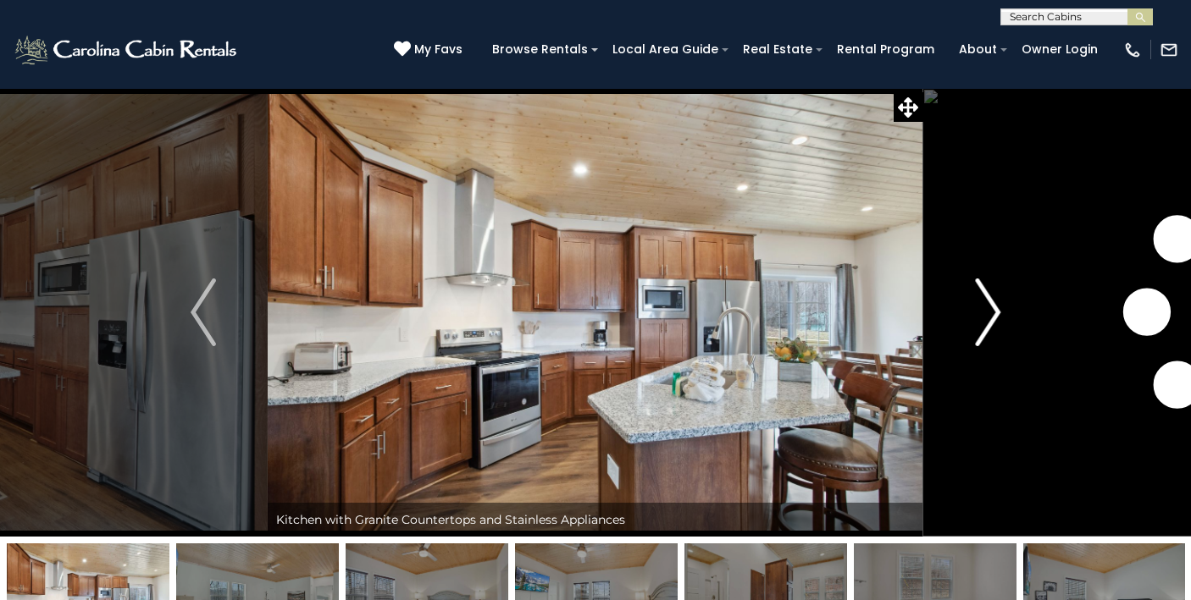
click at [988, 312] on img "Next" at bounding box center [987, 313] width 25 height 68
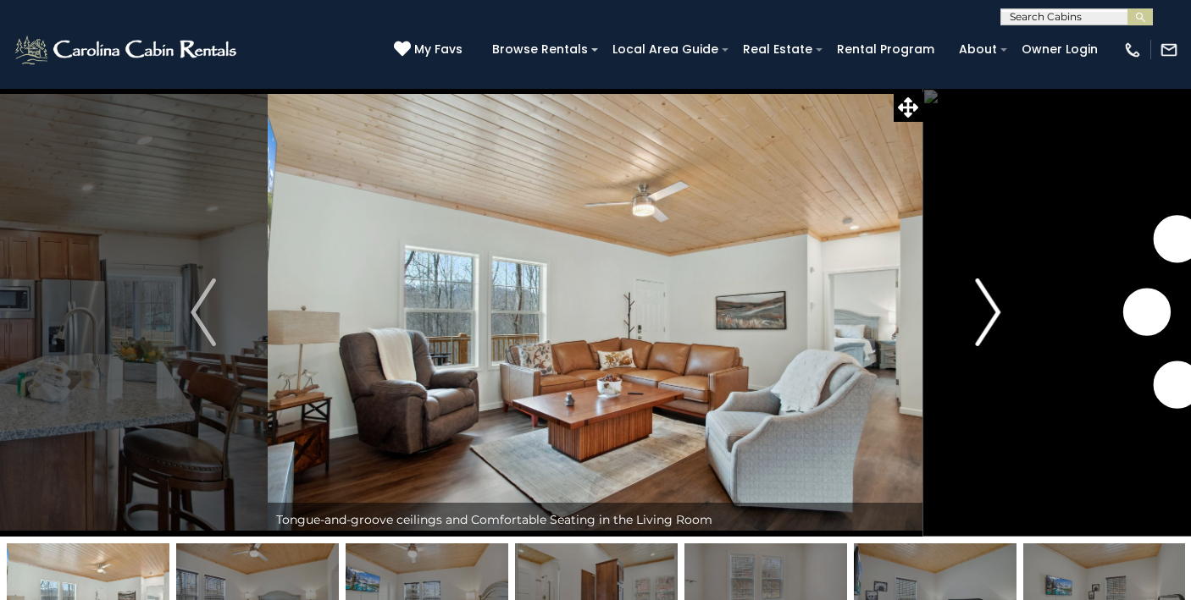
click at [988, 312] on img "Next" at bounding box center [987, 313] width 25 height 68
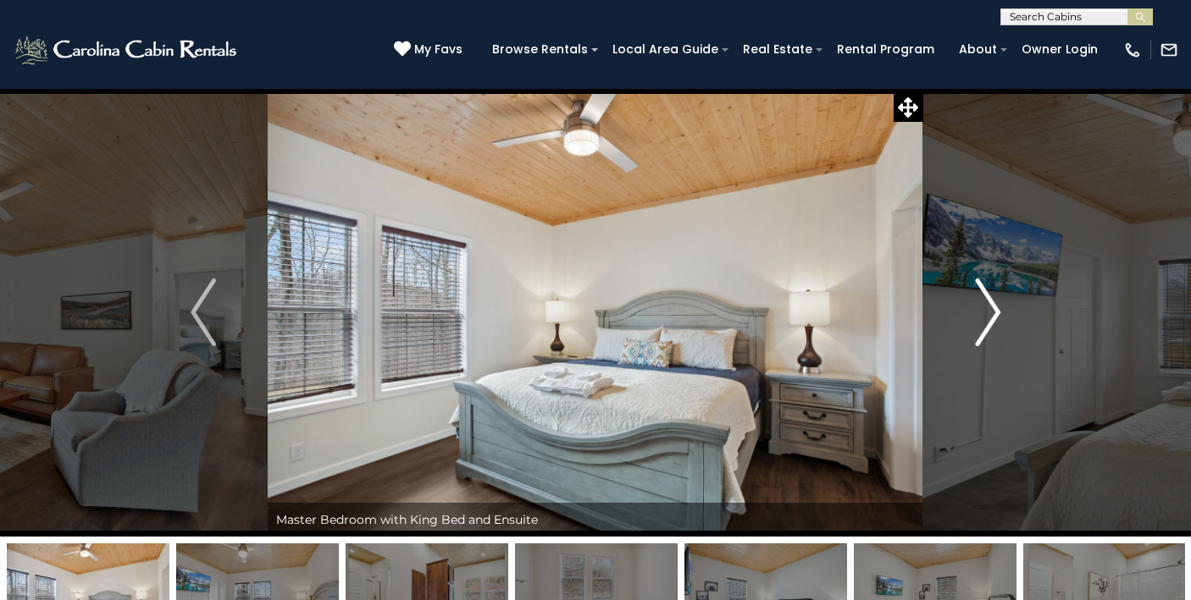
click at [988, 312] on img "Next" at bounding box center [987, 313] width 25 height 68
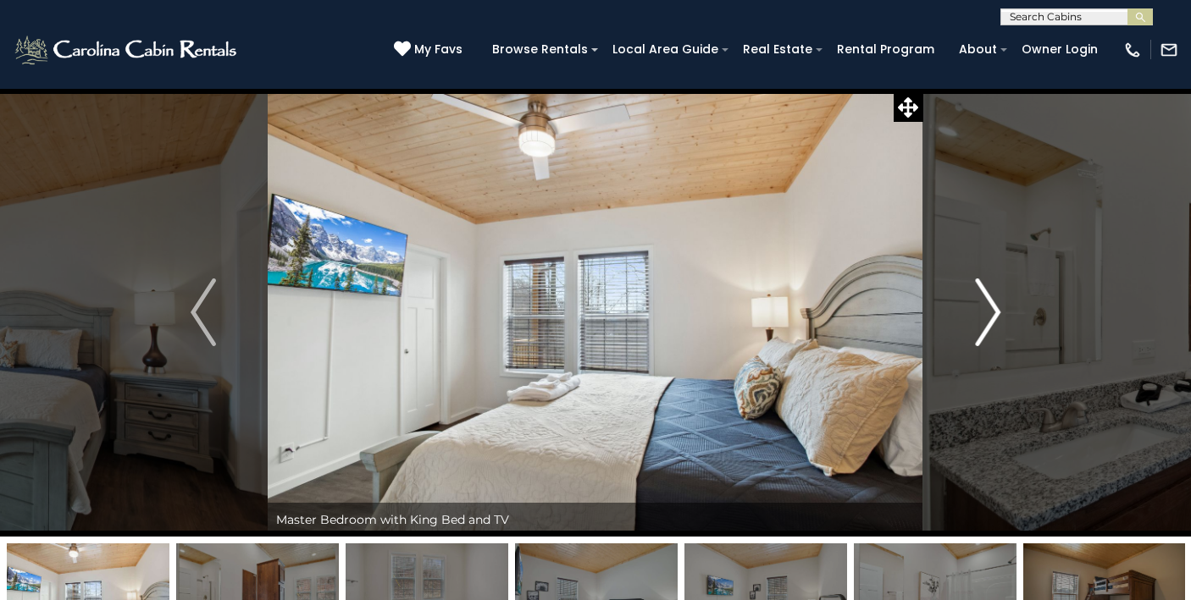
click at [988, 312] on img "Next" at bounding box center [987, 313] width 25 height 68
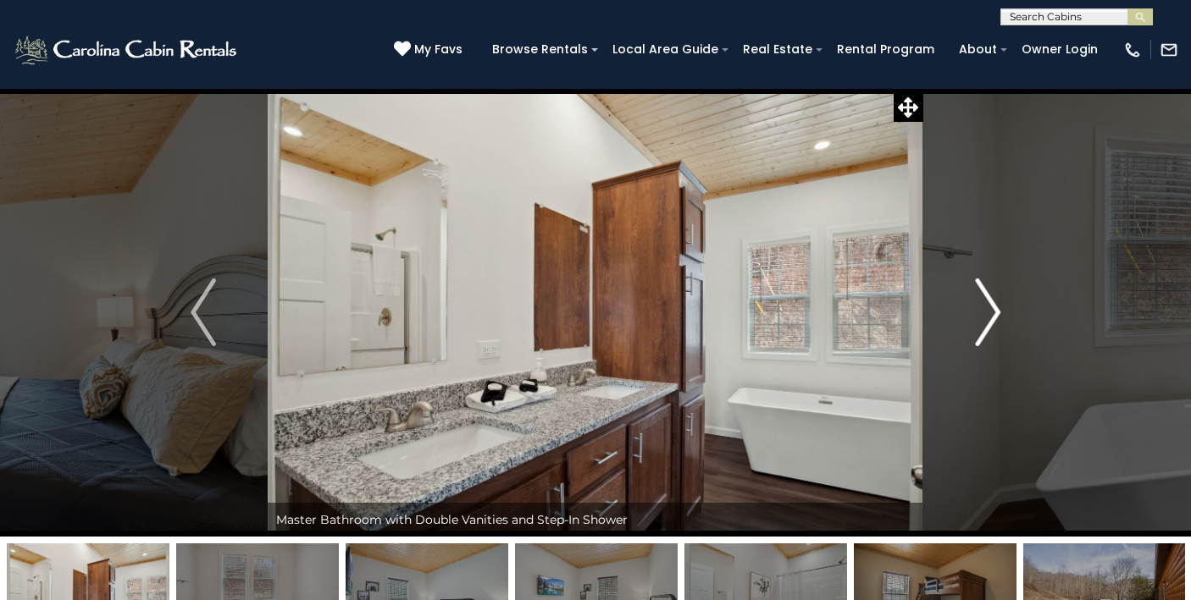
click at [988, 312] on img "Next" at bounding box center [987, 313] width 25 height 68
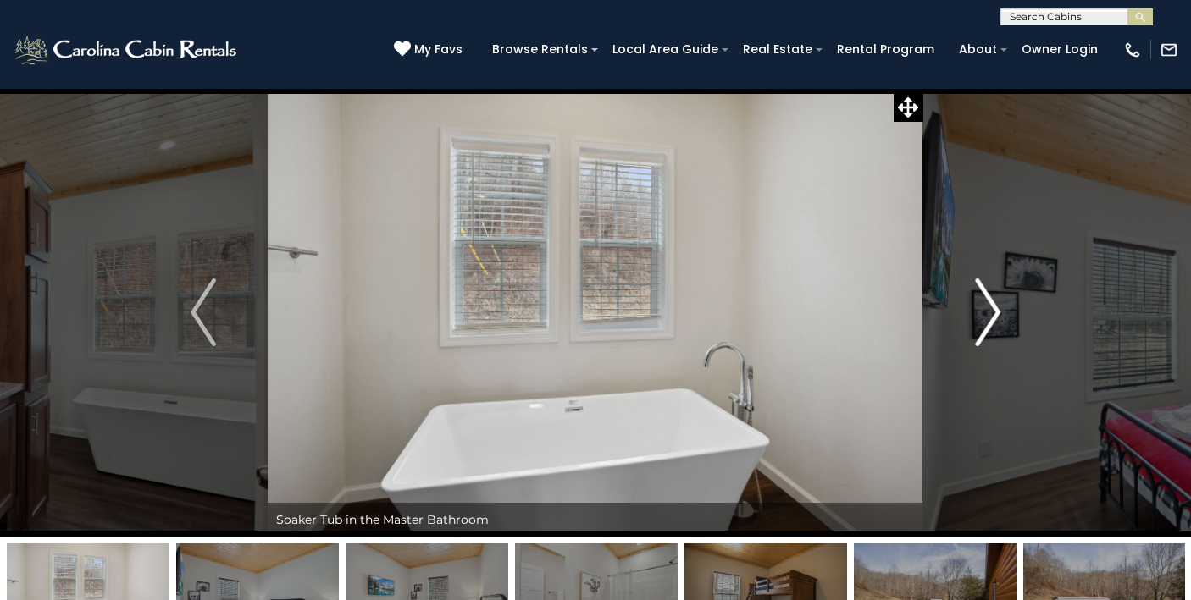
click at [988, 312] on img "Next" at bounding box center [987, 313] width 25 height 68
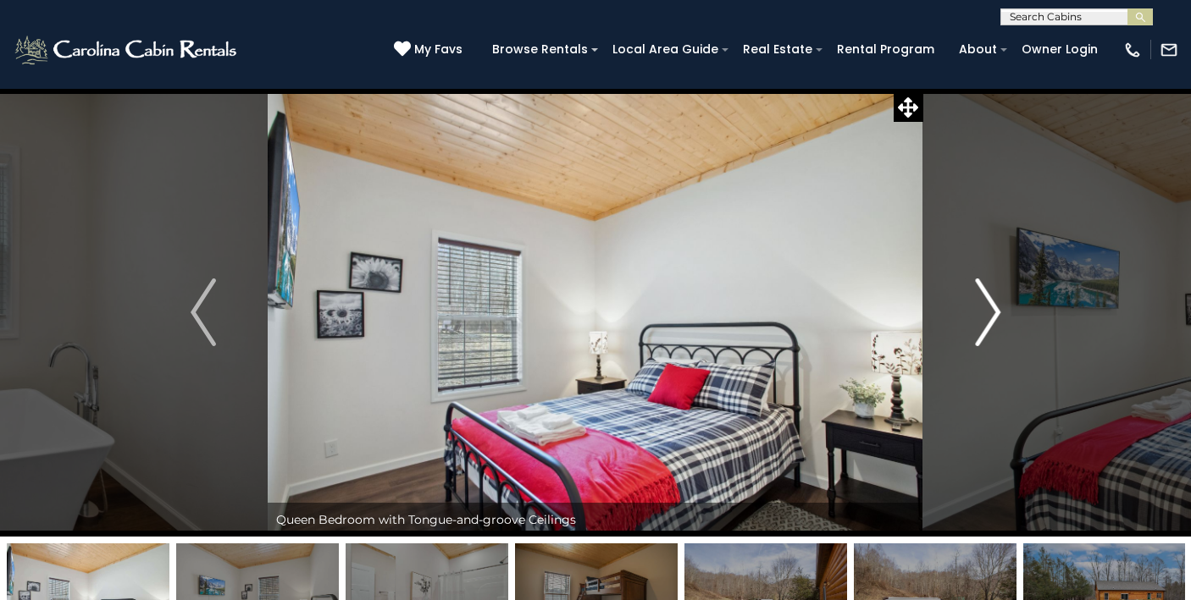
click at [988, 312] on img "Next" at bounding box center [987, 313] width 25 height 68
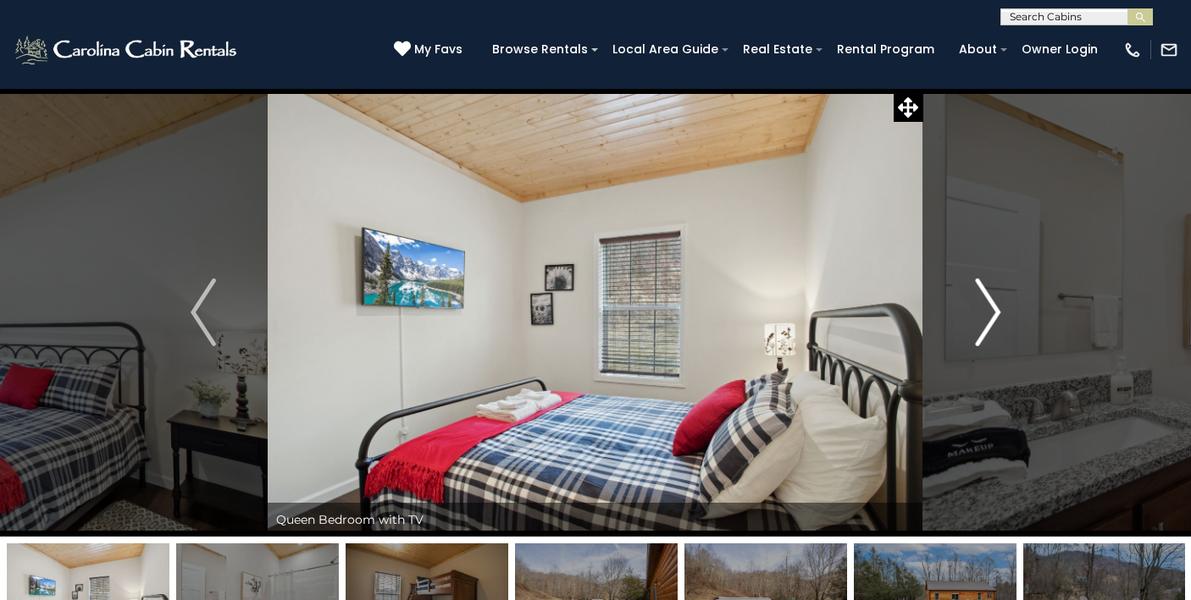
click at [988, 312] on img "Next" at bounding box center [987, 313] width 25 height 68
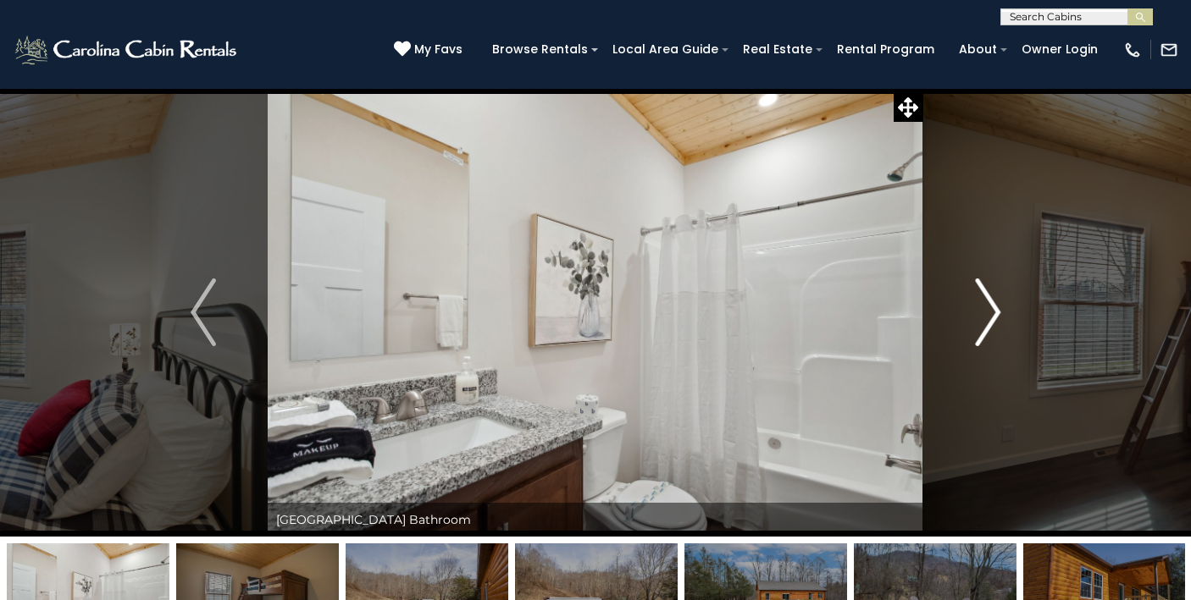
click at [988, 312] on img "Next" at bounding box center [987, 313] width 25 height 68
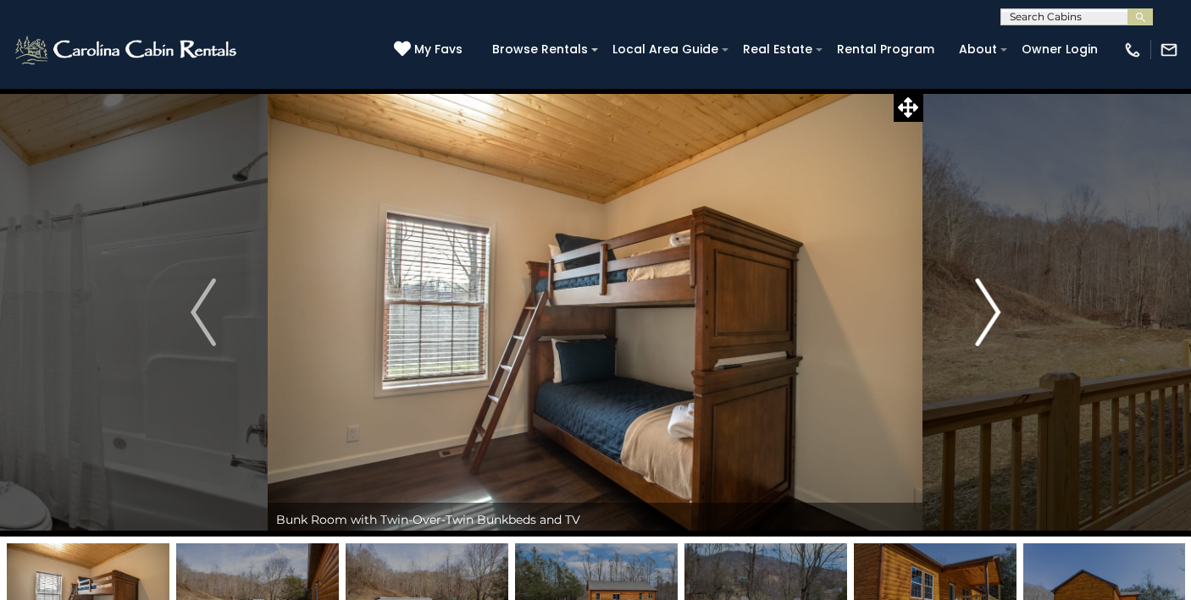
click at [988, 312] on img "Next" at bounding box center [987, 313] width 25 height 68
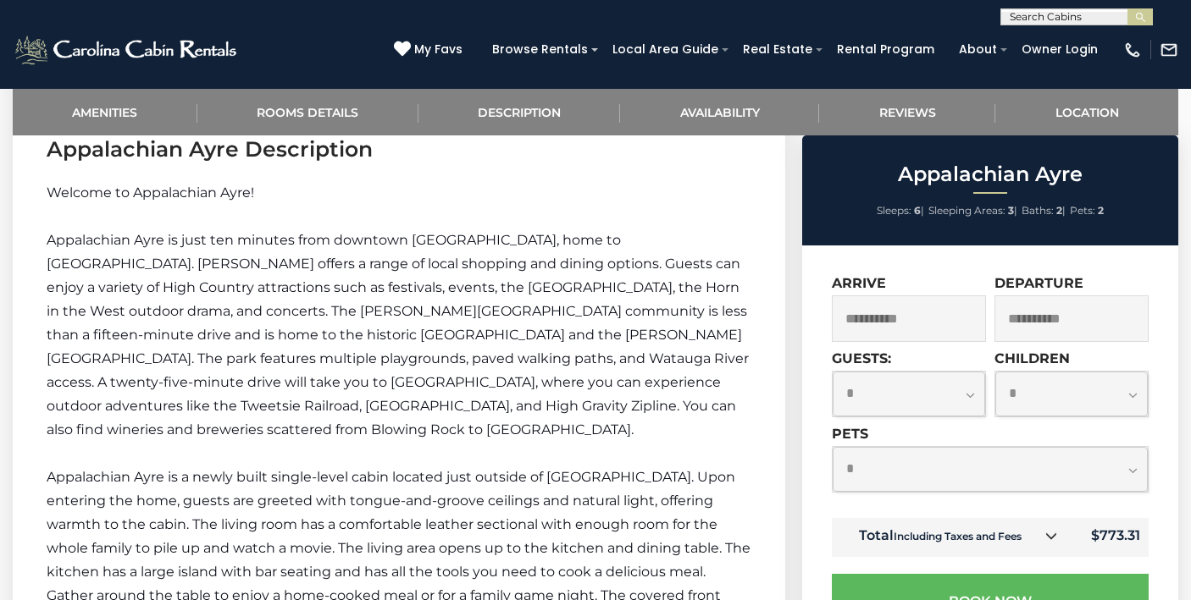
scroll to position [1360, 0]
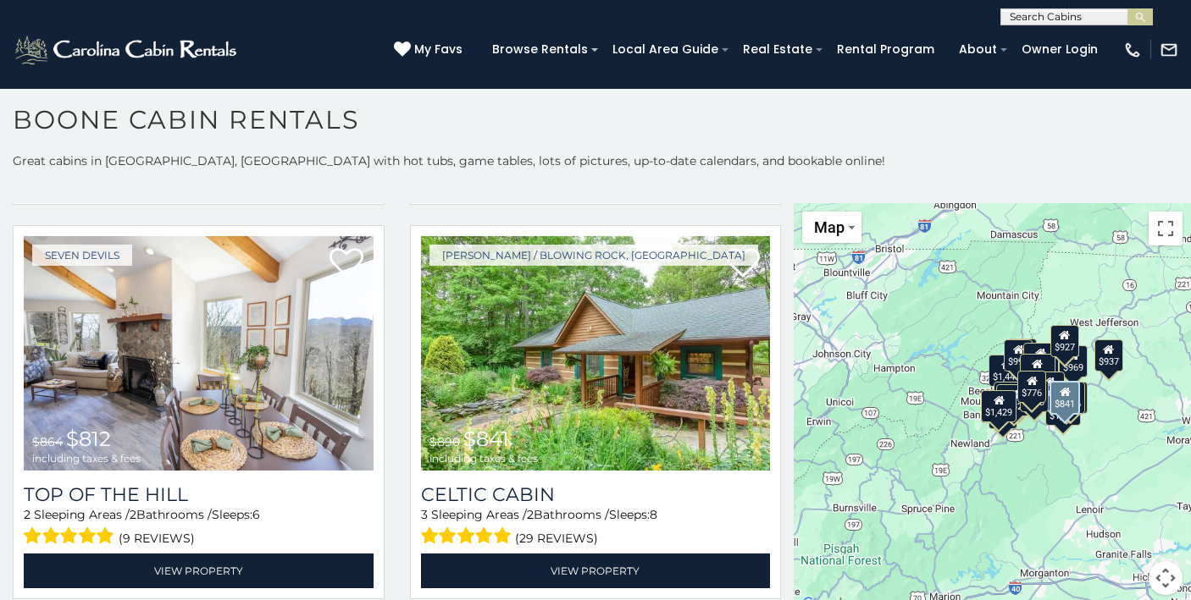
scroll to position [3957, 0]
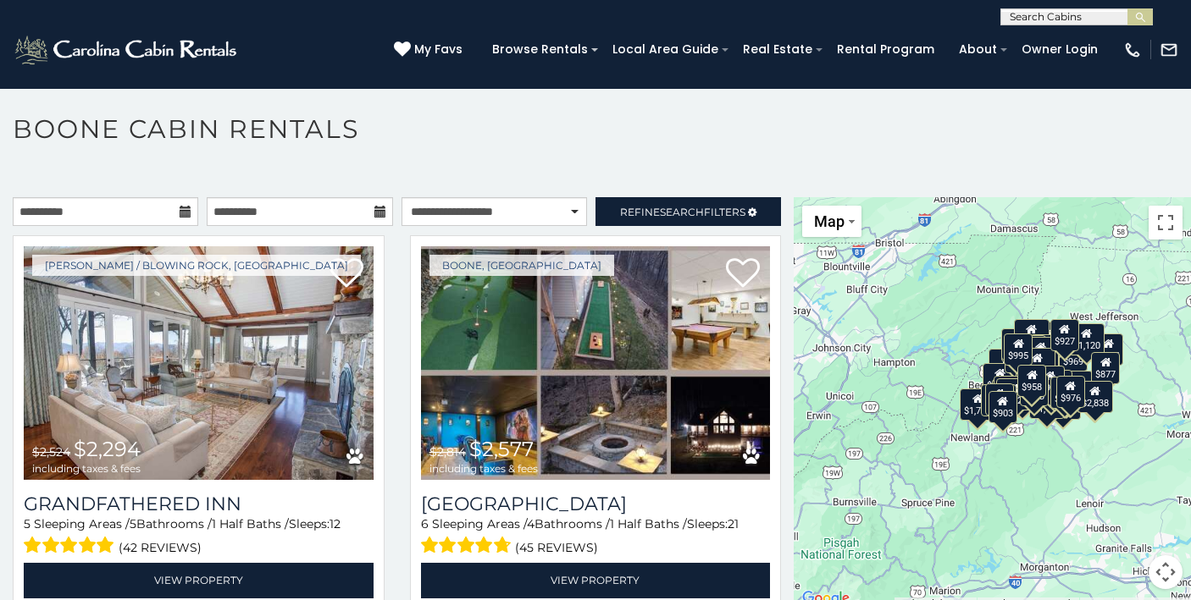
click at [182, 214] on icon at bounding box center [186, 212] width 12 height 12
click at [187, 218] on icon at bounding box center [186, 212] width 12 height 12
click at [185, 209] on icon at bounding box center [186, 212] width 12 height 12
click at [111, 213] on input "**********" at bounding box center [105, 211] width 185 height 29
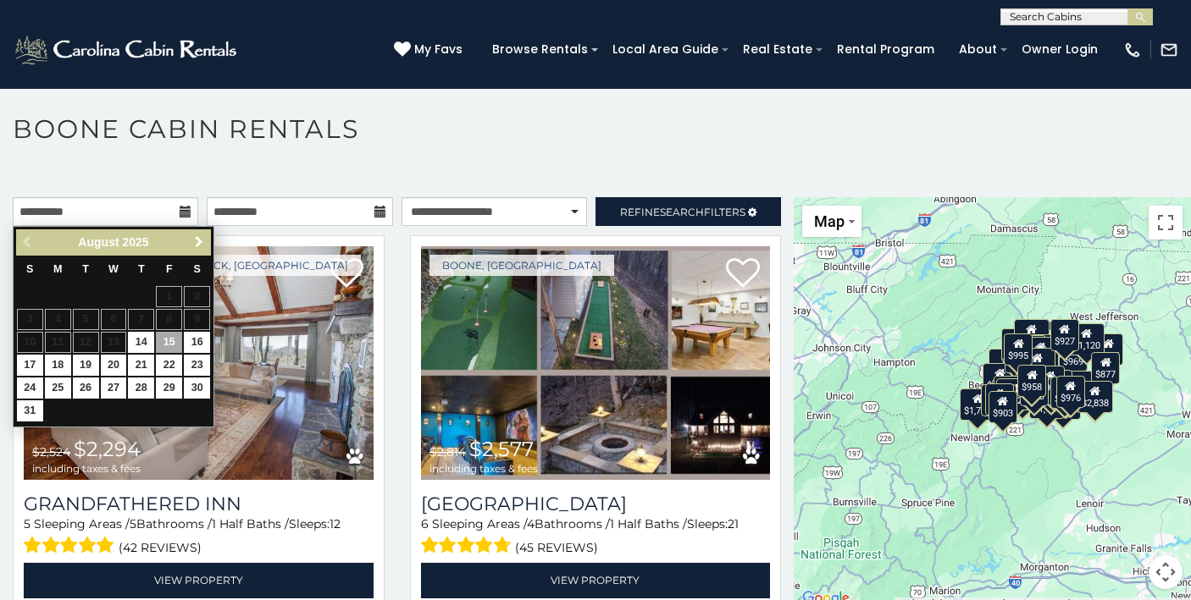
click at [198, 248] on span "Next" at bounding box center [199, 242] width 14 height 14
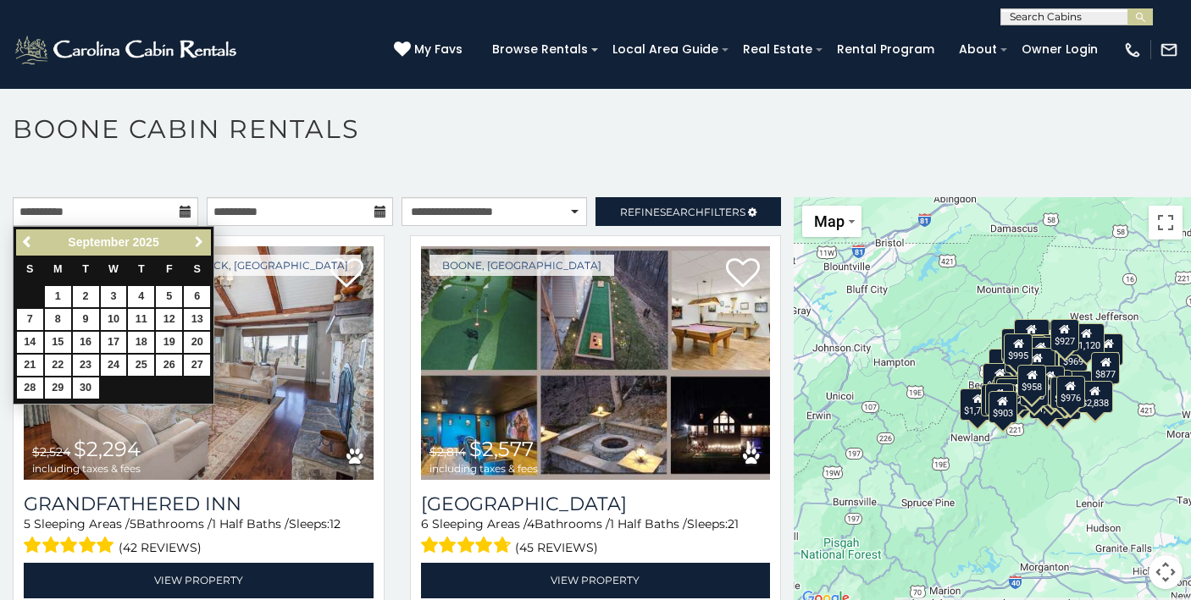
click at [198, 248] on span "Next" at bounding box center [199, 242] width 14 height 14
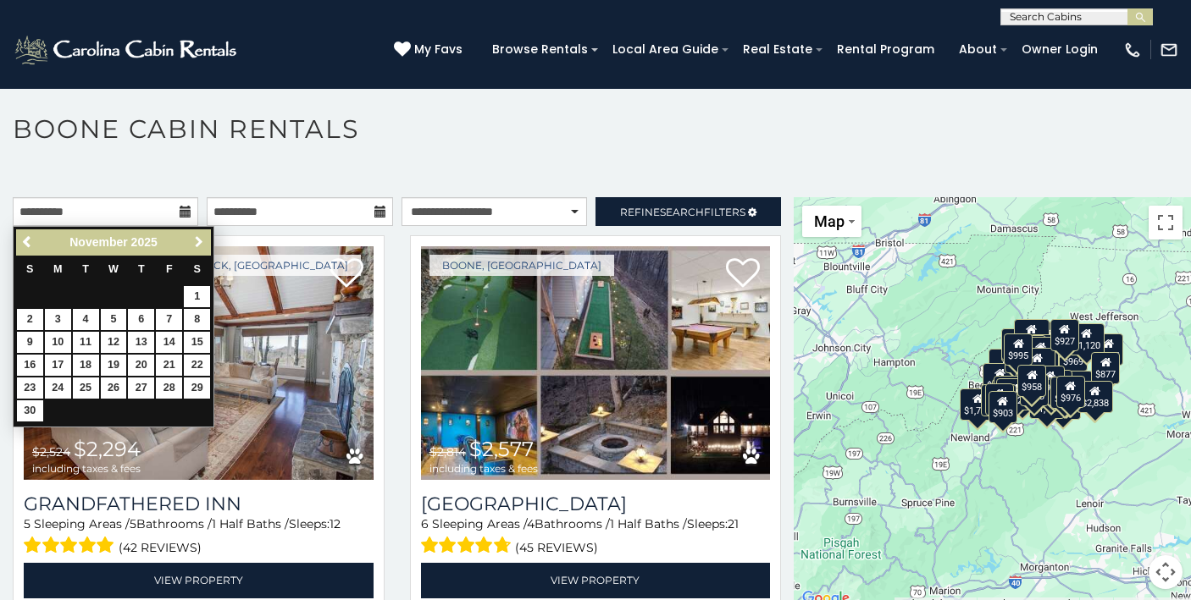
click at [198, 248] on span "Next" at bounding box center [199, 242] width 14 height 14
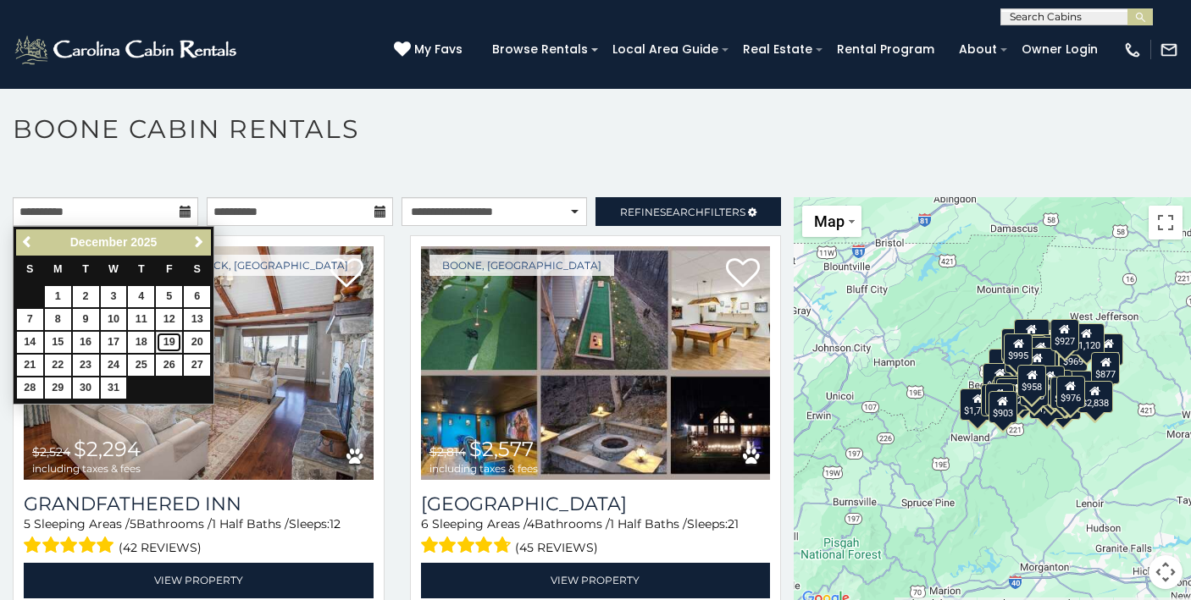
click at [173, 340] on link "19" at bounding box center [169, 342] width 26 height 21
type input "**********"
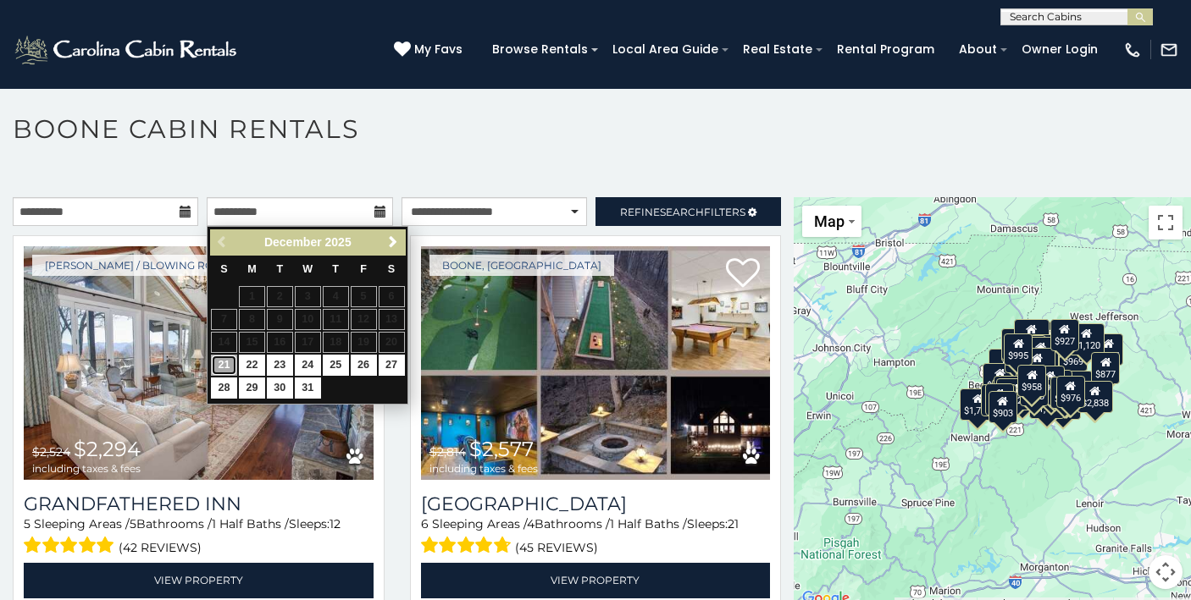
click at [229, 362] on link "21" at bounding box center [224, 365] width 26 height 21
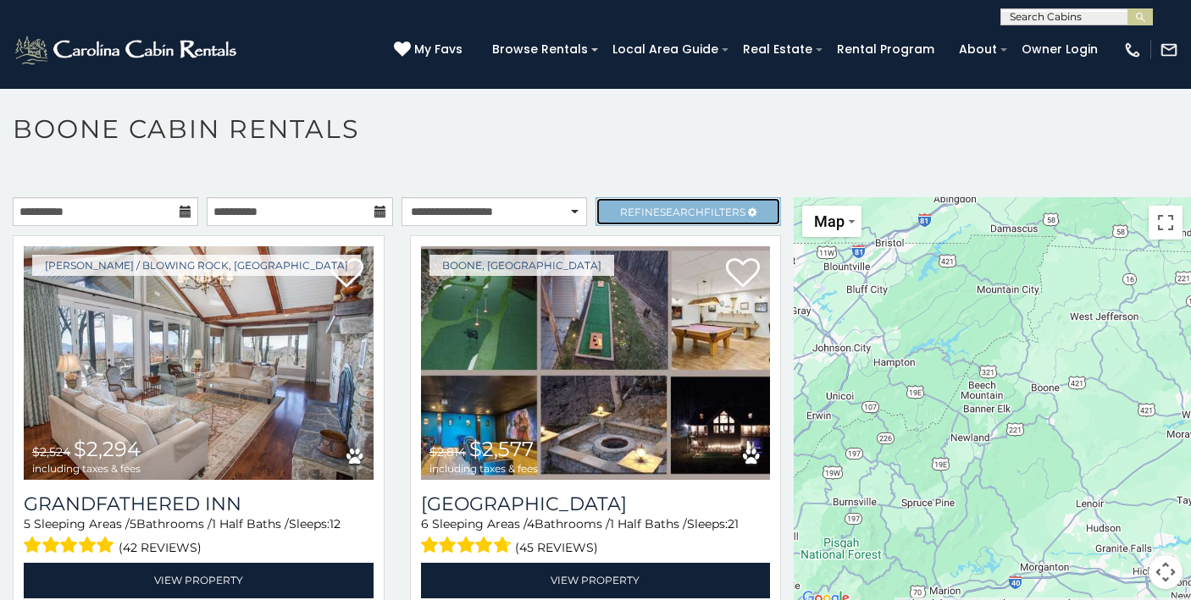
click at [683, 215] on span "Search" at bounding box center [682, 212] width 44 height 13
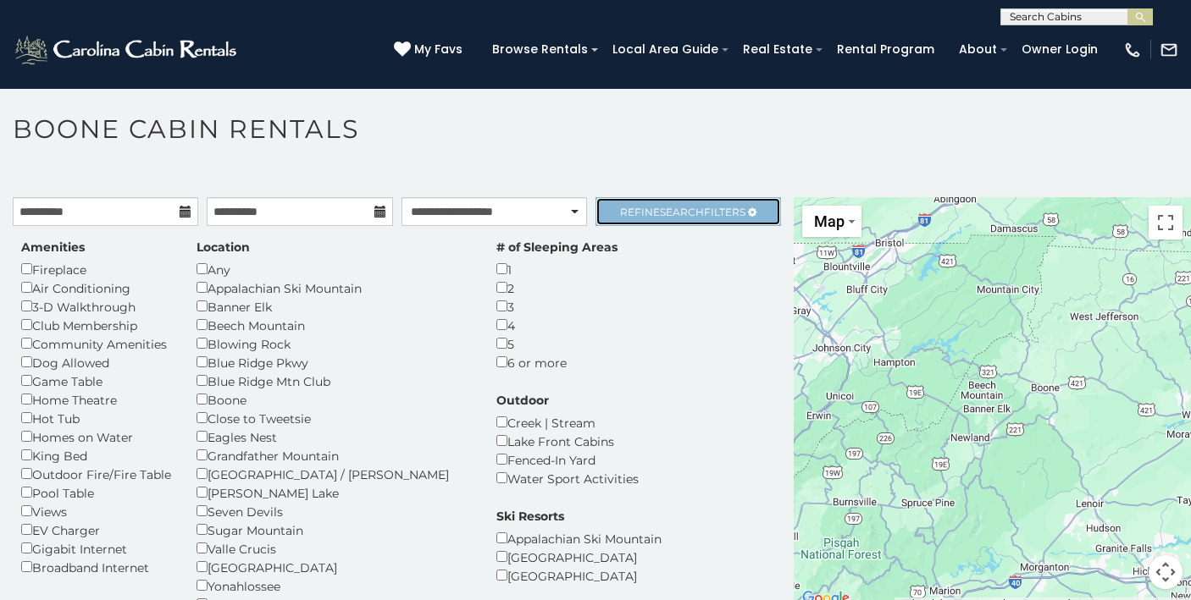
click at [683, 215] on span "Search" at bounding box center [682, 212] width 44 height 13
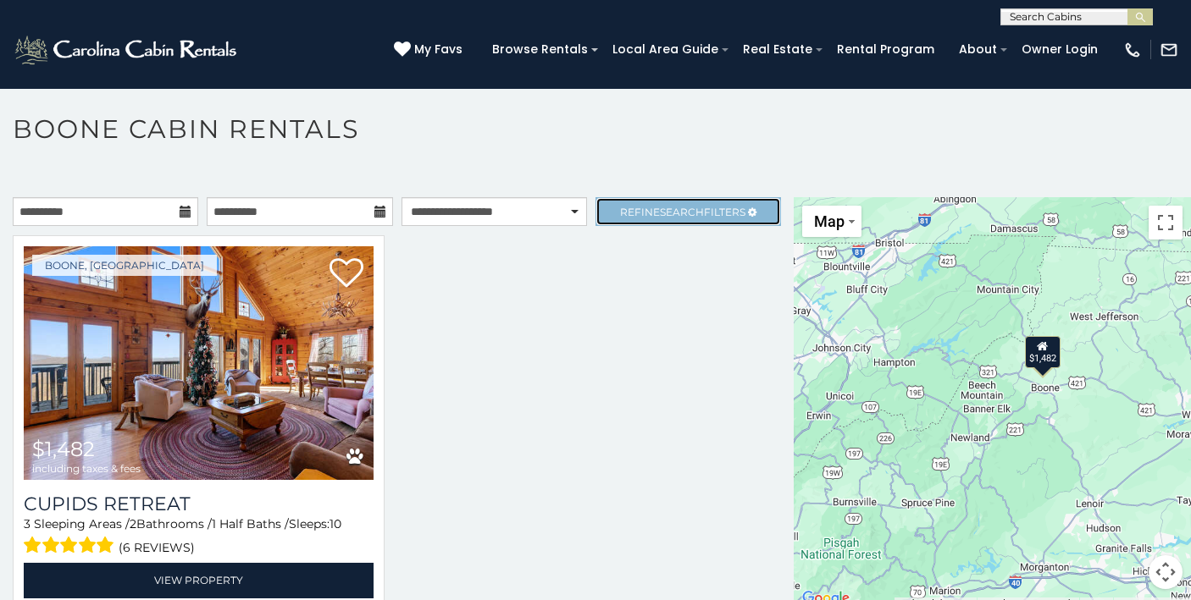
click at [656, 219] on link "Refine Search Filters" at bounding box center [687, 211] width 185 height 29
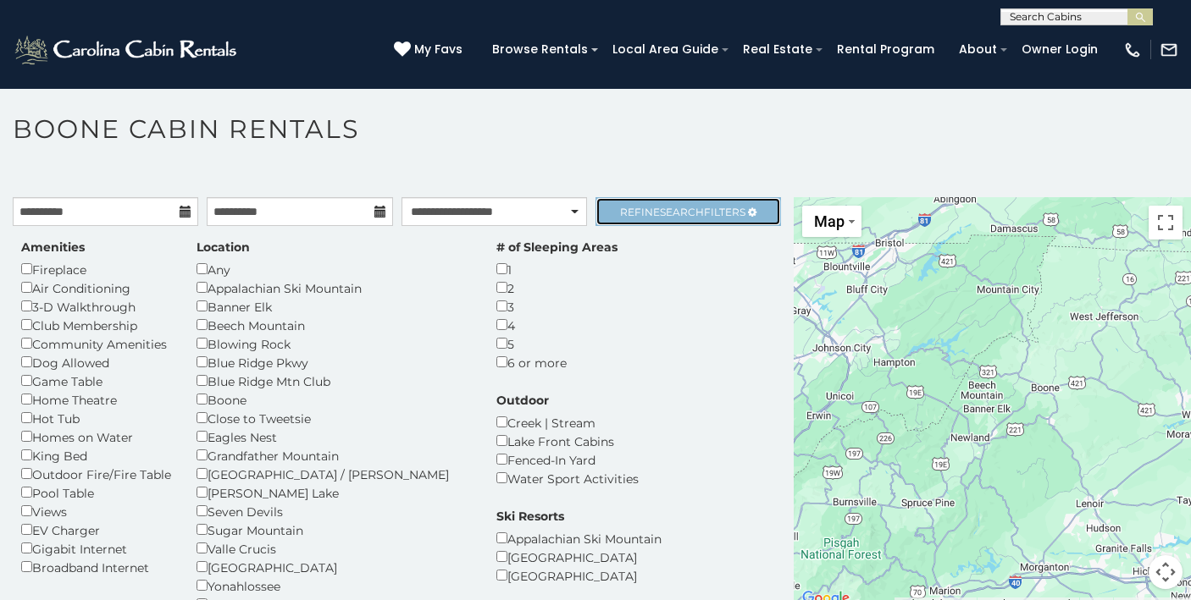
click at [646, 209] on span "Refine Search Filters" at bounding box center [682, 212] width 125 height 13
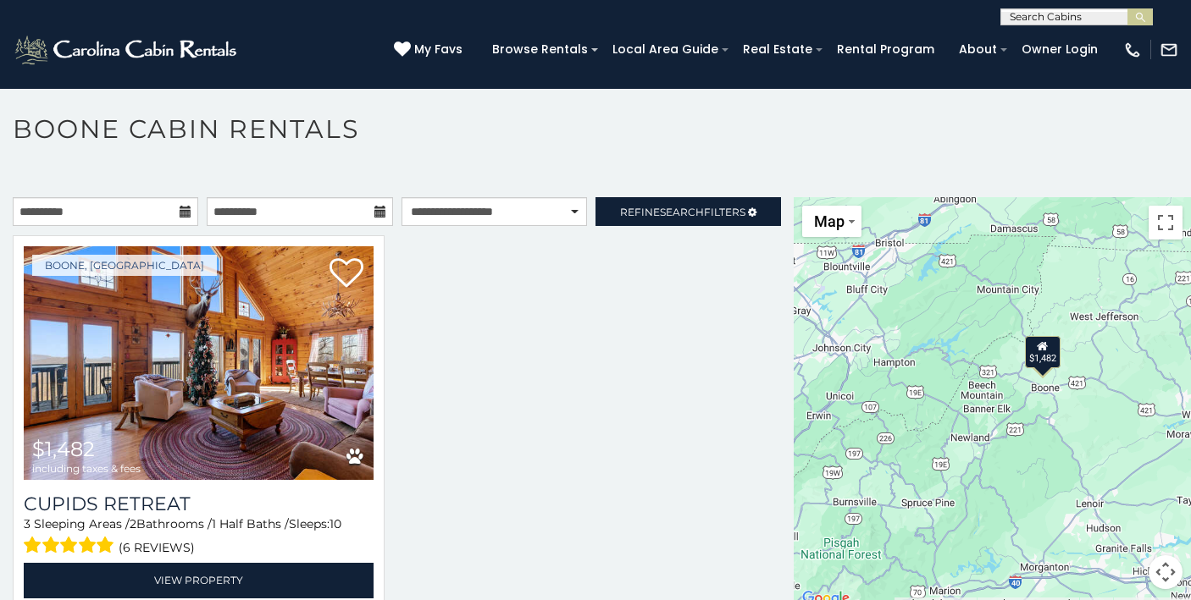
click at [1169, 567] on button "Map camera controls" at bounding box center [1165, 573] width 34 height 34
click at [1118, 570] on button "Zoom out" at bounding box center [1123, 573] width 34 height 34
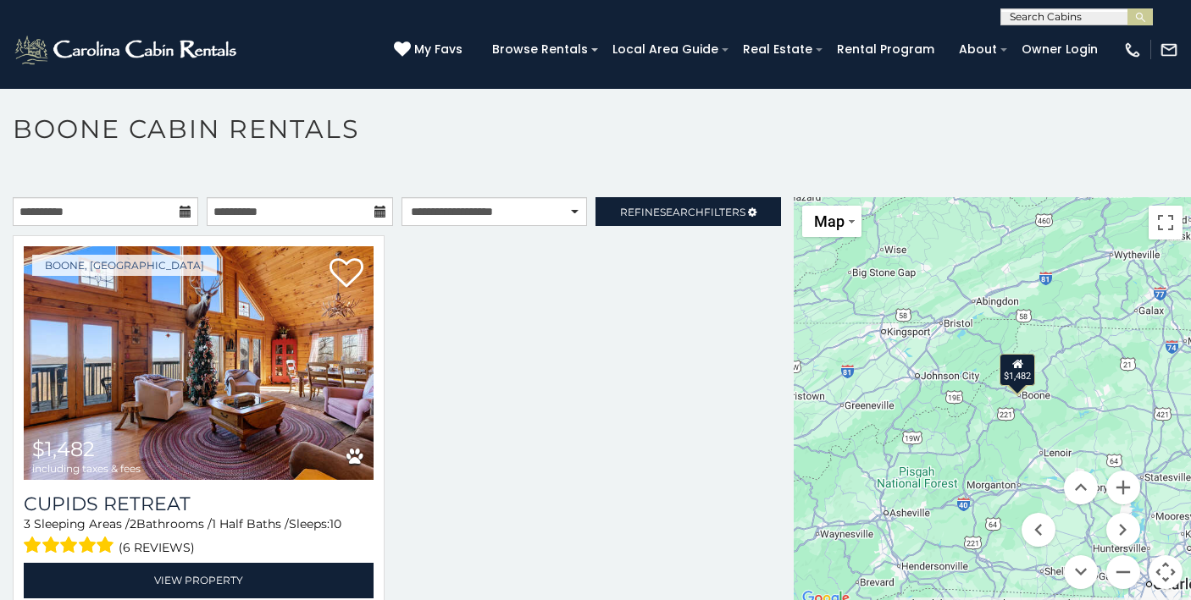
click at [1095, 428] on div "$1,482 $1,482" at bounding box center [991, 403] width 397 height 412
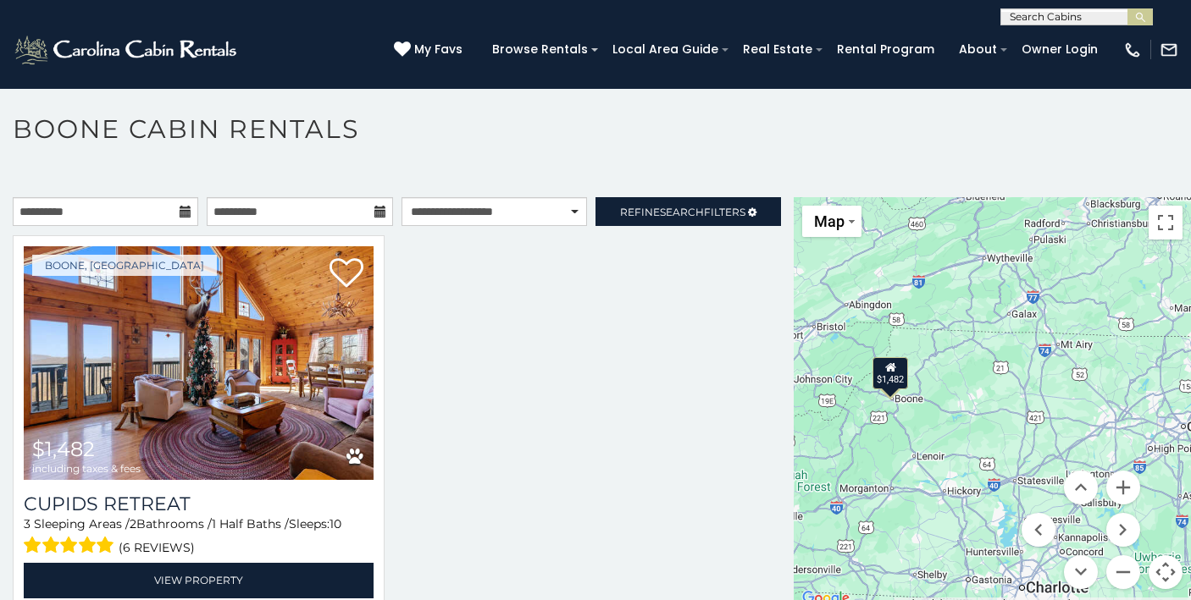
drag, startPoint x: 1088, startPoint y: 382, endPoint x: 953, endPoint y: 388, distance: 135.6
click at [954, 387] on div "$1,482 $1,482" at bounding box center [991, 403] width 397 height 412
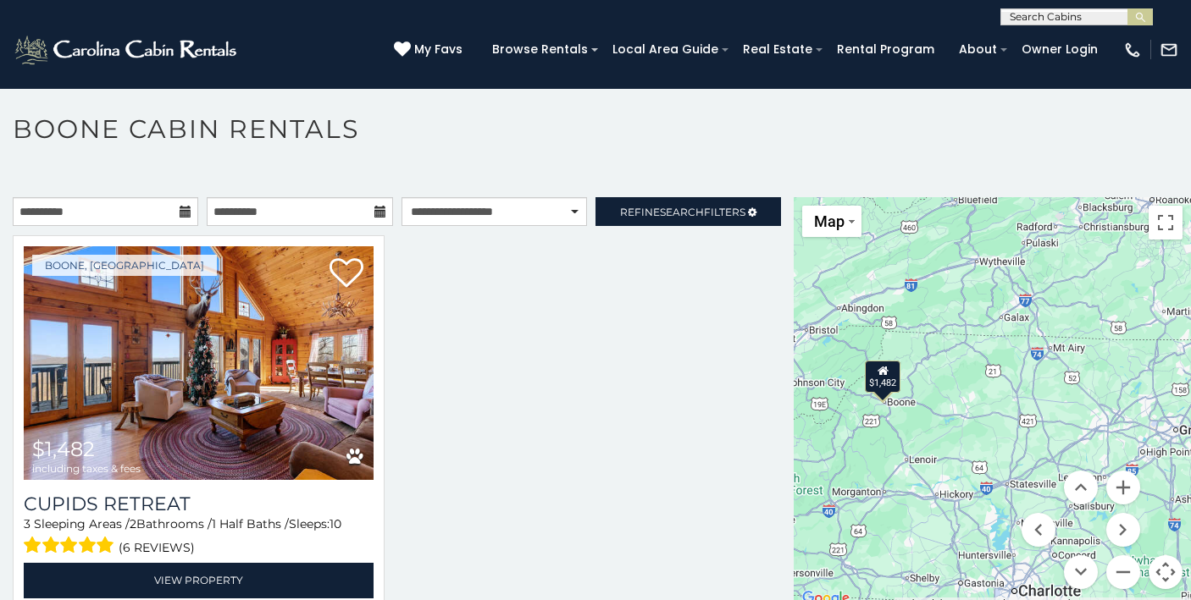
click at [635, 442] on div at bounding box center [396, 432] width 793 height 395
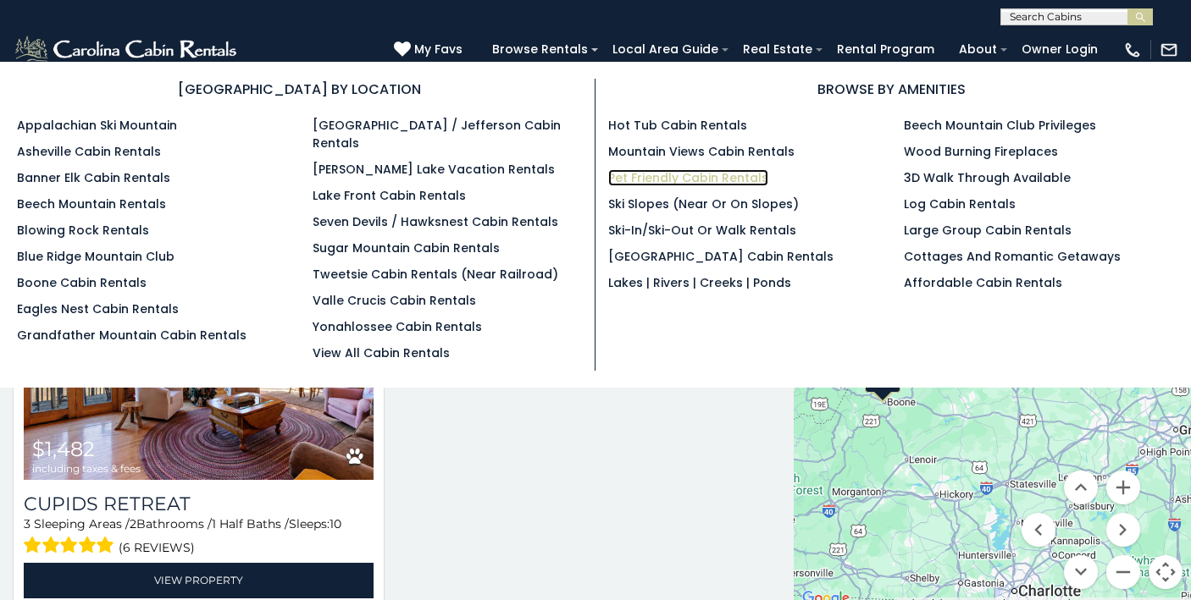
click at [644, 177] on link "Pet Friendly Cabin Rentals" at bounding box center [688, 177] width 160 height 17
